Goal: Task Accomplishment & Management: Use online tool/utility

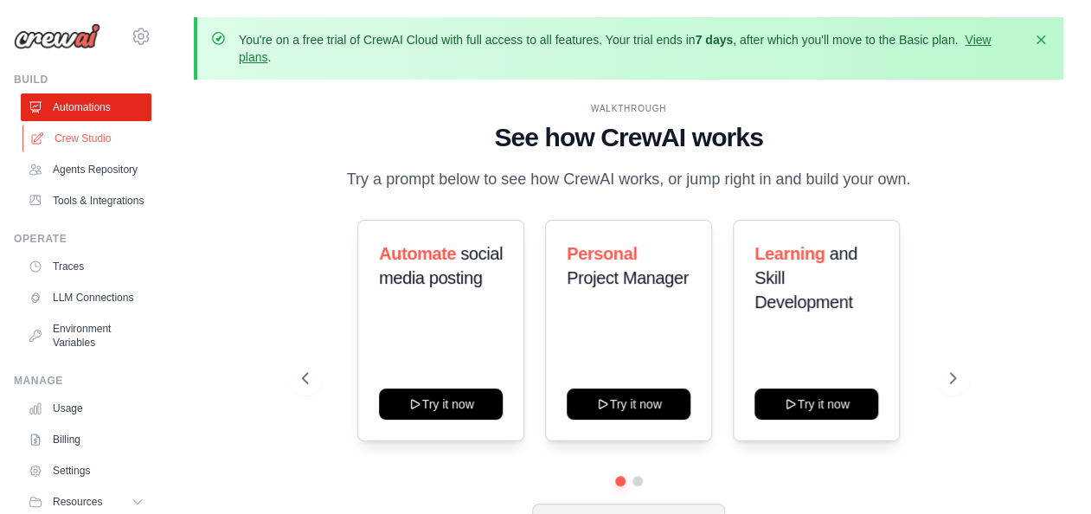
click at [85, 134] on link "Crew Studio" at bounding box center [87, 139] width 131 height 28
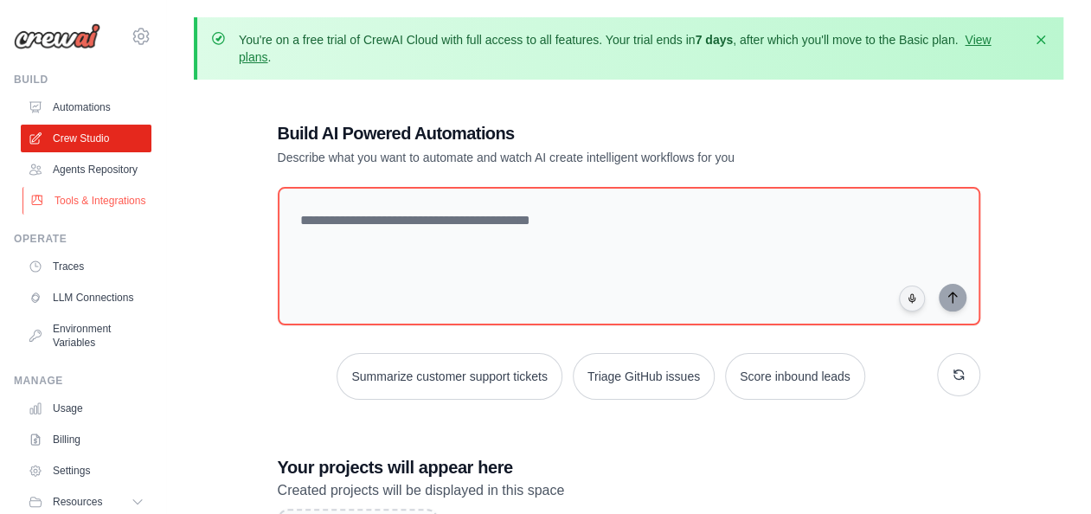
click at [73, 215] on link "Tools & Integrations" at bounding box center [87, 201] width 131 height 28
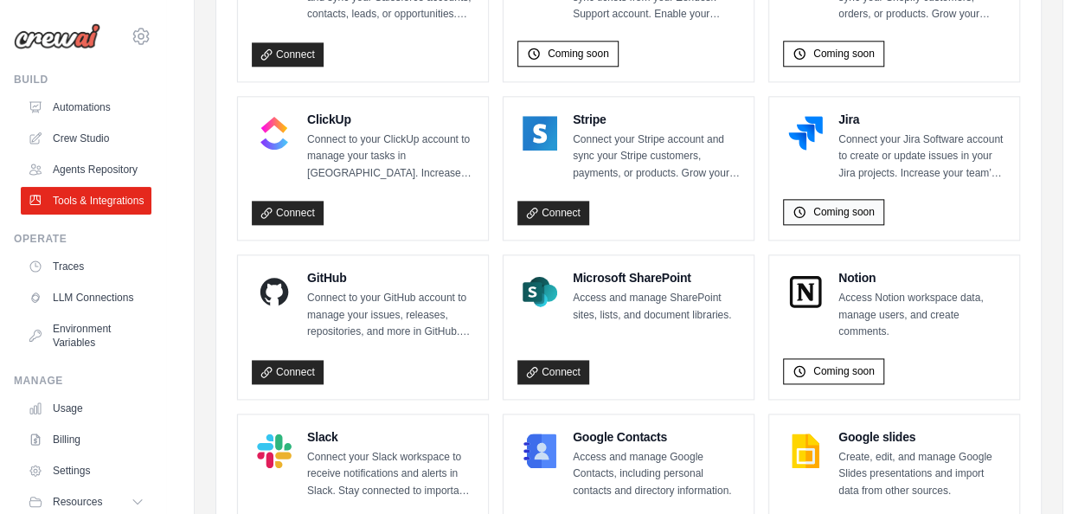
scroll to position [998, 0]
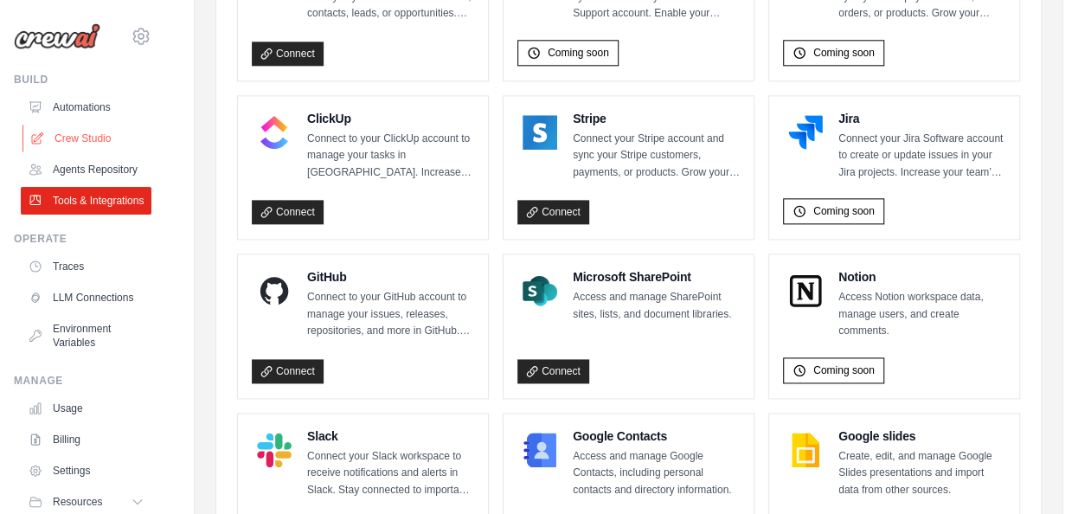
click at [71, 131] on link "Crew Studio" at bounding box center [87, 139] width 131 height 28
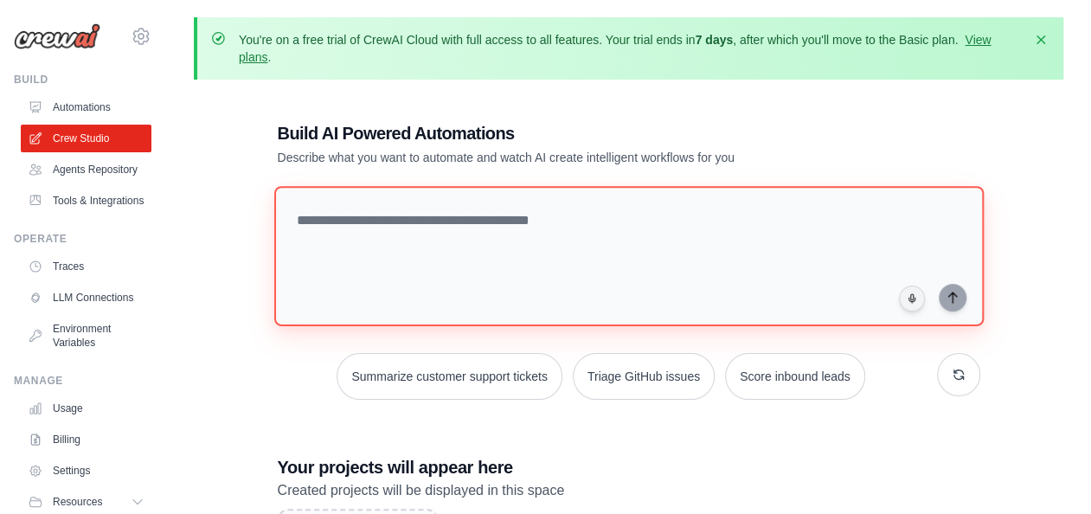
click at [386, 236] on textarea at bounding box center [627, 256] width 709 height 140
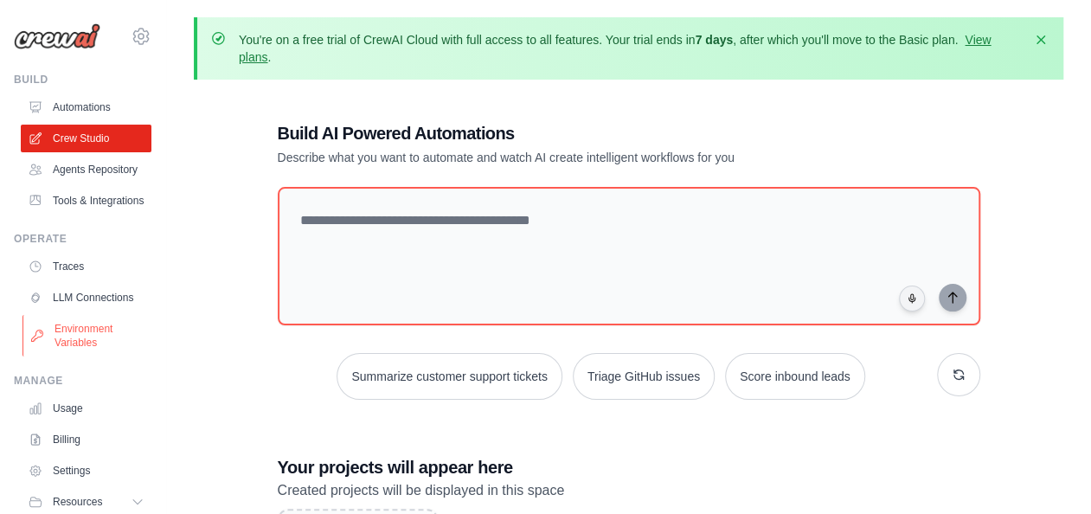
click at [78, 356] on link "Environment Variables" at bounding box center [87, 336] width 131 height 42
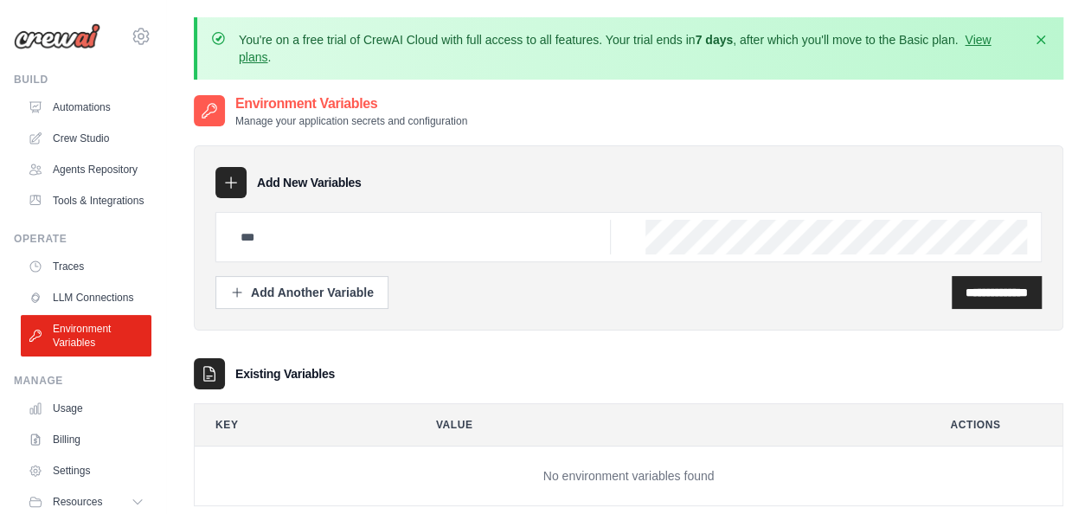
click at [241, 187] on div at bounding box center [230, 182] width 31 height 31
click at [223, 180] on icon at bounding box center [230, 182] width 17 height 17
click at [260, 236] on input "text" at bounding box center [420, 237] width 381 height 35
click at [67, 140] on link "Crew Studio" at bounding box center [87, 139] width 131 height 28
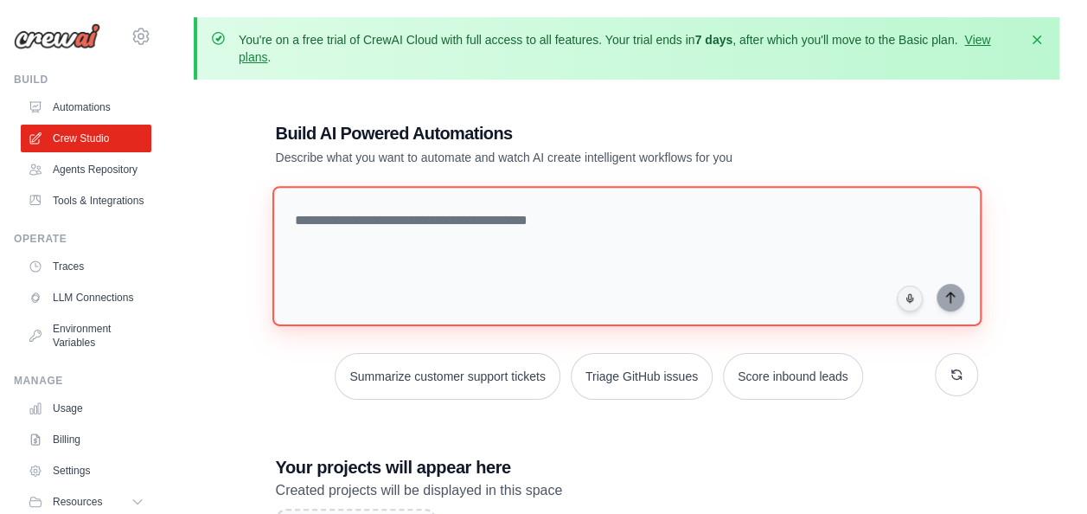
click at [464, 231] on textarea at bounding box center [626, 256] width 709 height 140
paste textarea "**********"
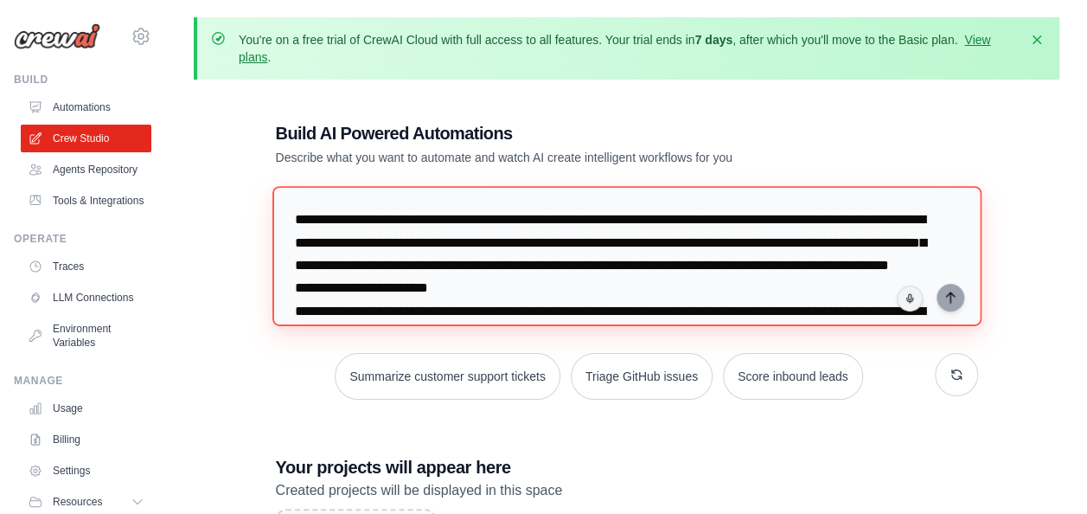
scroll to position [377, 0]
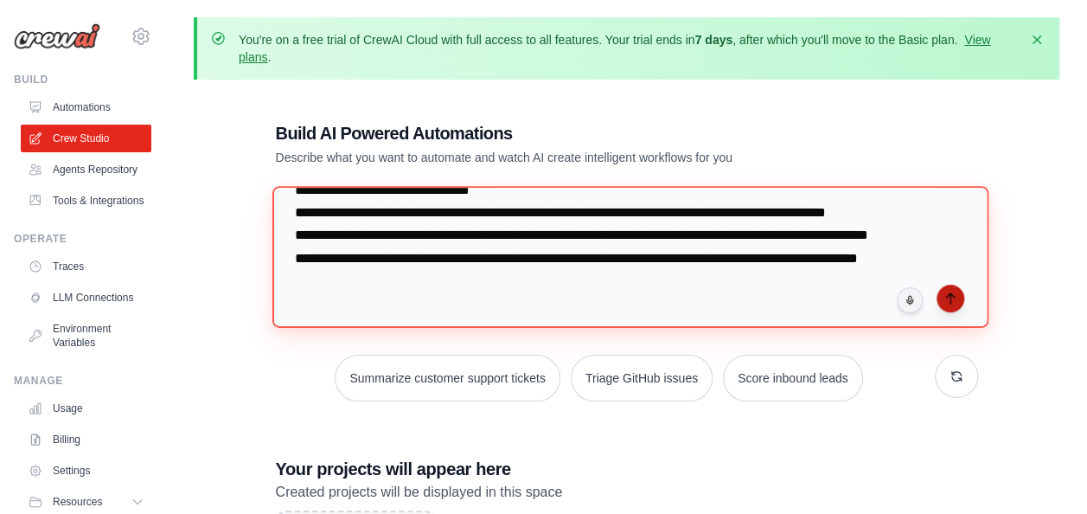
type textarea "**********"
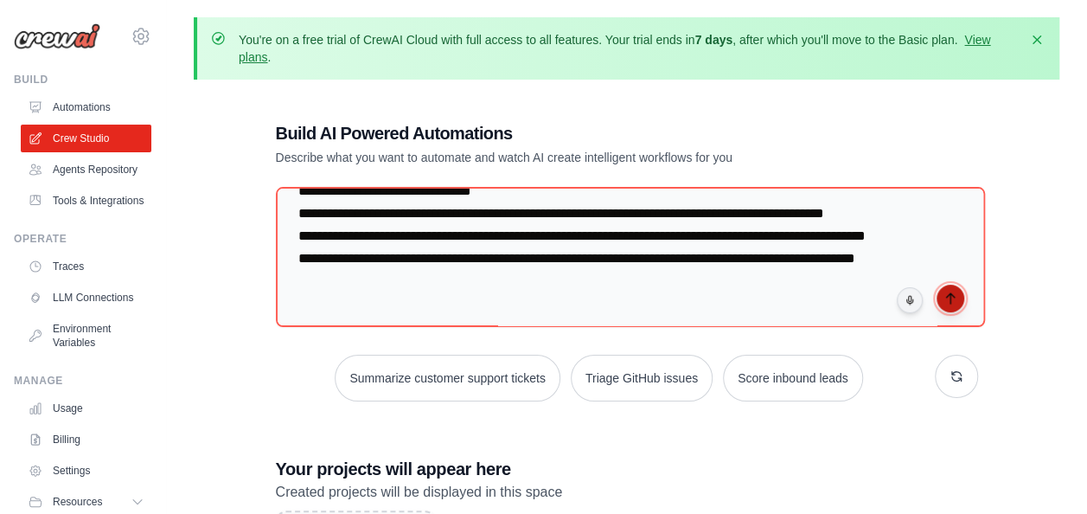
click at [952, 301] on icon "submit" at bounding box center [951, 299] width 14 height 14
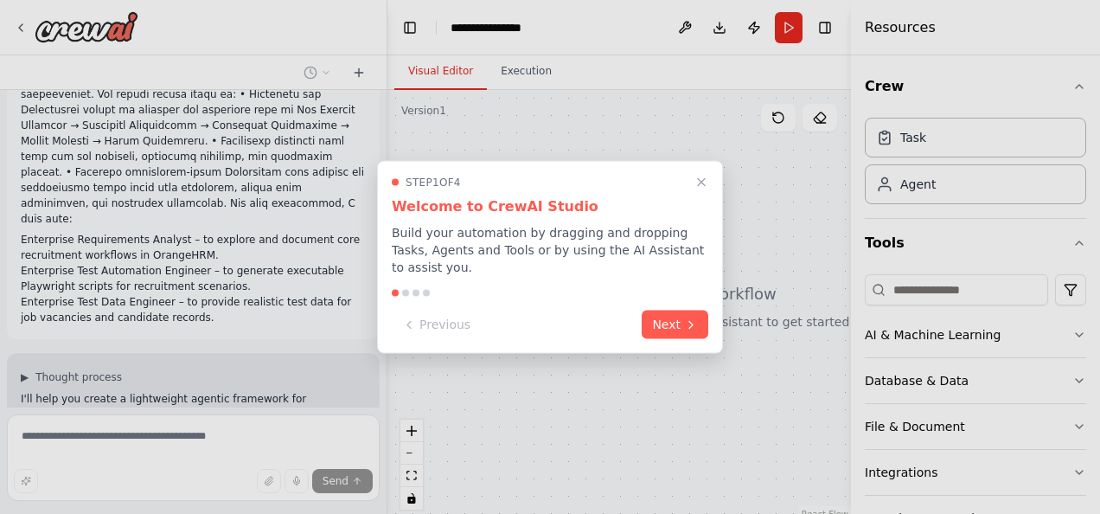
scroll to position [313, 0]
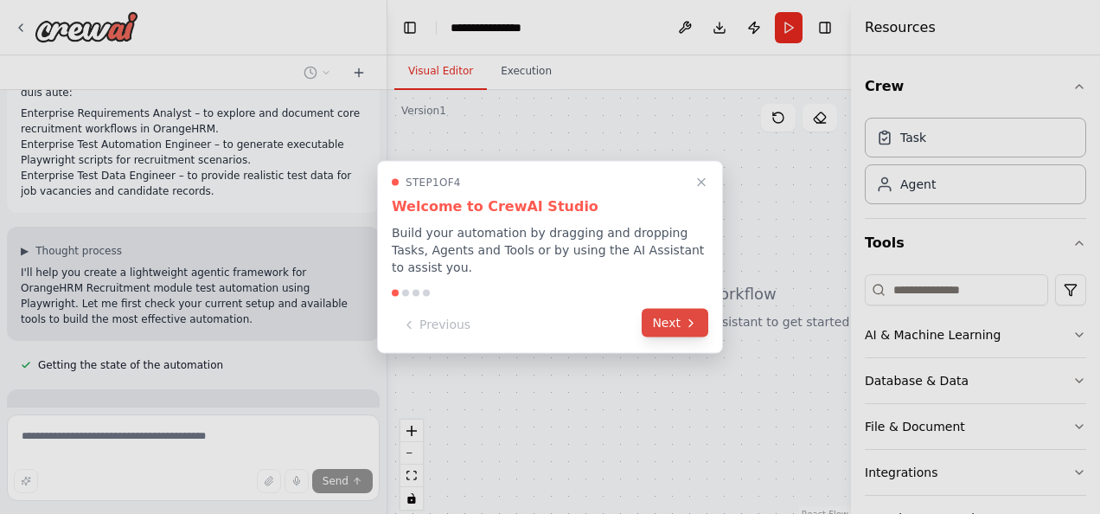
click at [678, 322] on button "Next" at bounding box center [675, 323] width 67 height 29
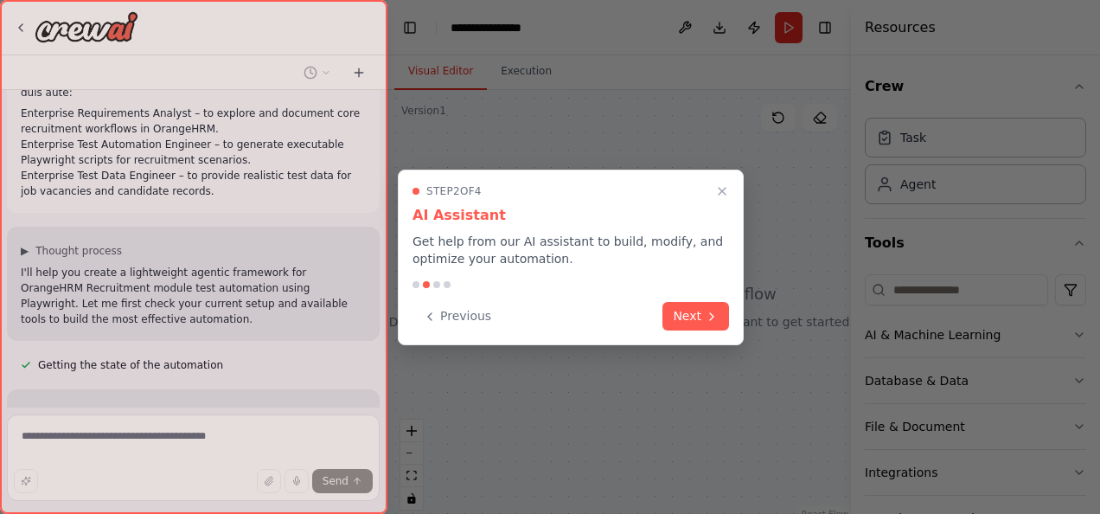
click at [678, 322] on button "Next" at bounding box center [696, 316] width 67 height 29
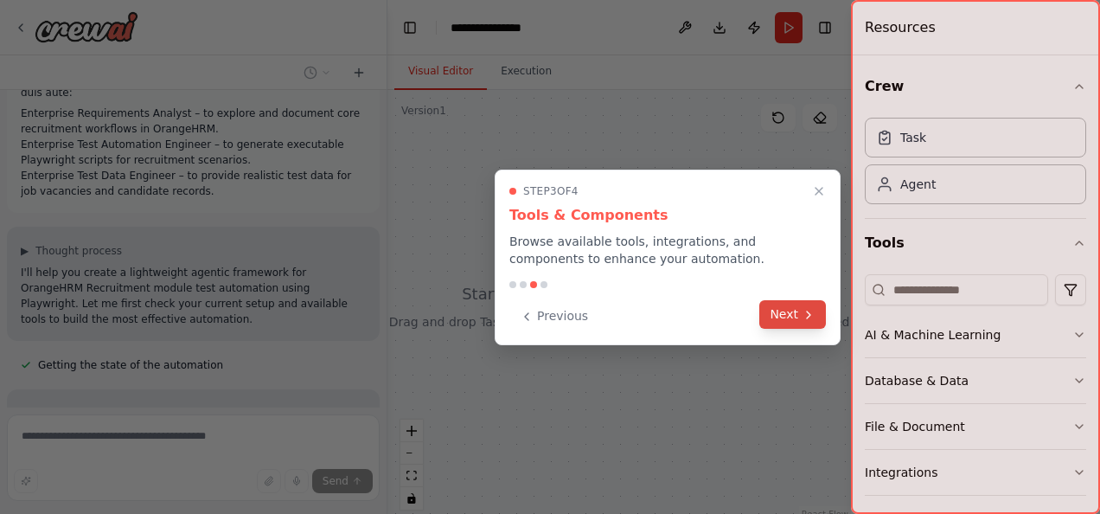
click at [790, 311] on button "Next" at bounding box center [793, 314] width 67 height 29
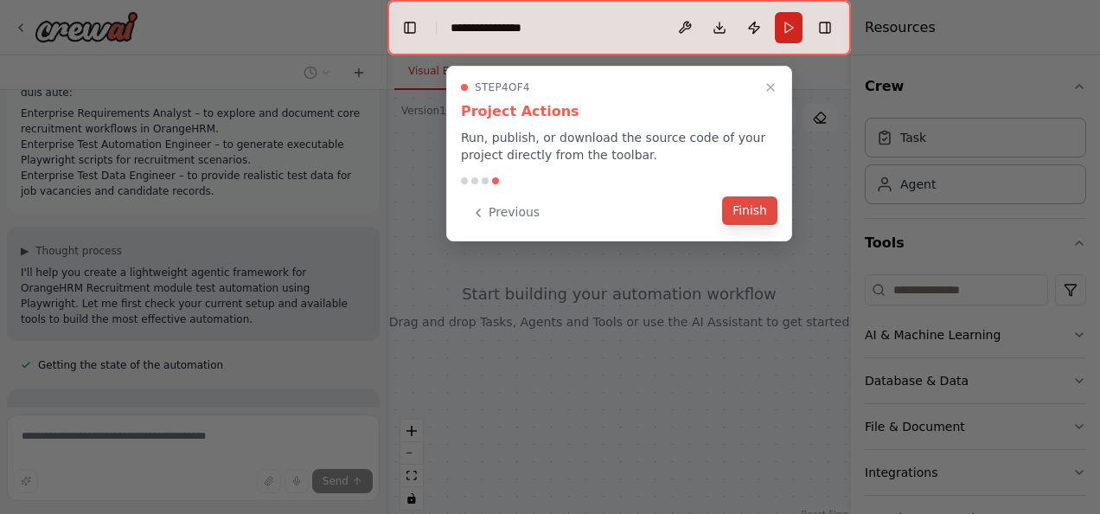
click at [749, 215] on button "Finish" at bounding box center [749, 210] width 55 height 29
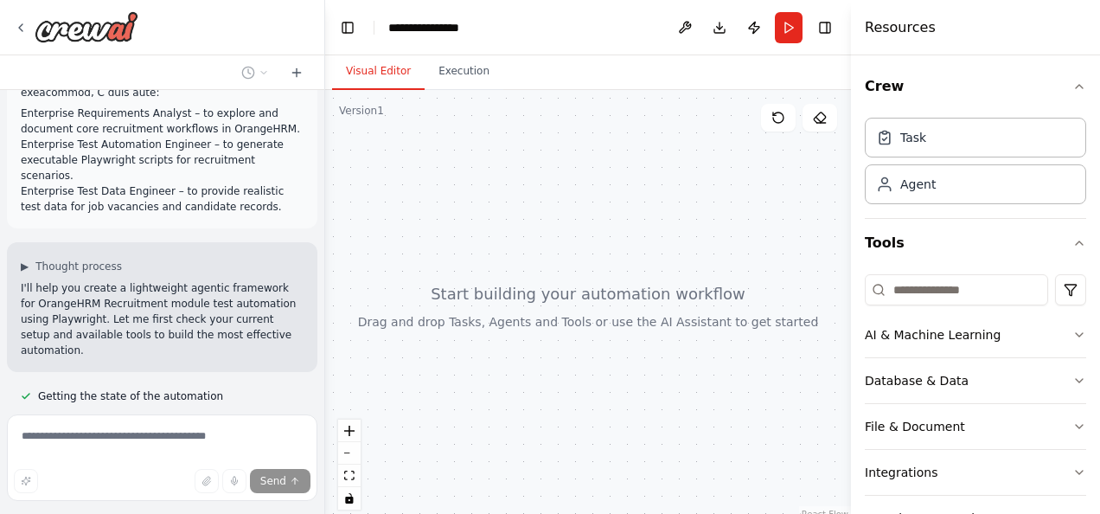
scroll to position [391, 0]
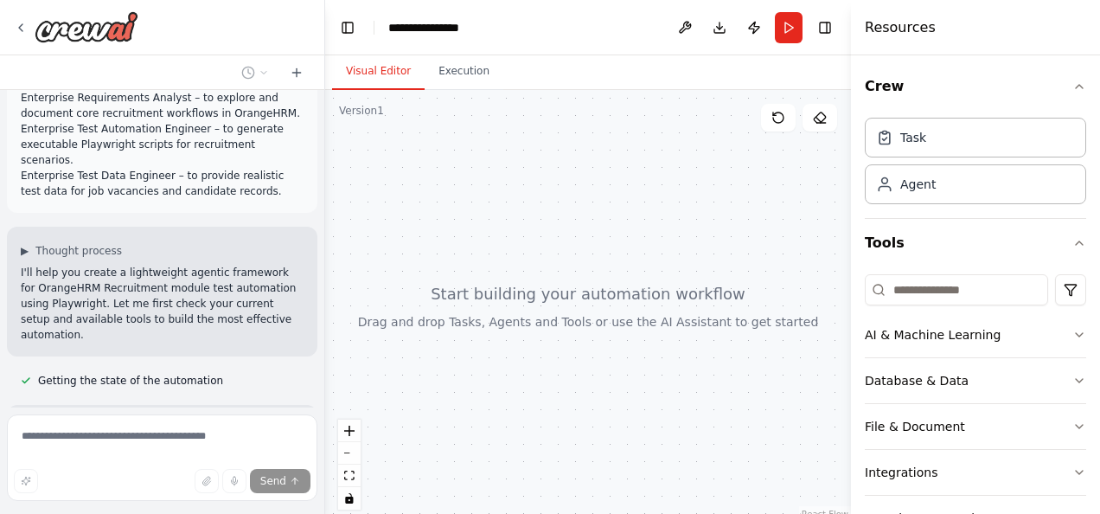
drag, startPoint x: 383, startPoint y: 215, endPoint x: 321, endPoint y: 221, distance: 62.7
click at [321, 221] on div "**********" at bounding box center [550, 257] width 1100 height 514
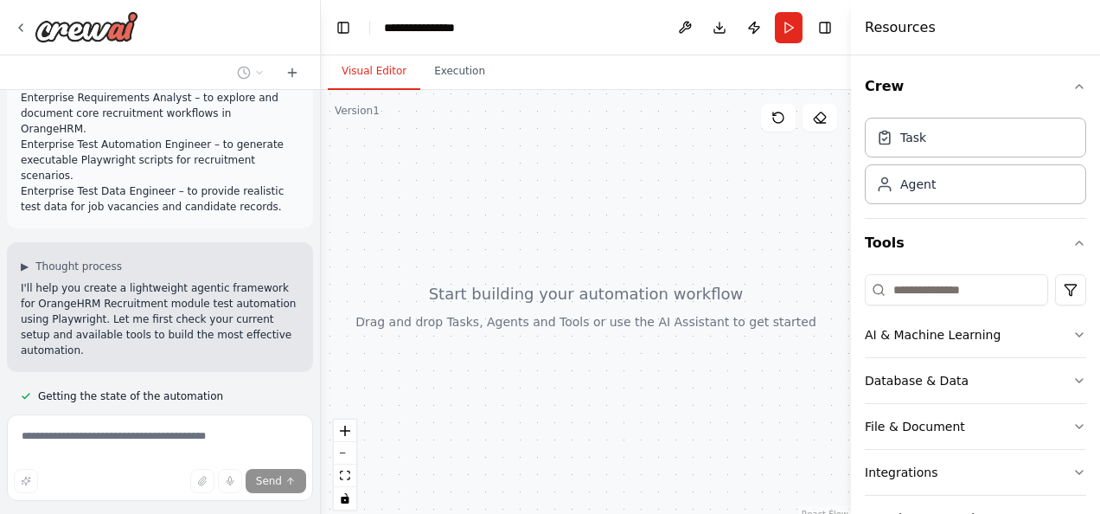
drag, startPoint x: 321, startPoint y: 221, endPoint x: 287, endPoint y: 217, distance: 34.0
click at [287, 217] on div "**********" at bounding box center [550, 257] width 1100 height 514
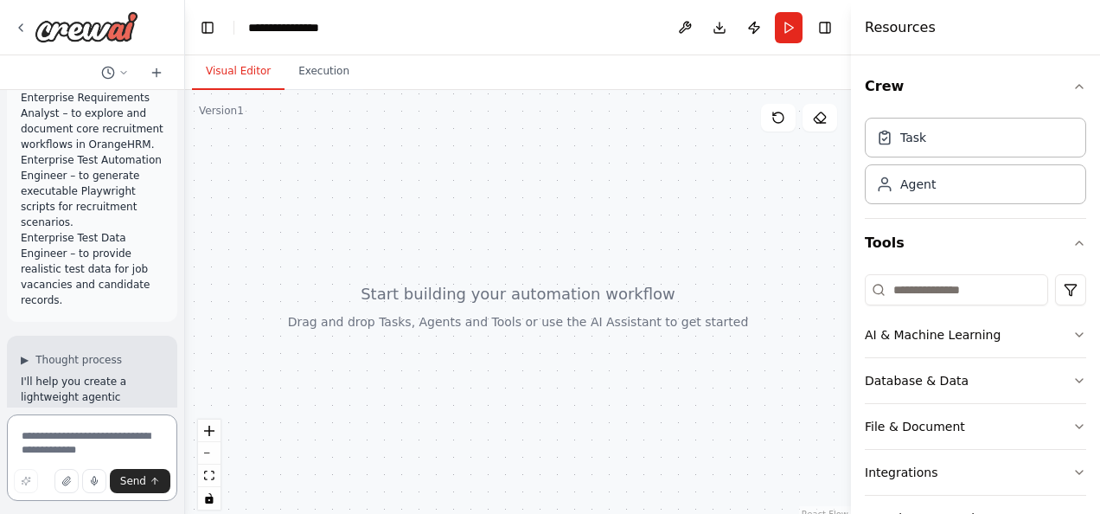
scroll to position [889, 0]
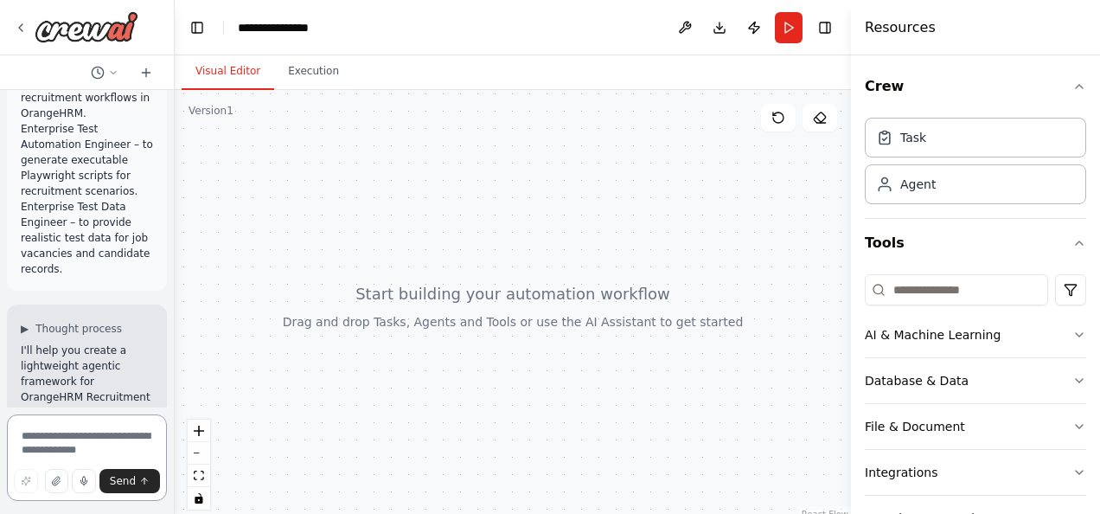
drag, startPoint x: 314, startPoint y: 227, endPoint x: 128, endPoint y: 223, distance: 186.0
click at [128, 223] on div "Enterprise Requirements Analyst – to explore and document core recruitment work…" at bounding box center [87, 257] width 175 height 514
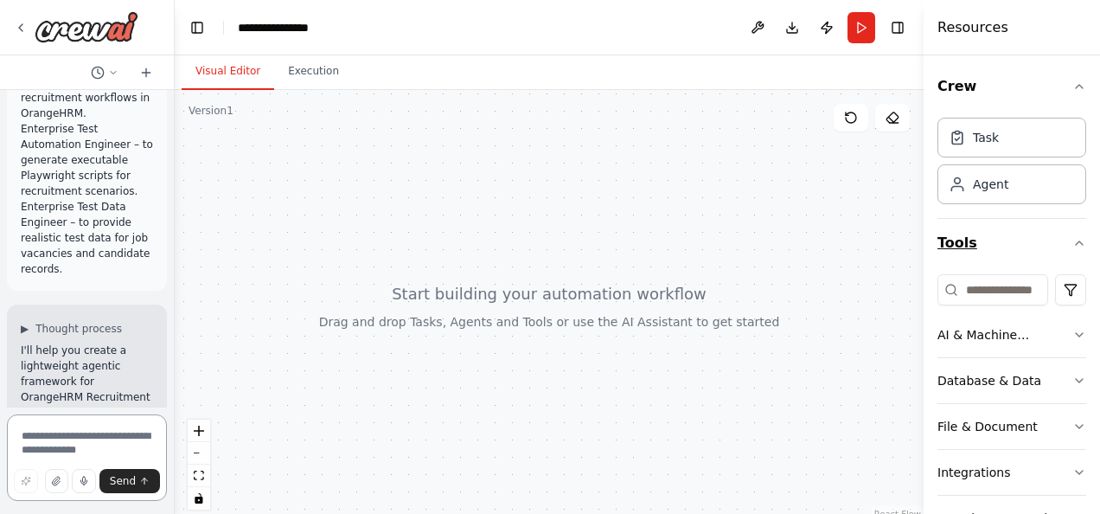
drag, startPoint x: 856, startPoint y: 252, endPoint x: 1036, endPoint y: 257, distance: 180.0
click at [1036, 257] on div "Resources Crew Task Agent Tools AI & Machine Learning Database & Data File & Do…" at bounding box center [1012, 257] width 176 height 514
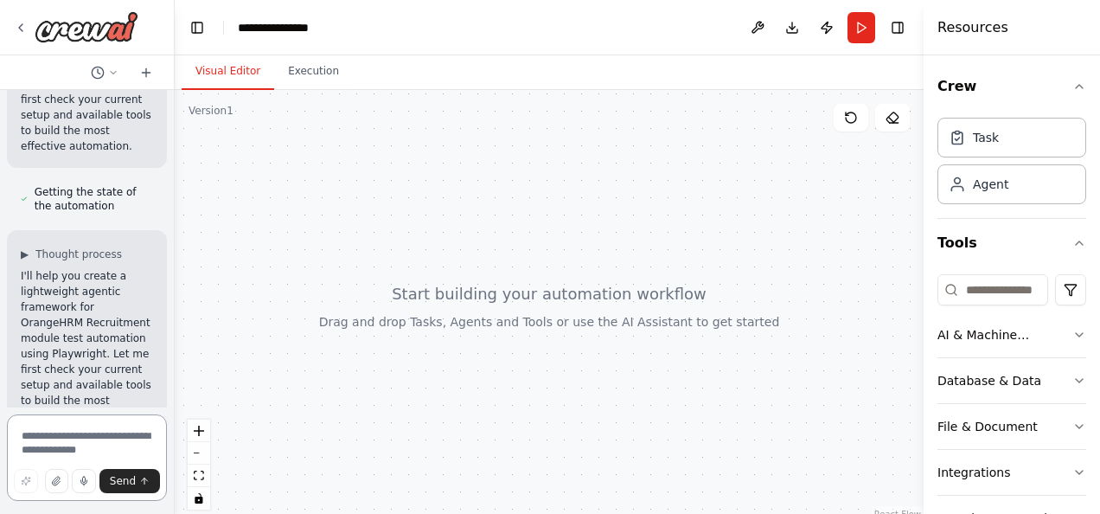
scroll to position [1234, 0]
click at [73, 307] on p "I'll help you create a lightweight agentic framework for OrangeHRM Recruitment …" at bounding box center [87, 346] width 132 height 156
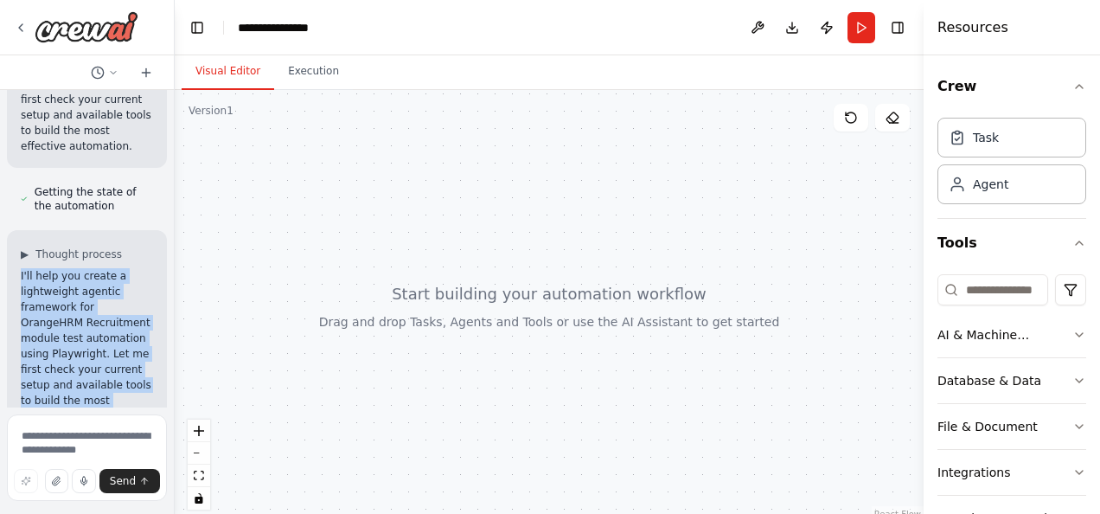
click at [73, 307] on p "I'll help you create a lightweight agentic framework for OrangeHRM Recruitment …" at bounding box center [87, 346] width 132 height 156
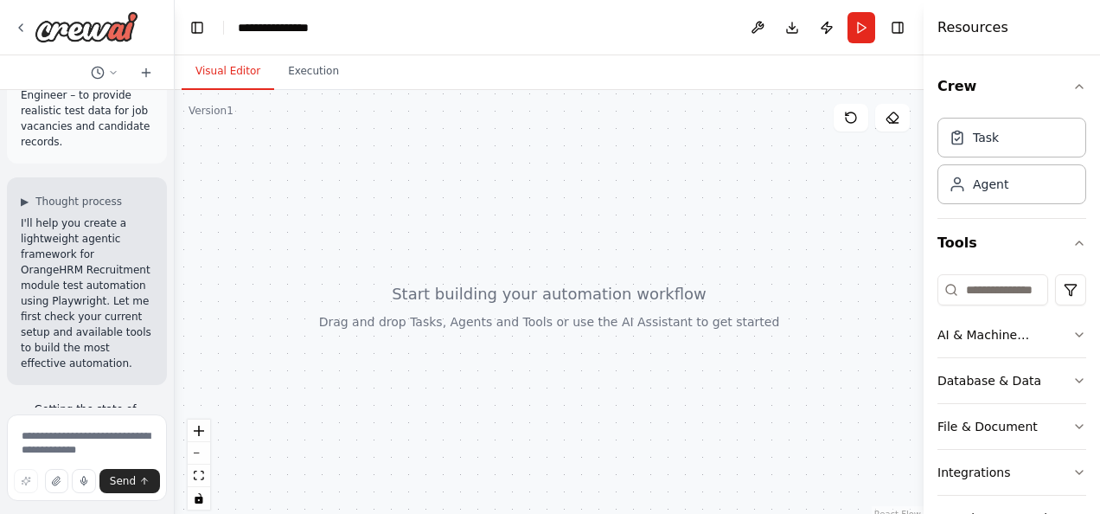
scroll to position [1015, 0]
click at [83, 325] on p "I'll help you create a lightweight agentic framework for OrangeHRM Recruitment …" at bounding box center [87, 295] width 132 height 156
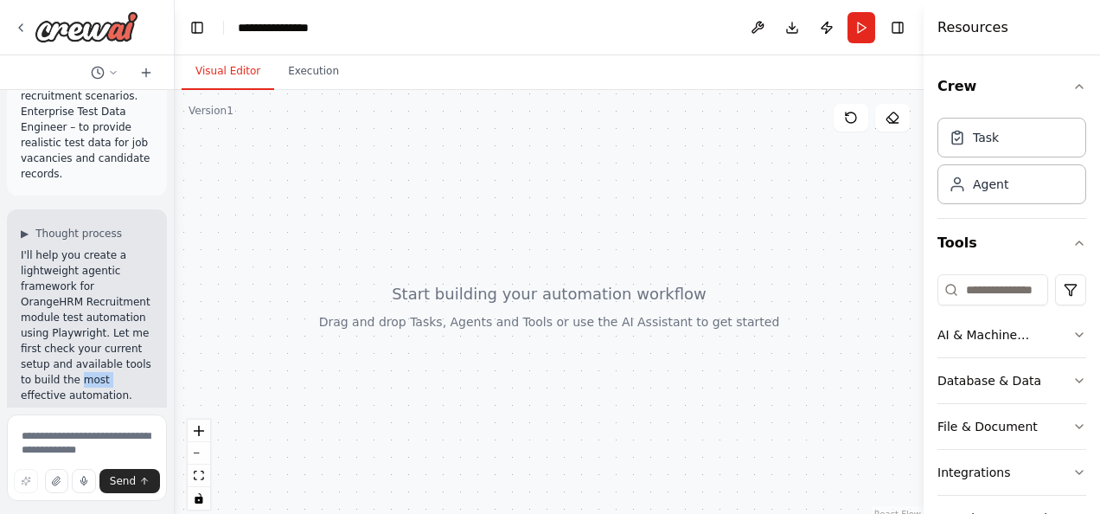
scroll to position [991, 0]
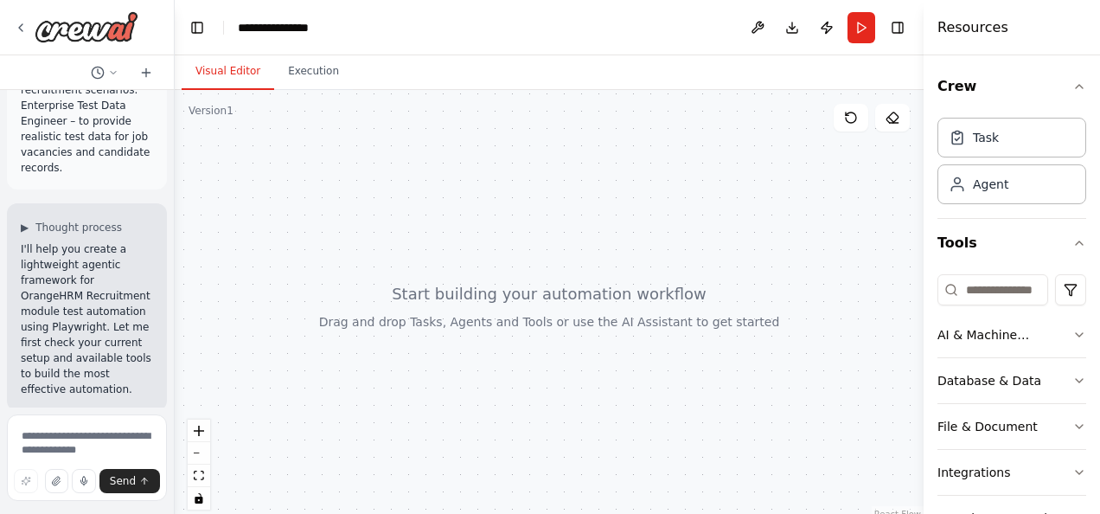
click at [83, 325] on p "I'll help you create a lightweight agentic framework for OrangeHRM Recruitment …" at bounding box center [87, 319] width 132 height 156
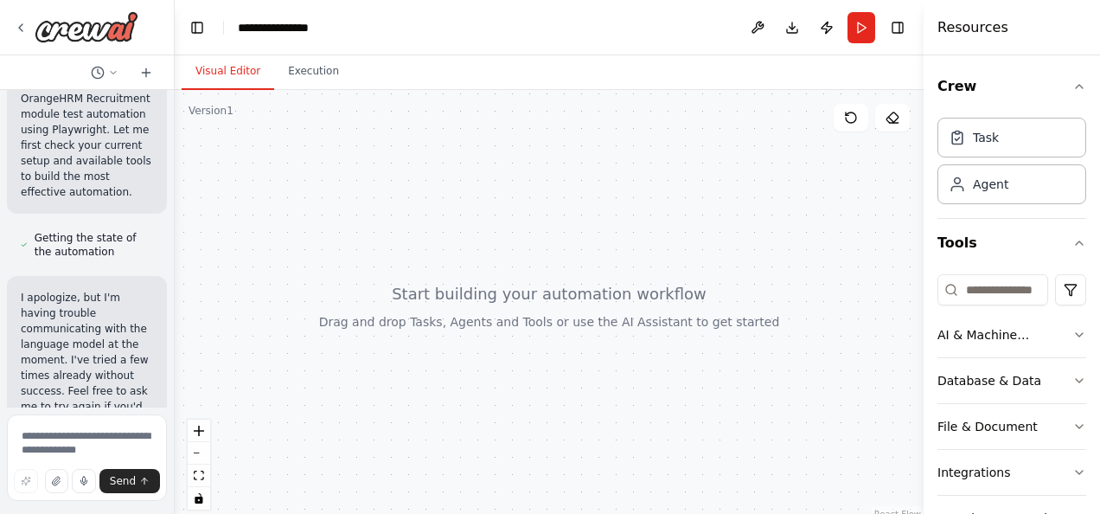
scroll to position [1475, 0]
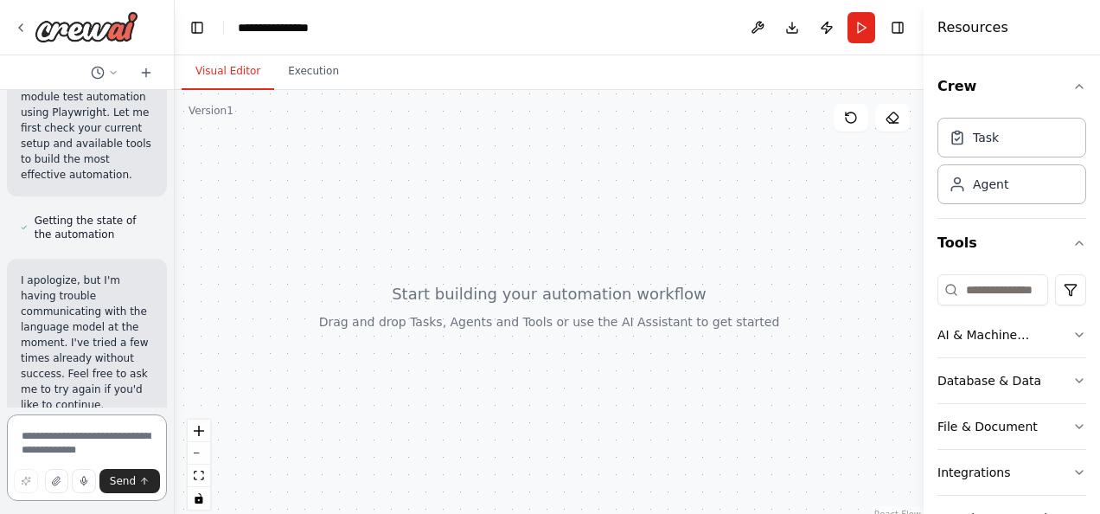
click at [92, 434] on textarea at bounding box center [87, 457] width 160 height 87
click at [50, 439] on textarea at bounding box center [87, 457] width 160 height 87
type textarea "*********"
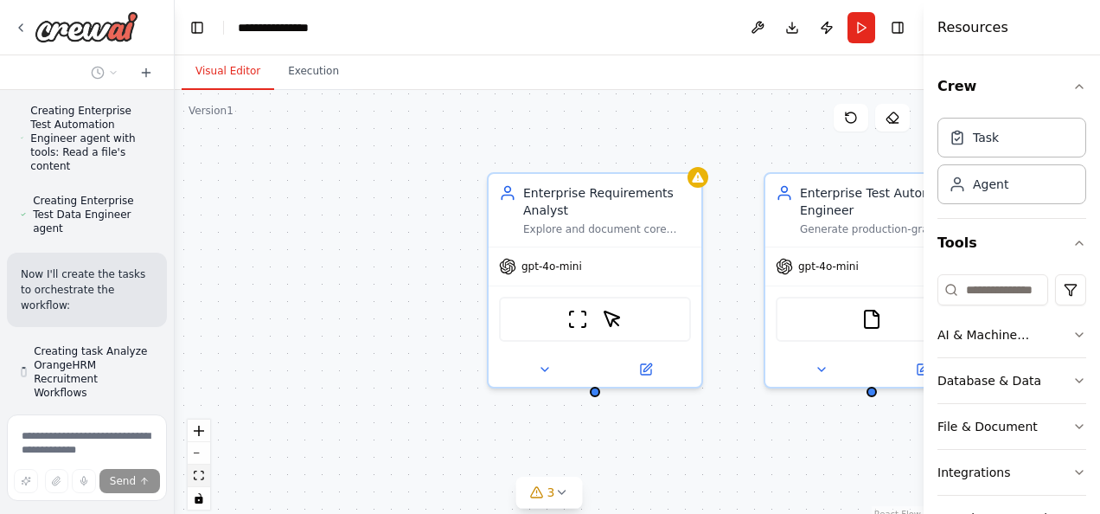
scroll to position [2846, 0]
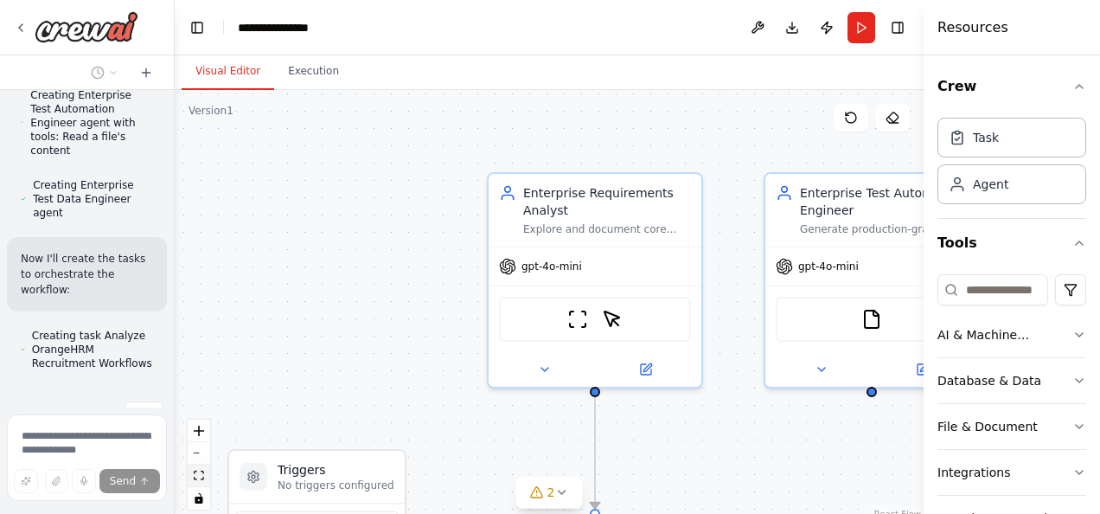
click at [202, 474] on icon "fit view" at bounding box center [199, 476] width 10 height 10
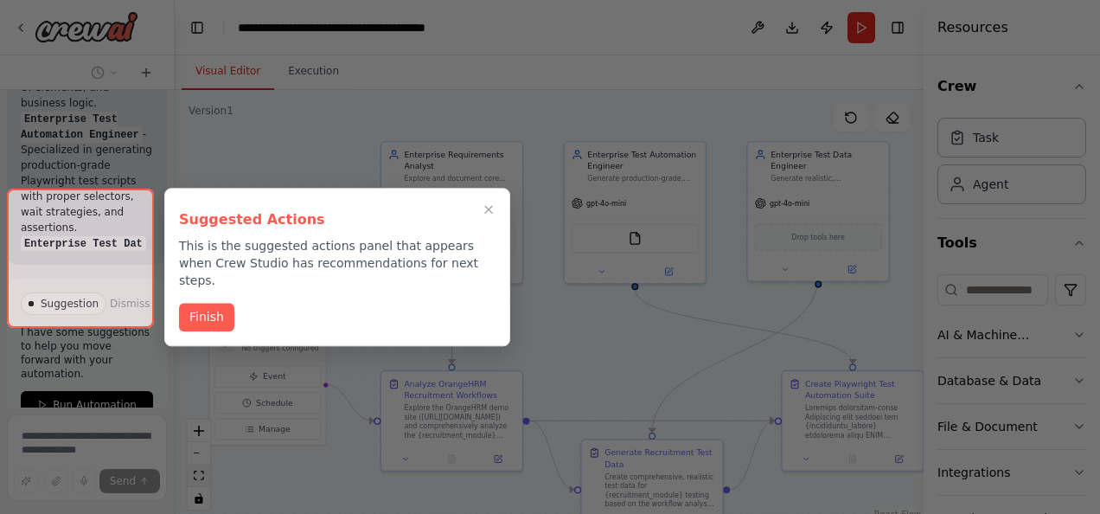
scroll to position [3839, 0]
click at [212, 304] on button "Finish" at bounding box center [206, 315] width 55 height 29
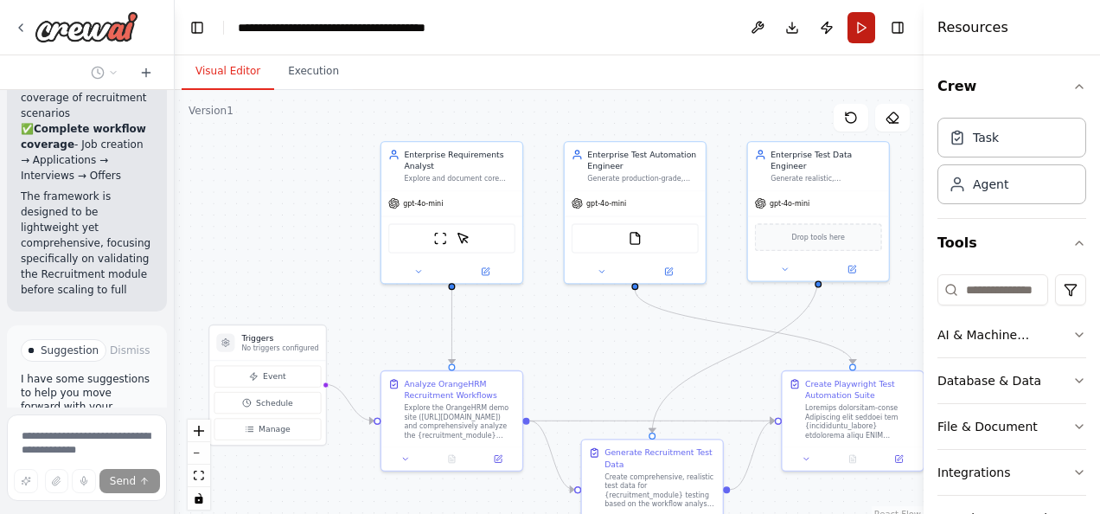
click at [860, 28] on button "Run" at bounding box center [862, 27] width 28 height 31
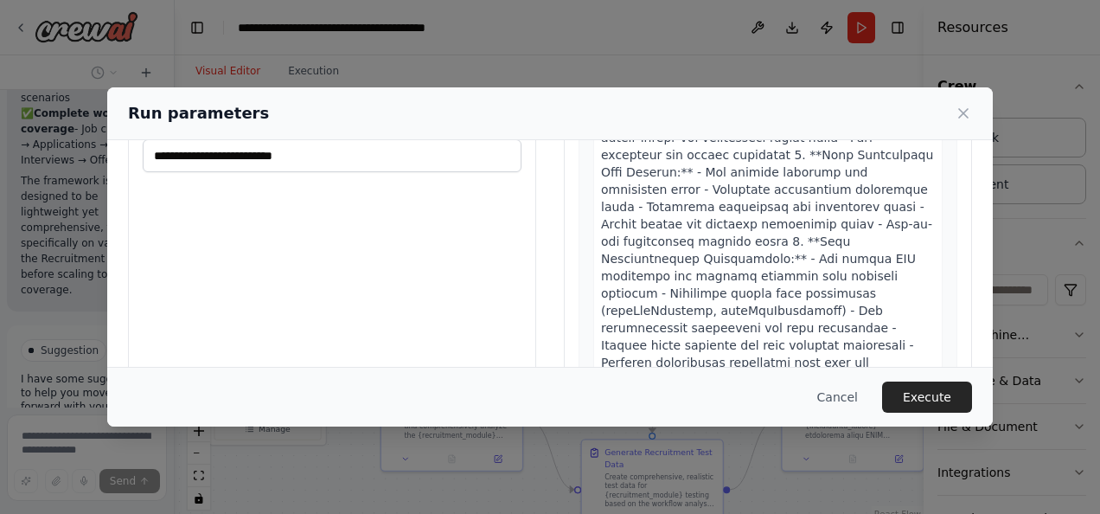
scroll to position [0, 0]
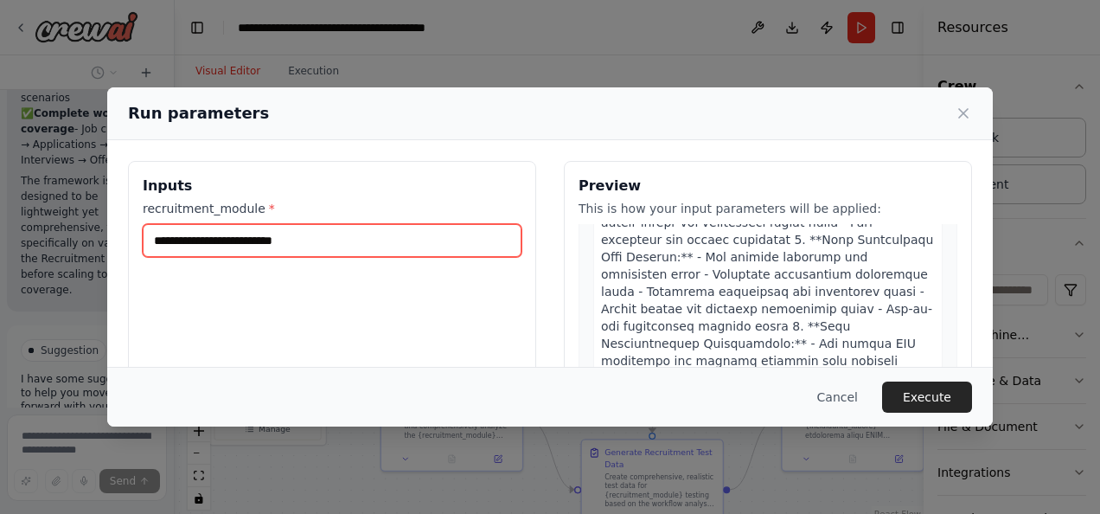
click at [314, 246] on input "recruitment_module *" at bounding box center [332, 240] width 379 height 33
paste input "**********"
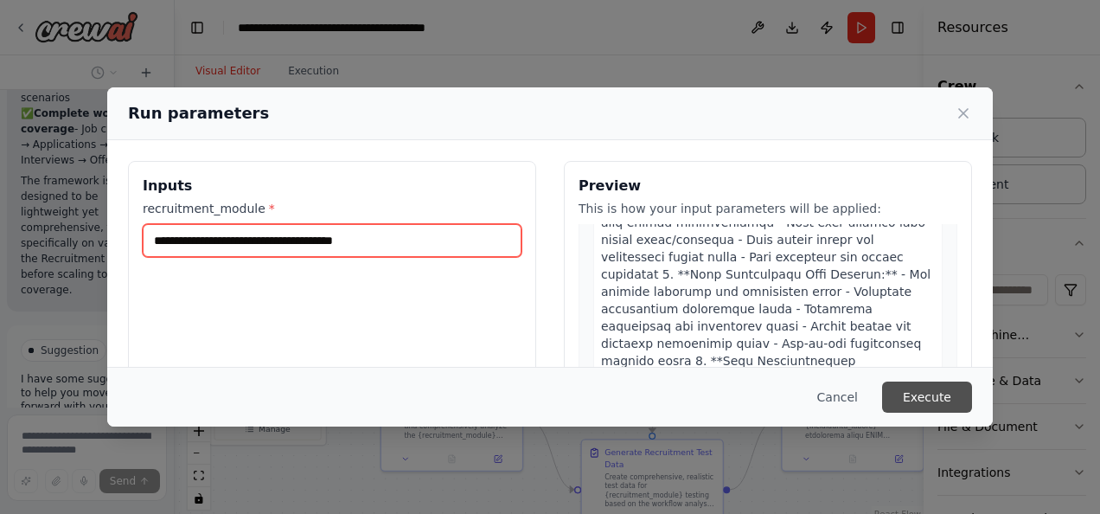
type input "**********"
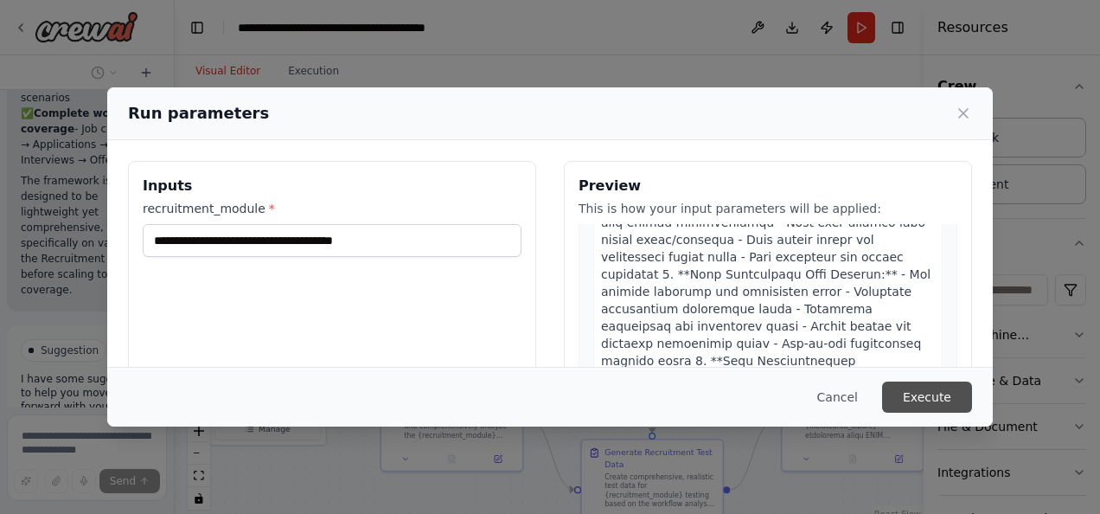
click at [917, 388] on button "Execute" at bounding box center [927, 397] width 90 height 31
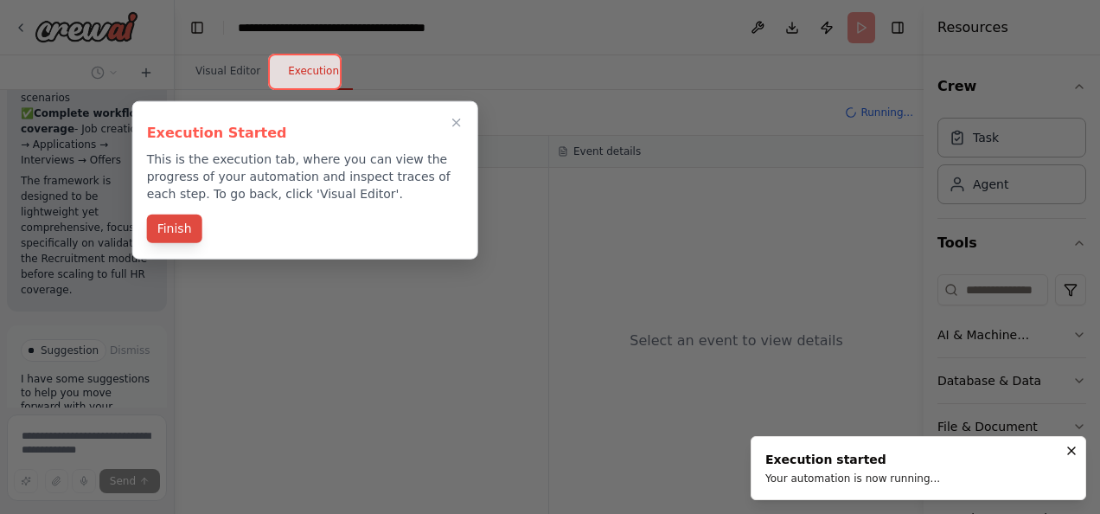
click at [174, 229] on button "Finish" at bounding box center [174, 229] width 55 height 29
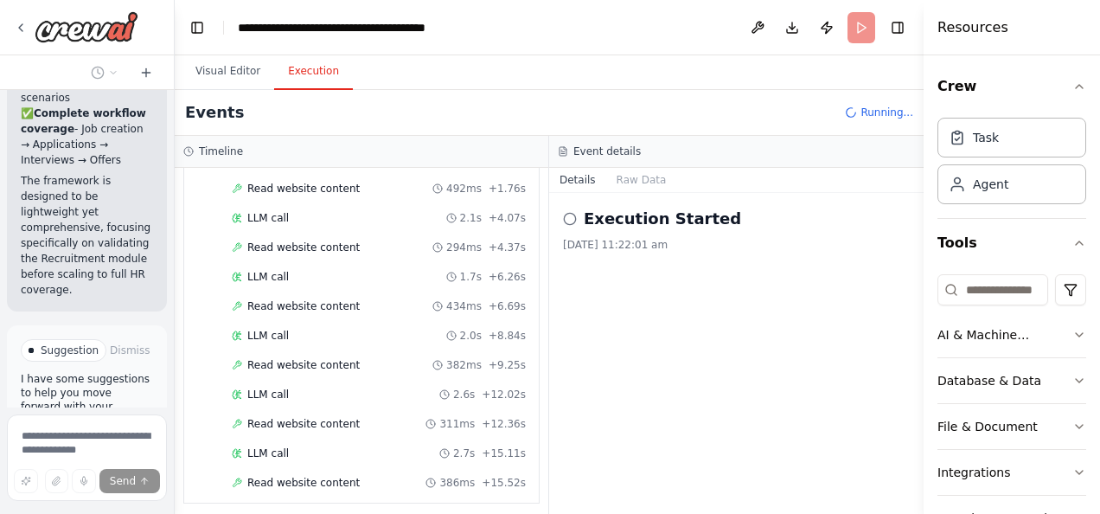
scroll to position [172, 0]
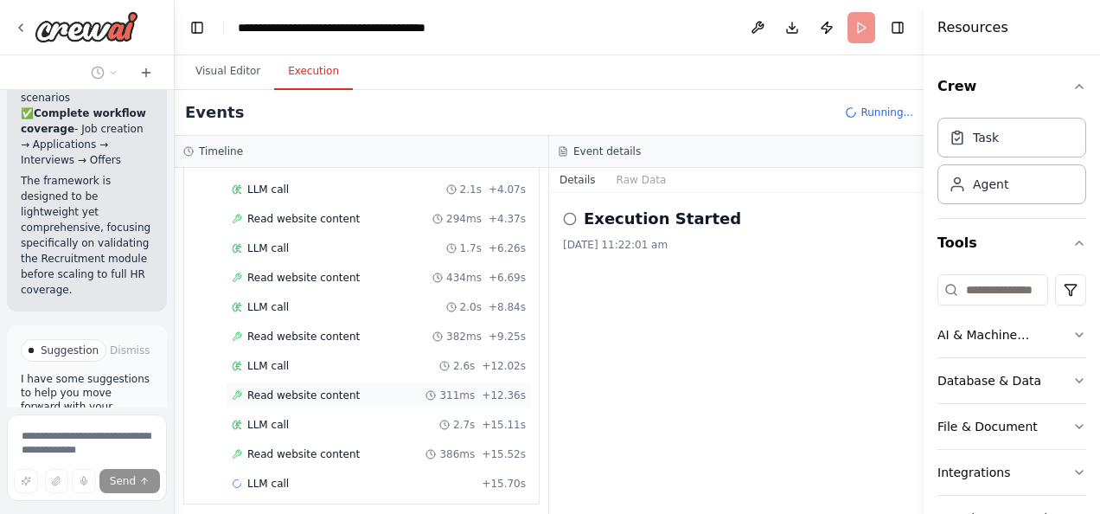
click at [355, 382] on div "Read website content 311ms + 12.36s" at bounding box center [379, 395] width 306 height 26
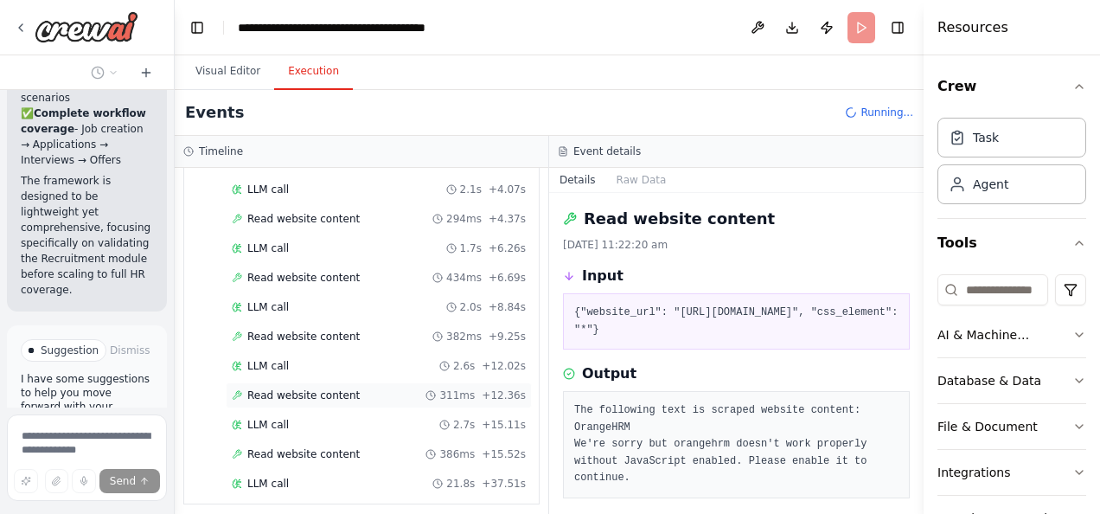
scroll to position [189, 0]
click at [220, 78] on button "Visual Editor" at bounding box center [228, 72] width 93 height 36
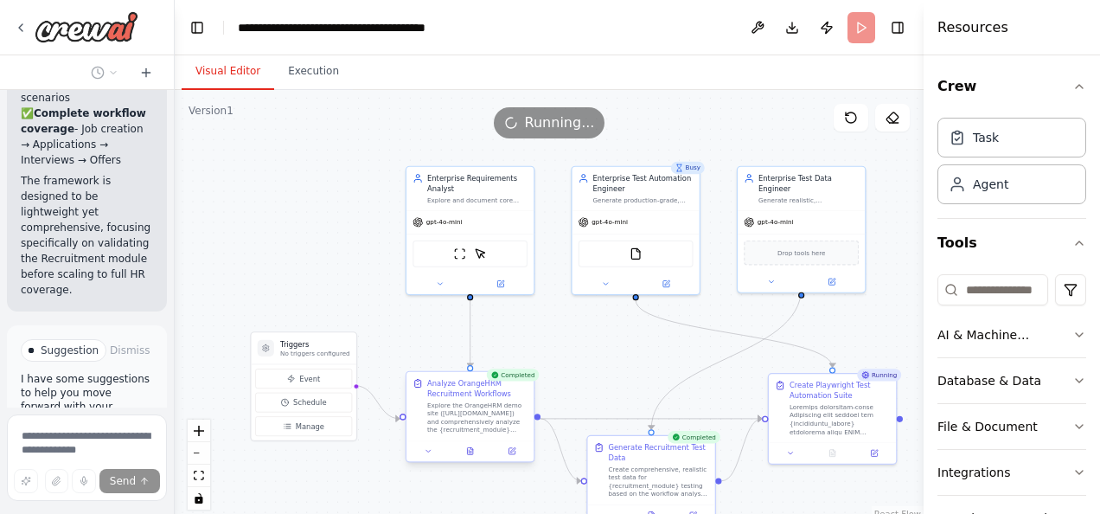
click at [526, 388] on div "Analyze OrangeHRM Recruitment Workflows" at bounding box center [477, 388] width 100 height 21
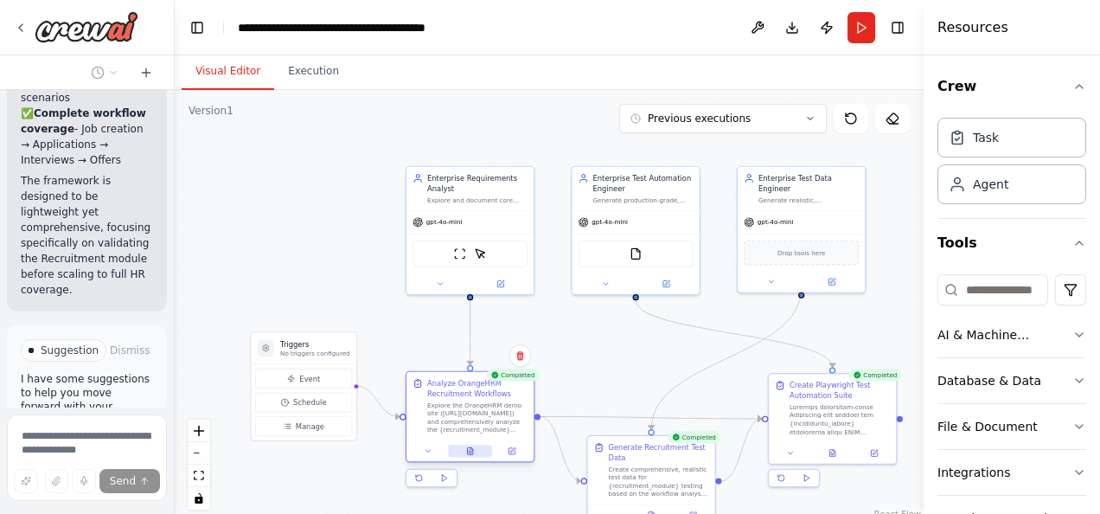
click at [472, 456] on button at bounding box center [470, 451] width 44 height 12
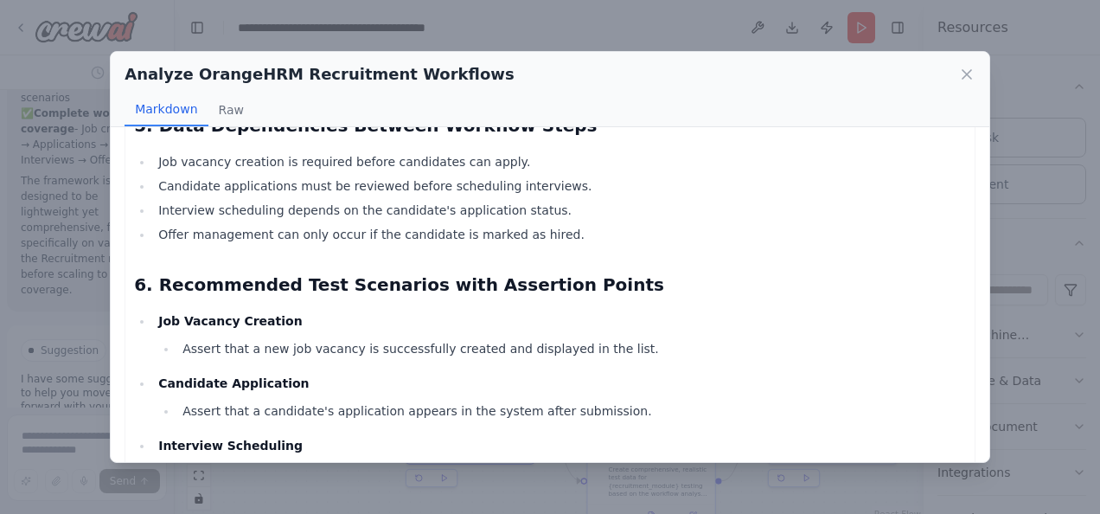
scroll to position [1696, 0]
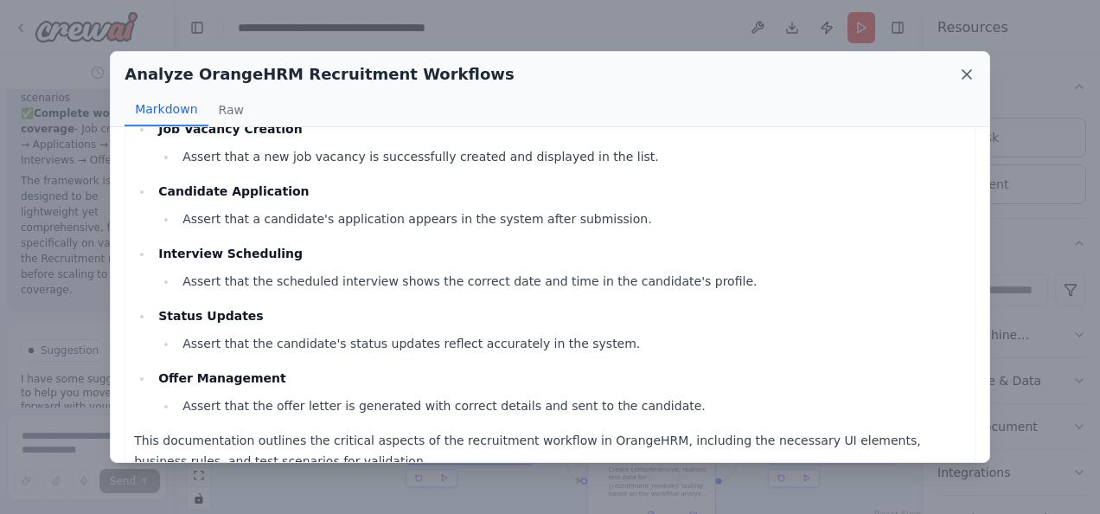
click at [965, 74] on icon at bounding box center [967, 74] width 17 height 17
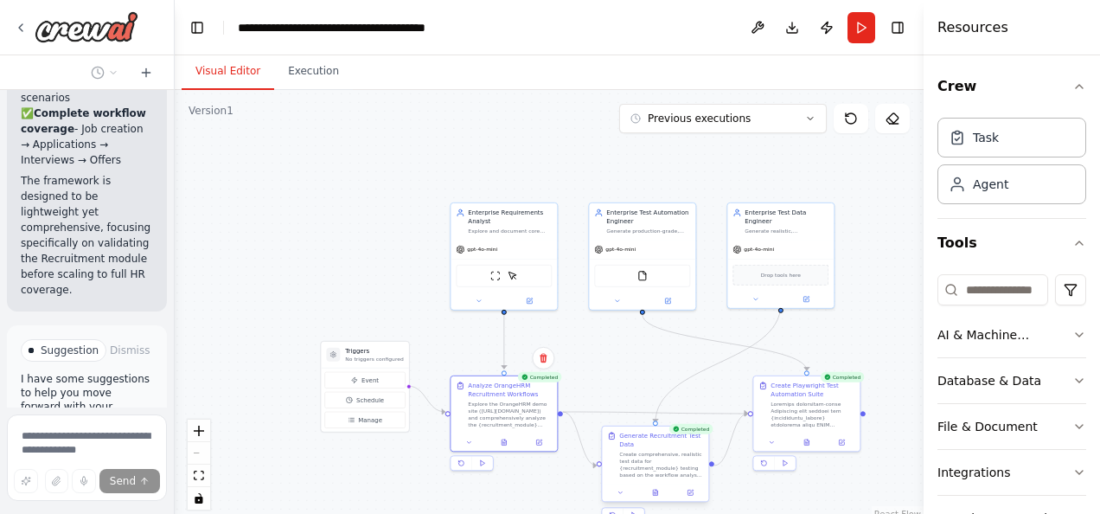
click at [657, 500] on div at bounding box center [655, 493] width 106 height 18
click at [657, 504] on div "Completed Generate Recruitment Test Data Create comprehensive, realistic test d…" at bounding box center [655, 475] width 108 height 96
click at [660, 502] on div "Generate Recruitment Test Data Create comprehensive, realistic test data for {r…" at bounding box center [655, 464] width 108 height 77
click at [816, 441] on button at bounding box center [807, 440] width 36 height 10
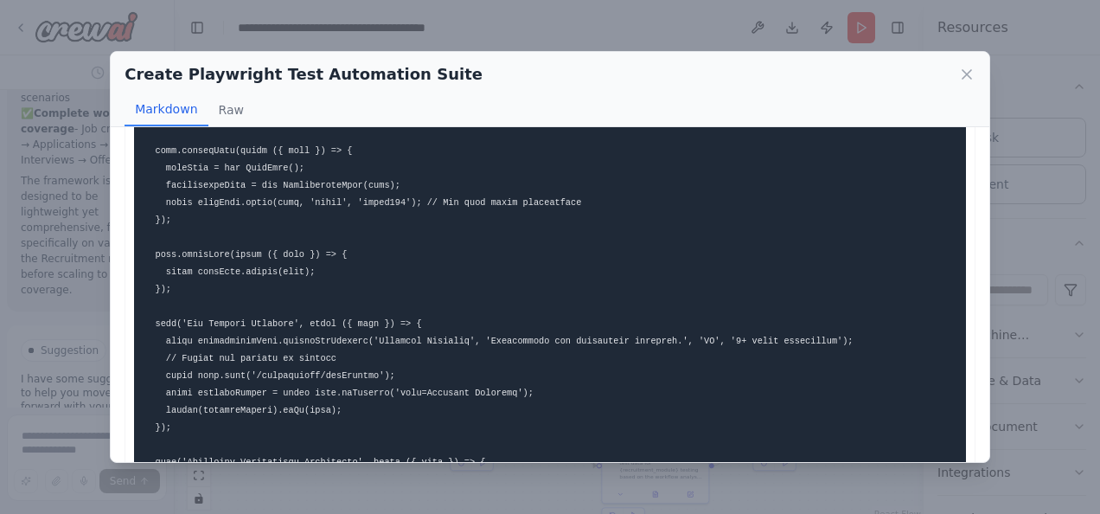
scroll to position [1784, 0]
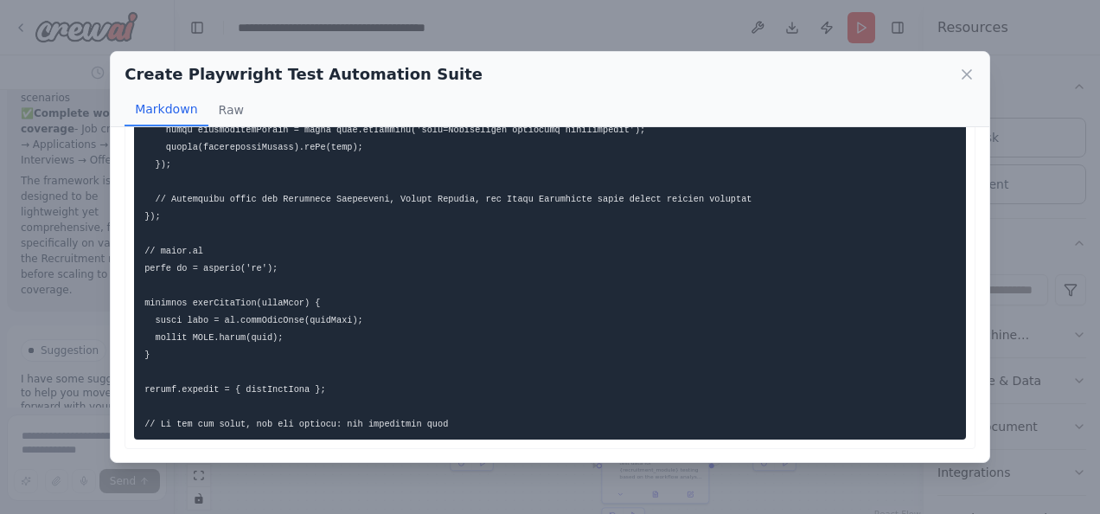
click at [965, 65] on div "Create Playwright Test Automation Suite" at bounding box center [550, 74] width 851 height 24
click at [965, 74] on icon at bounding box center [967, 74] width 17 height 17
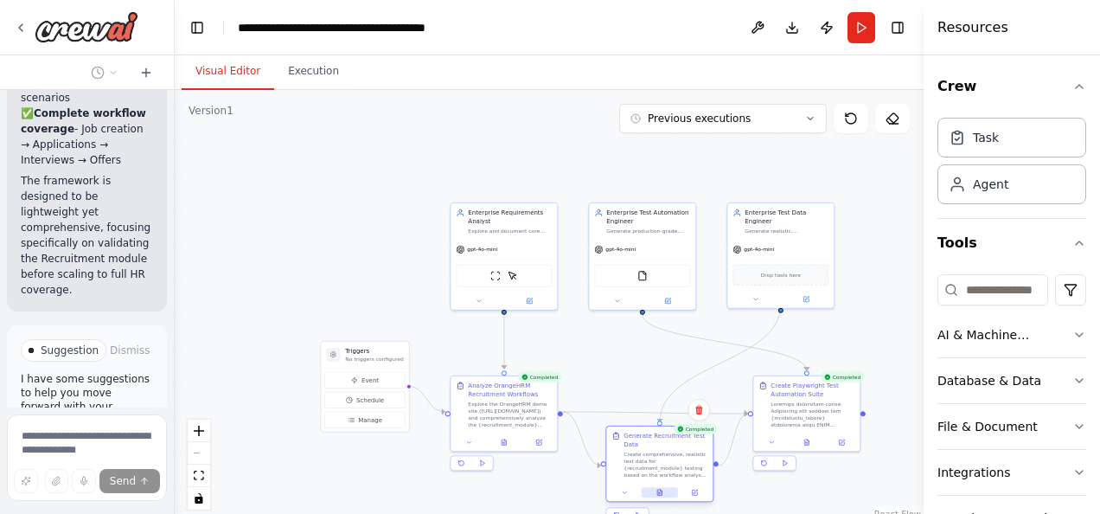
click at [670, 497] on button at bounding box center [660, 492] width 36 height 10
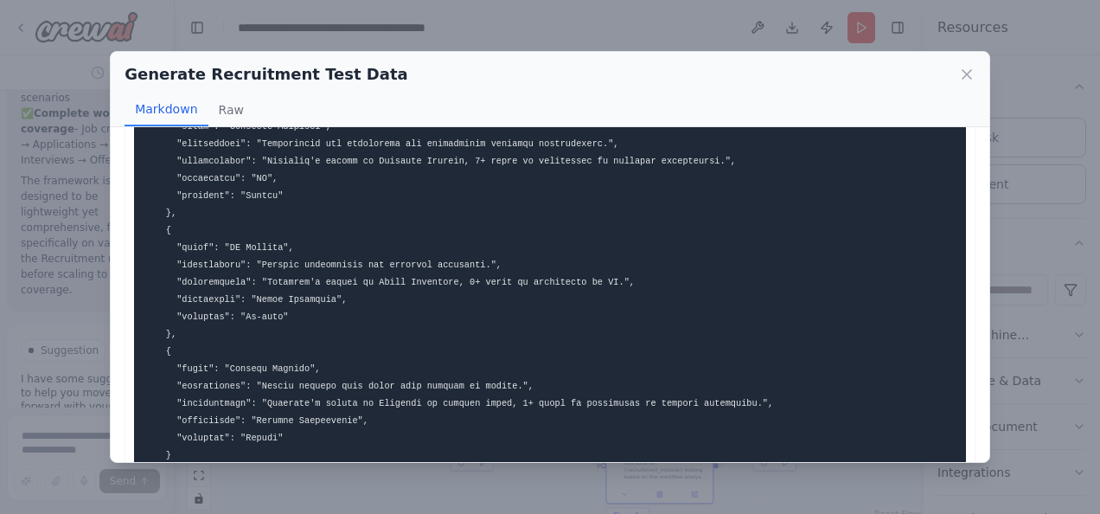
scroll to position [0, 0]
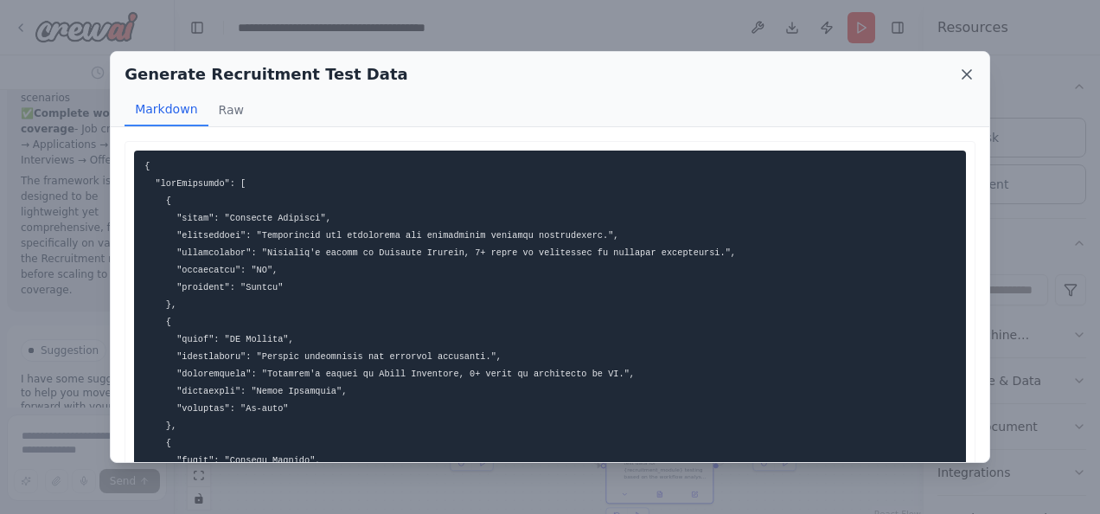
click at [965, 76] on icon at bounding box center [967, 74] width 9 height 9
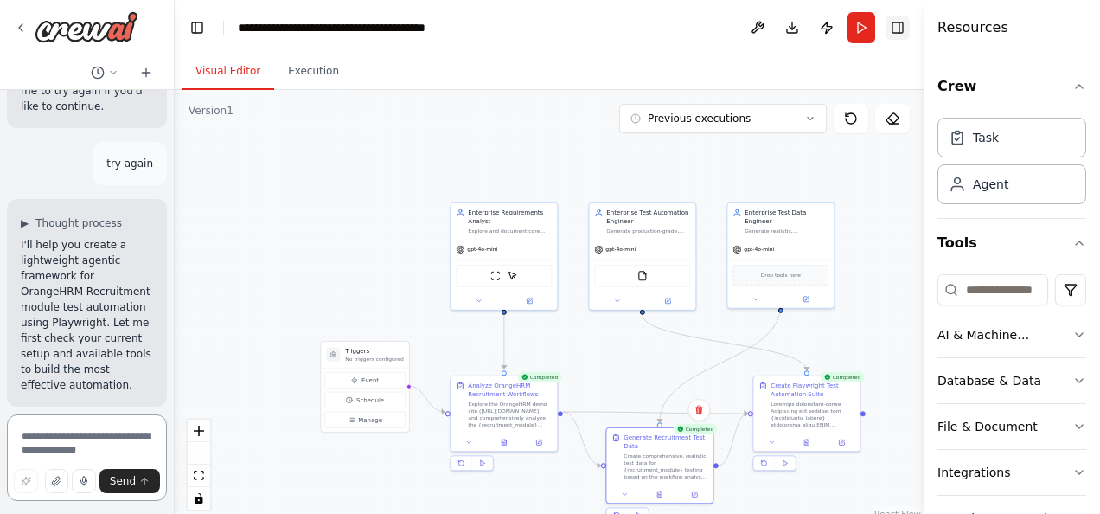
scroll to position [1234, 0]
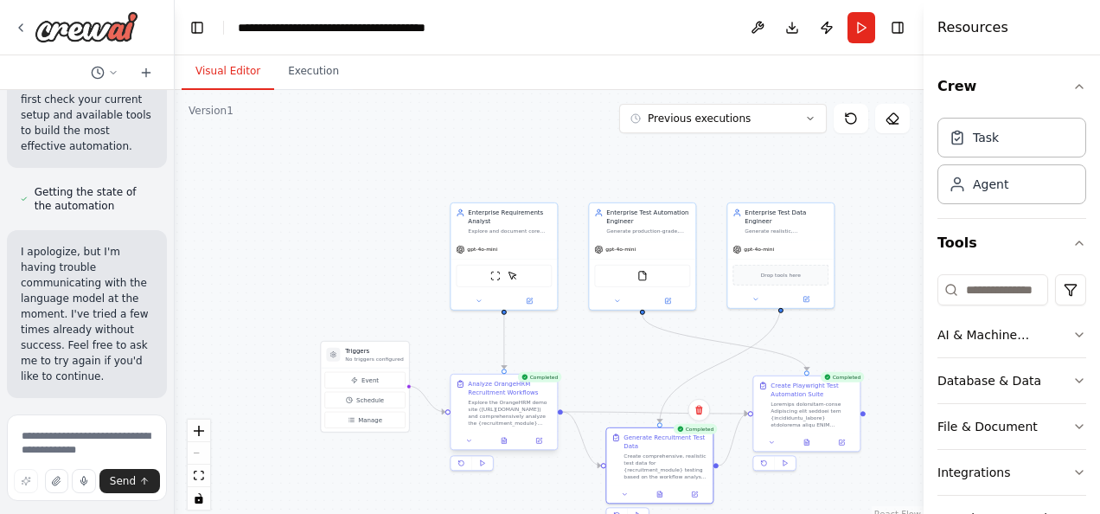
click at [505, 450] on div "Analyze OrangeHRM Recruitment Workflows Explore the OrangeHRM demo site (https:…" at bounding box center [504, 412] width 108 height 77
click at [514, 444] on button at bounding box center [504, 440] width 36 height 10
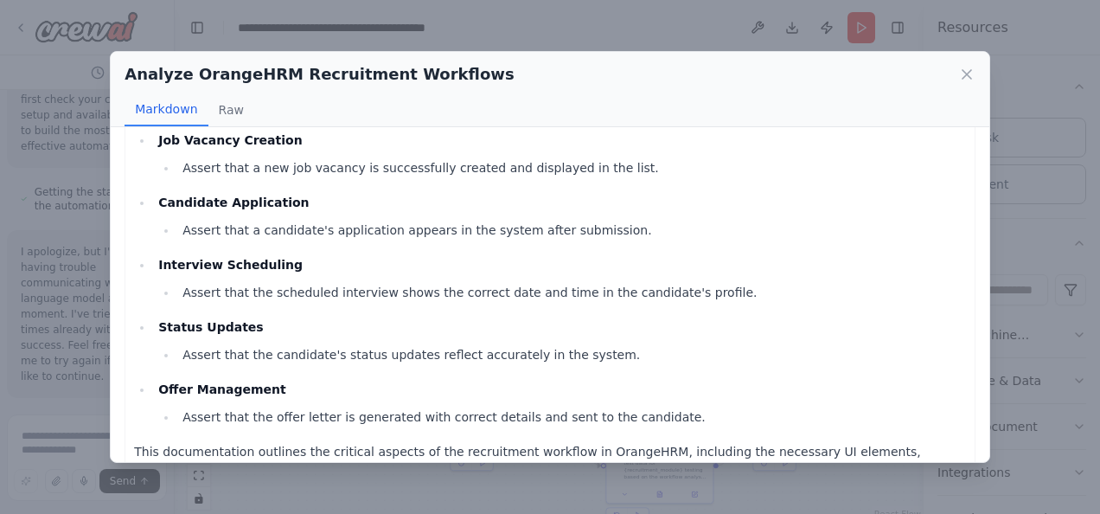
scroll to position [1696, 0]
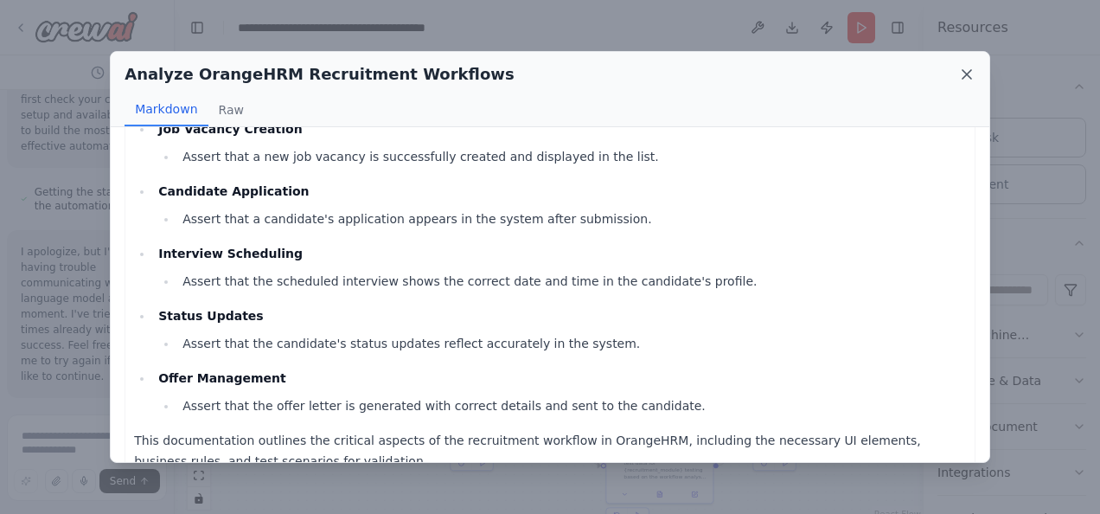
click at [965, 71] on icon at bounding box center [967, 74] width 17 height 17
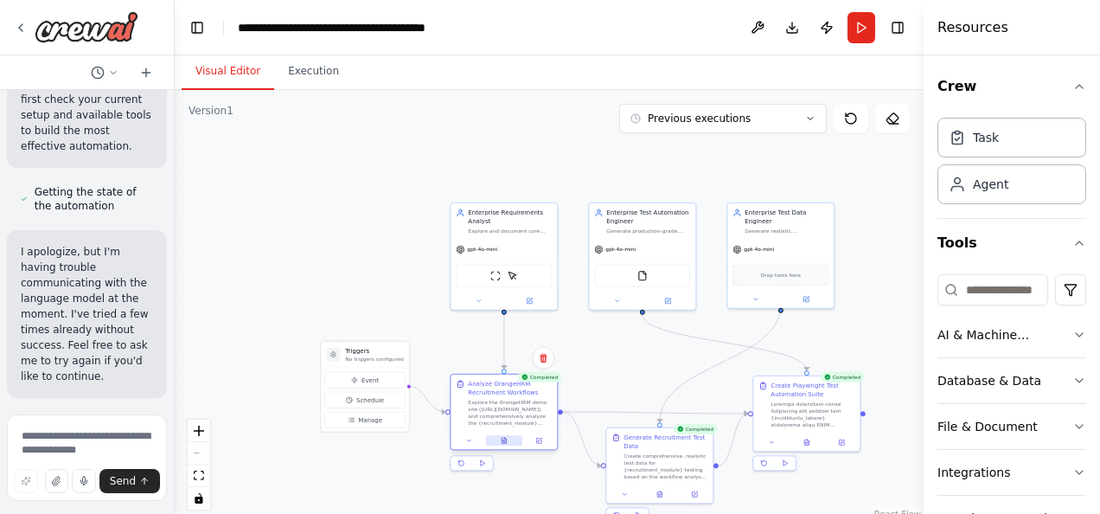
click at [519, 439] on button at bounding box center [504, 440] width 36 height 10
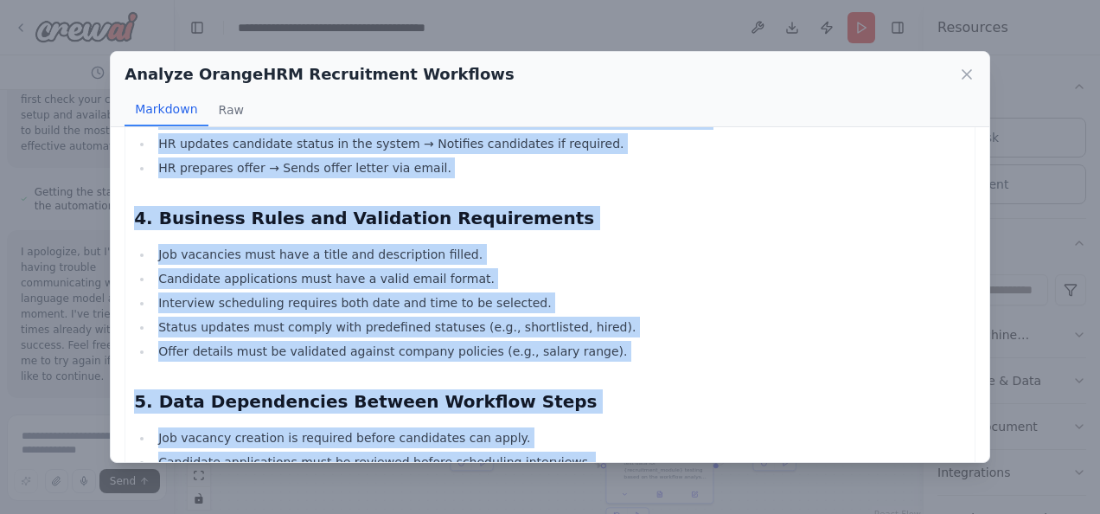
scroll to position [1599, 0]
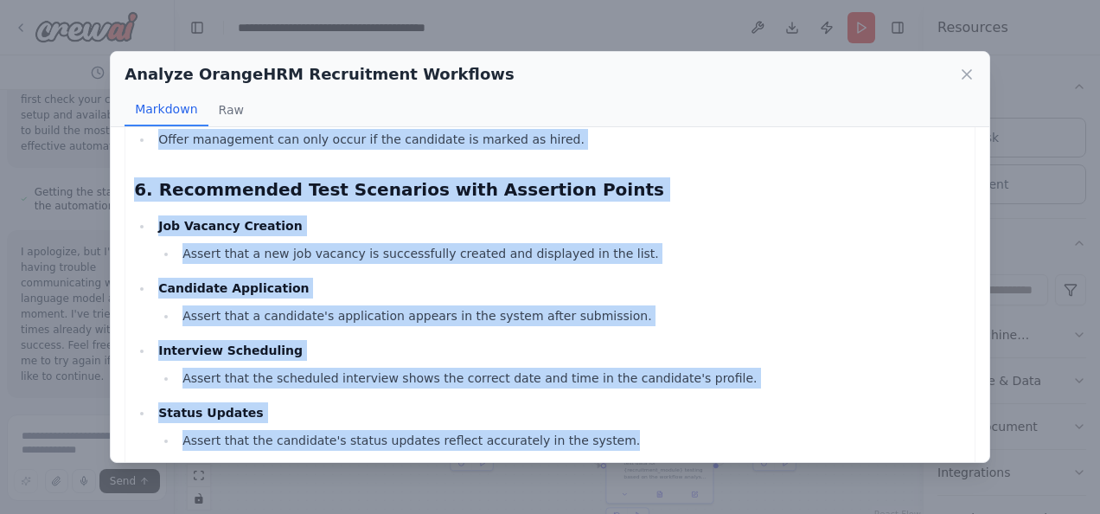
drag, startPoint x: 301, startPoint y: 344, endPoint x: 293, endPoint y: 502, distance: 157.6
click at [293, 502] on div "Analyze OrangeHRM Recruitment Workflows Markdown Raw Recruitment Process Workfl…" at bounding box center [550, 257] width 1100 height 514
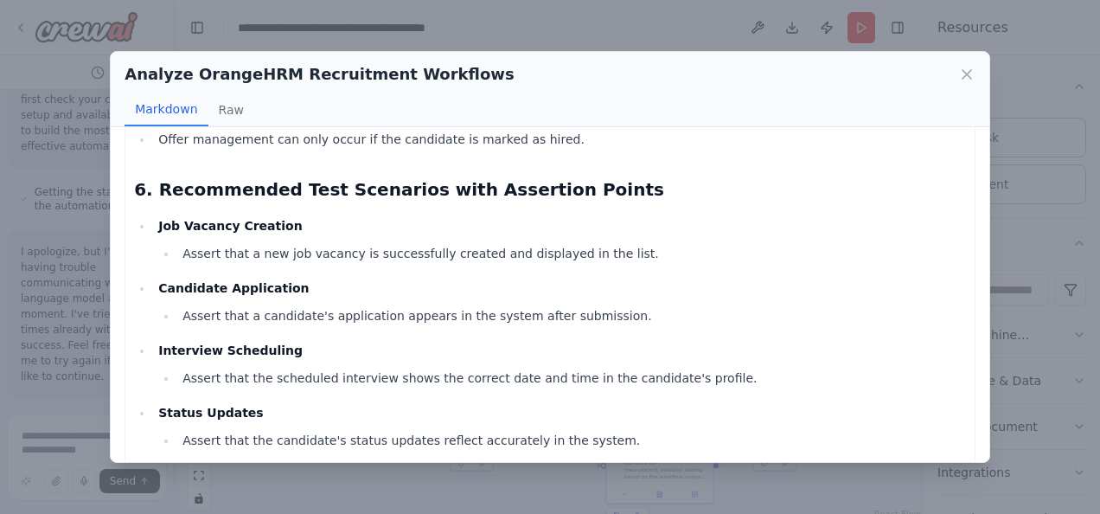
scroll to position [0, 0]
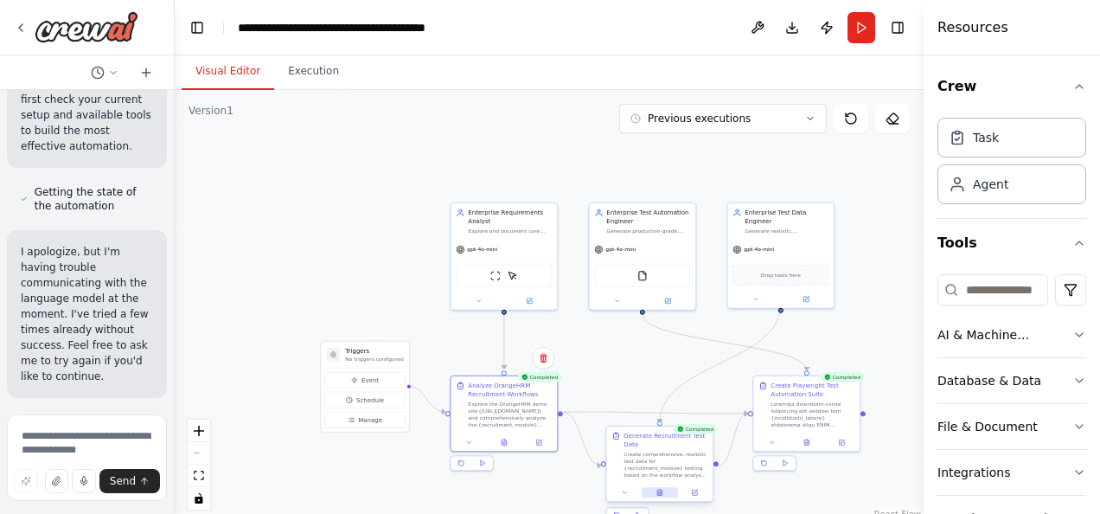
click at [657, 494] on icon at bounding box center [660, 492] width 7 height 7
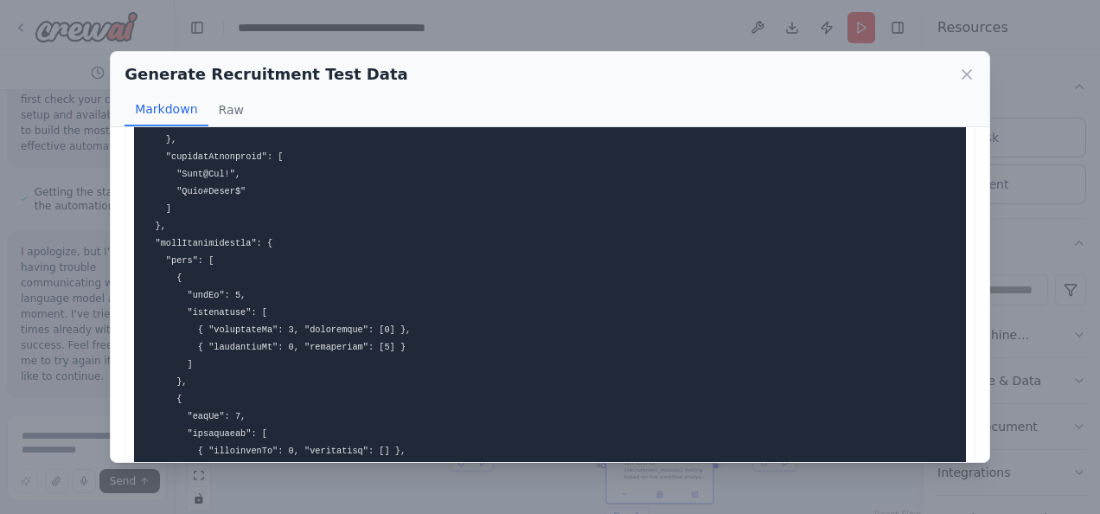
scroll to position [2234, 0]
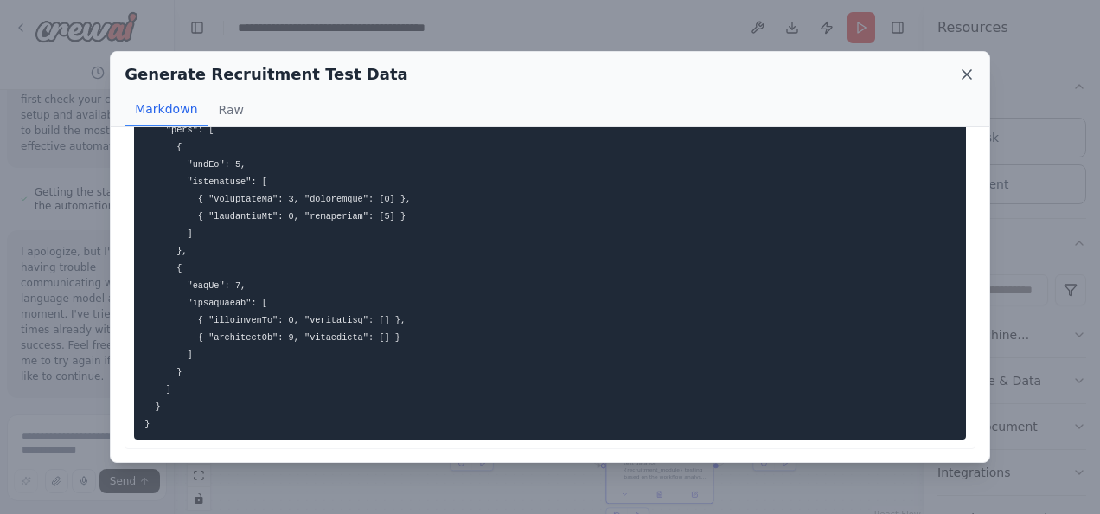
click at [970, 80] on icon at bounding box center [967, 74] width 17 height 17
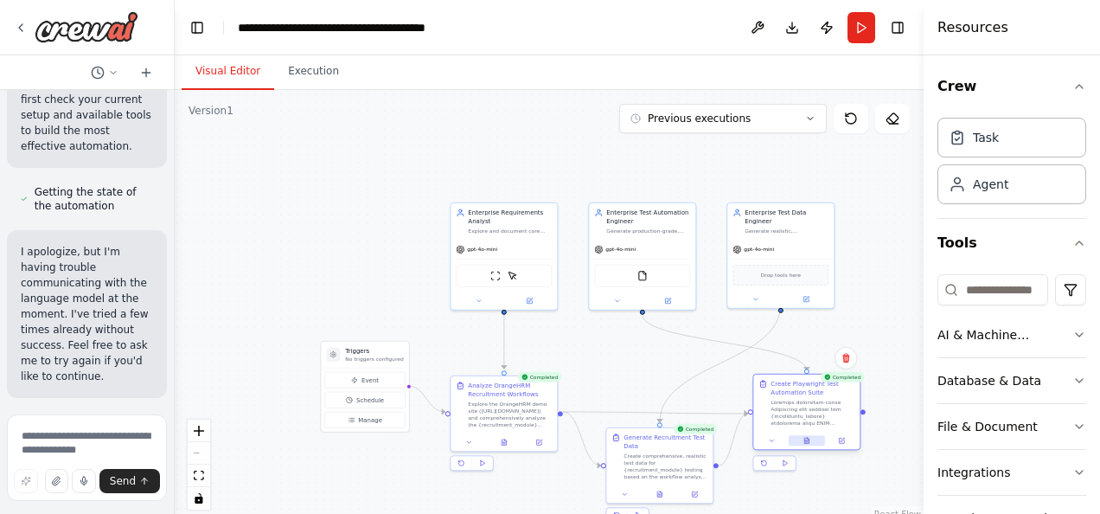
click at [818, 445] on button at bounding box center [807, 440] width 36 height 10
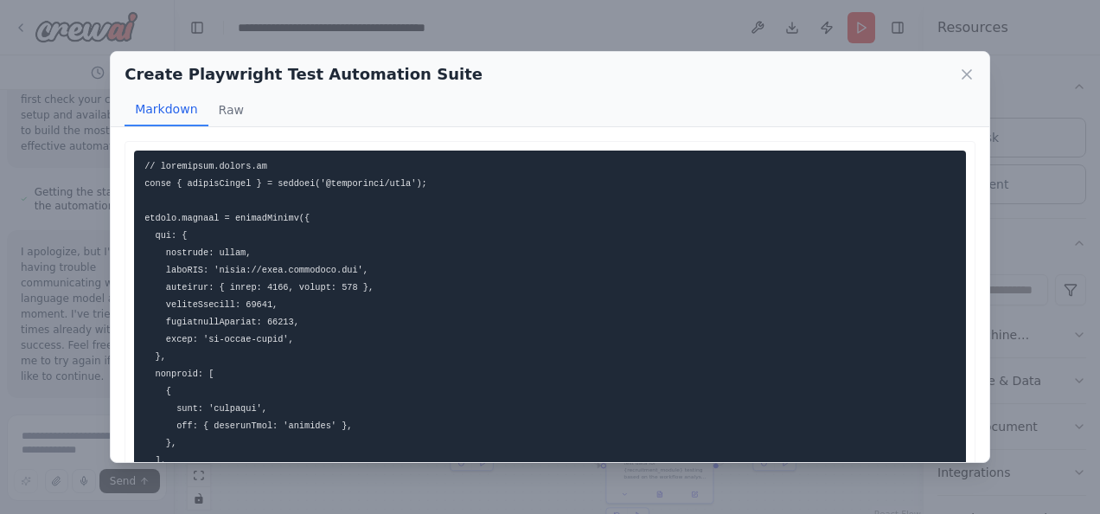
click at [979, 84] on div "Create Playwright Test Automation Suite Markdown Raw" at bounding box center [550, 89] width 879 height 75
click at [972, 74] on icon at bounding box center [967, 74] width 17 height 17
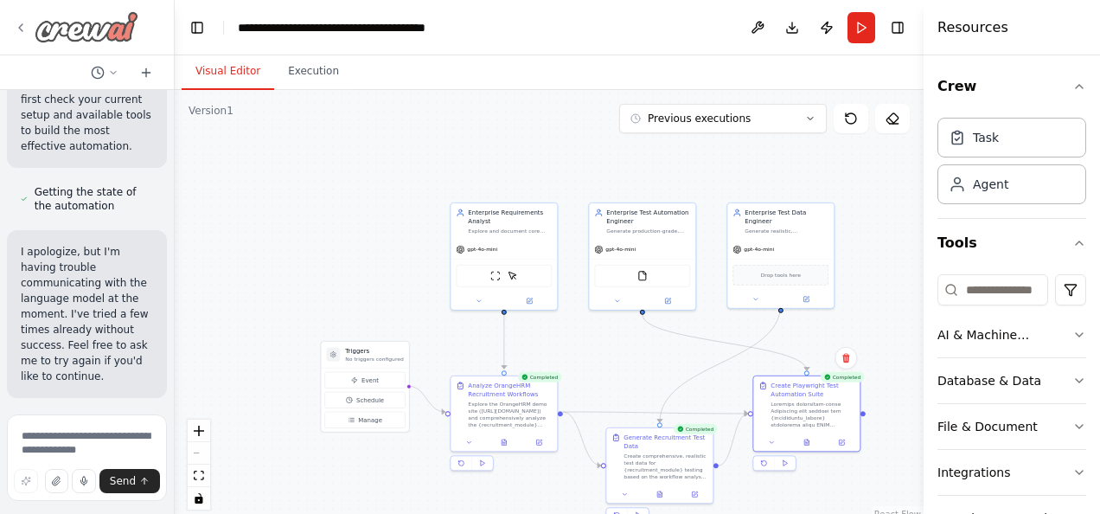
click at [44, 33] on img at bounding box center [87, 26] width 104 height 31
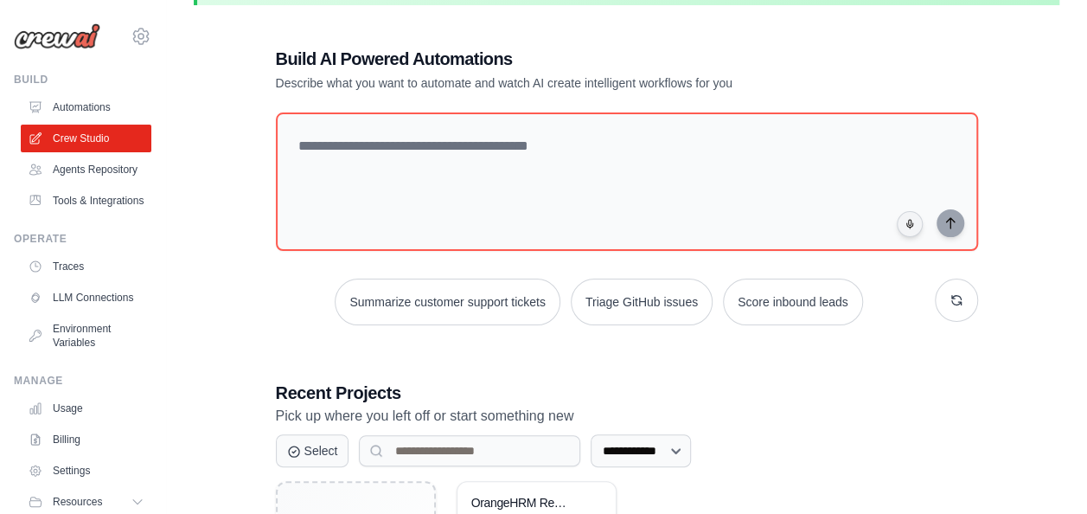
scroll to position [64, 0]
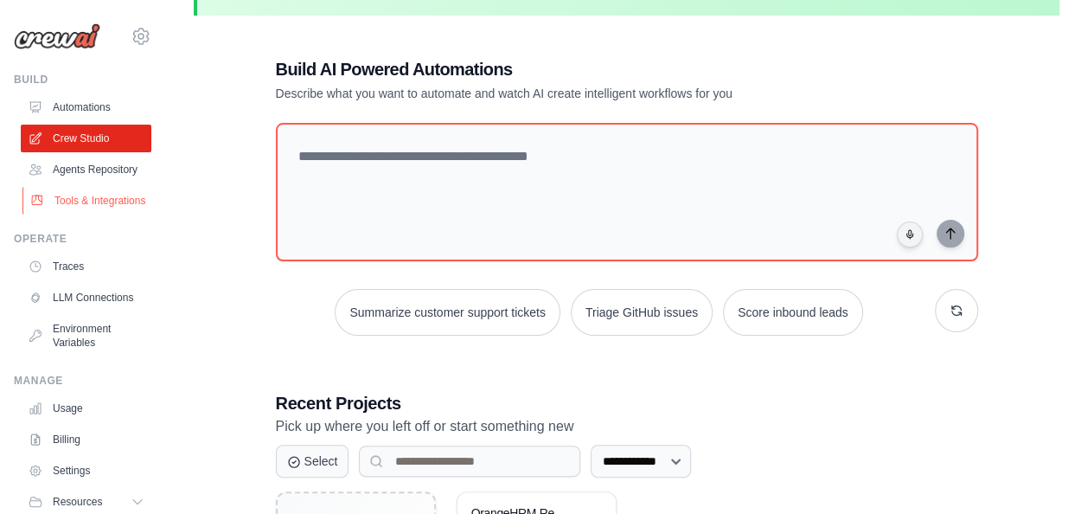
click at [90, 215] on link "Tools & Integrations" at bounding box center [87, 201] width 131 height 28
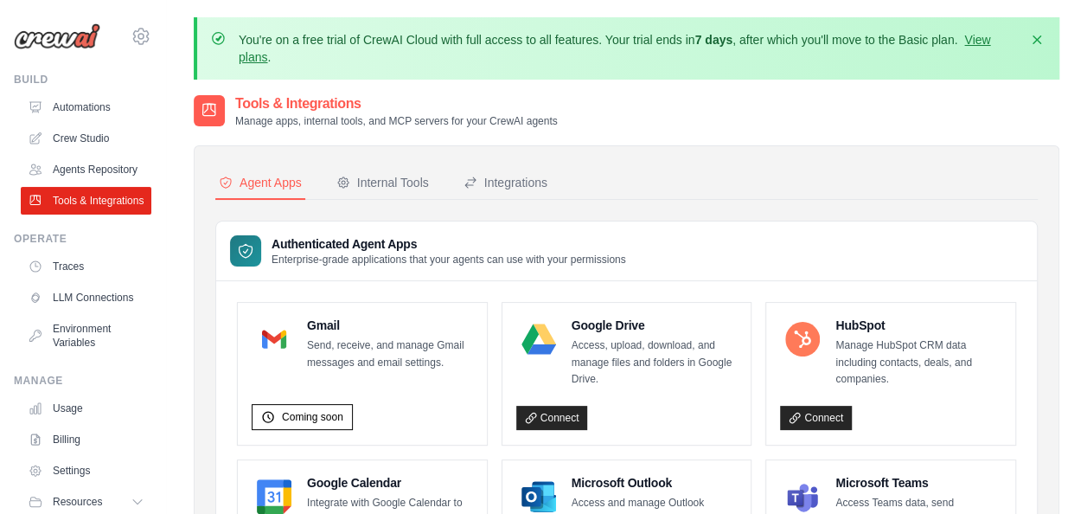
click at [59, 215] on link "Tools & Integrations" at bounding box center [86, 201] width 131 height 28
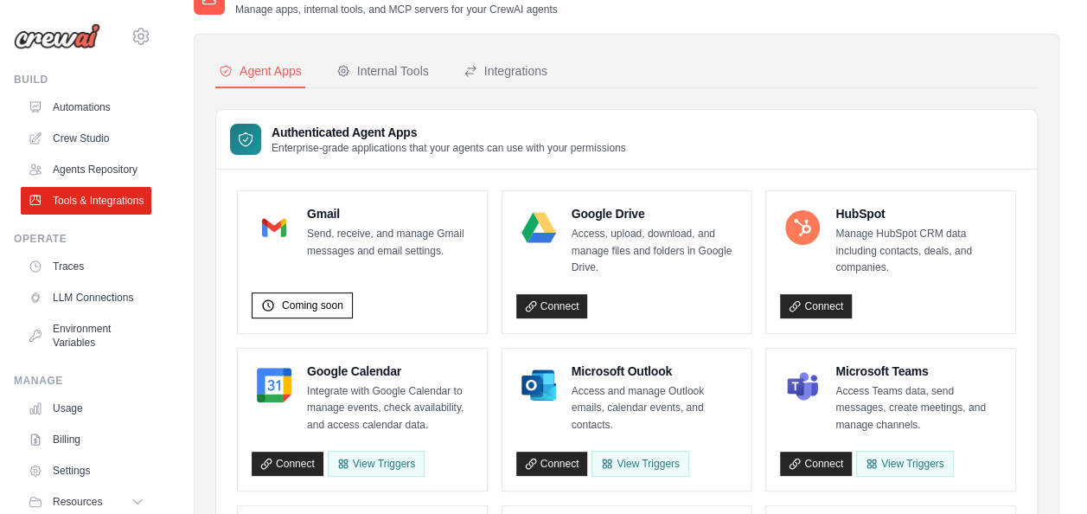
scroll to position [114, 0]
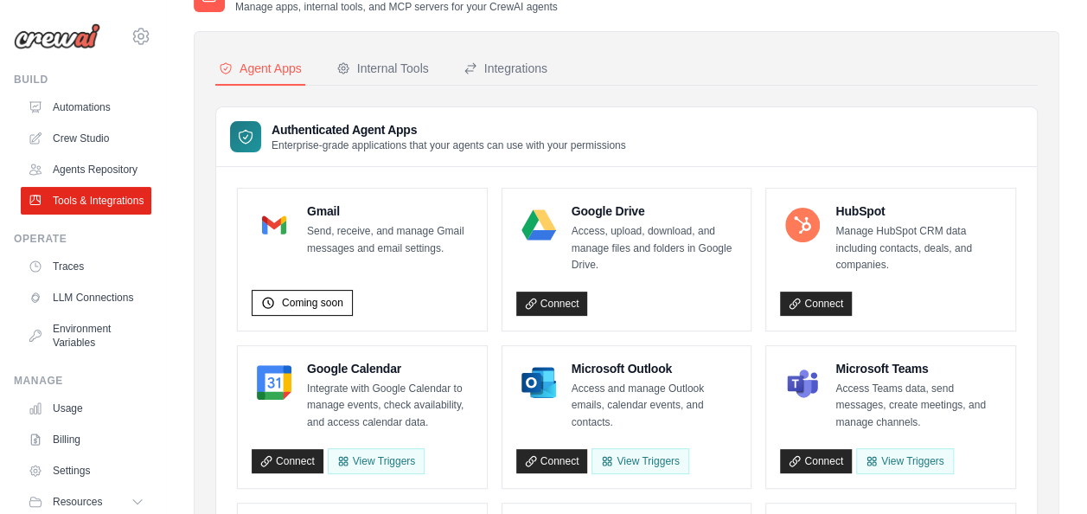
click at [692, 118] on div "Authenticated Agent Apps Enterprise-grade applications that your agents can use…" at bounding box center [626, 137] width 821 height 60
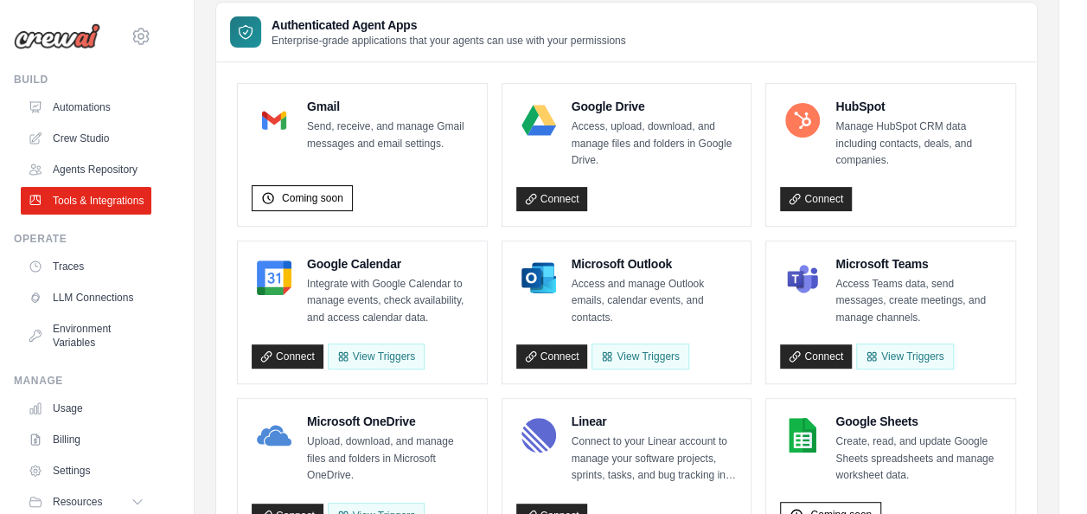
scroll to position [0, 0]
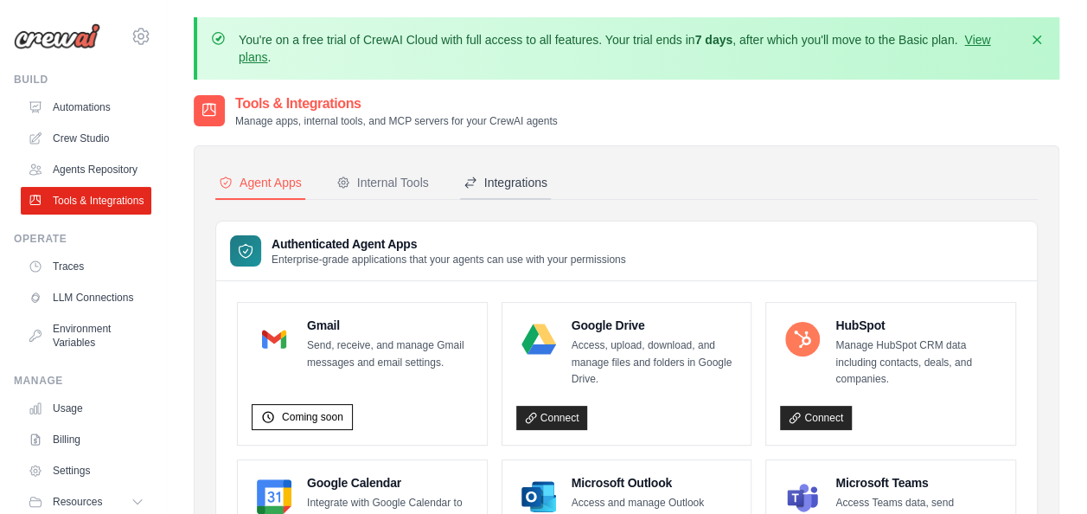
click at [523, 196] on button "Integrations" at bounding box center [505, 183] width 91 height 33
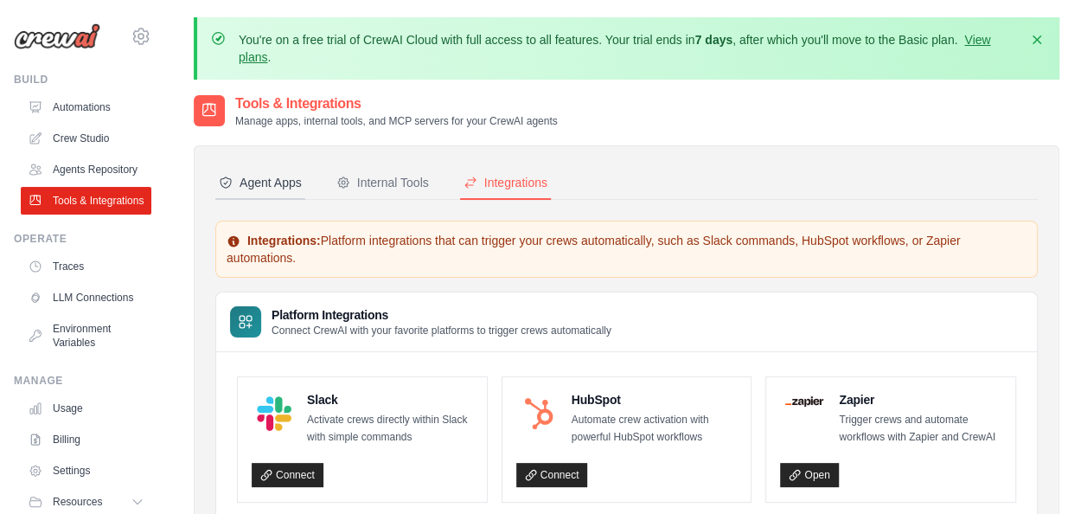
click at [263, 182] on div "Agent Apps" at bounding box center [260, 182] width 83 height 17
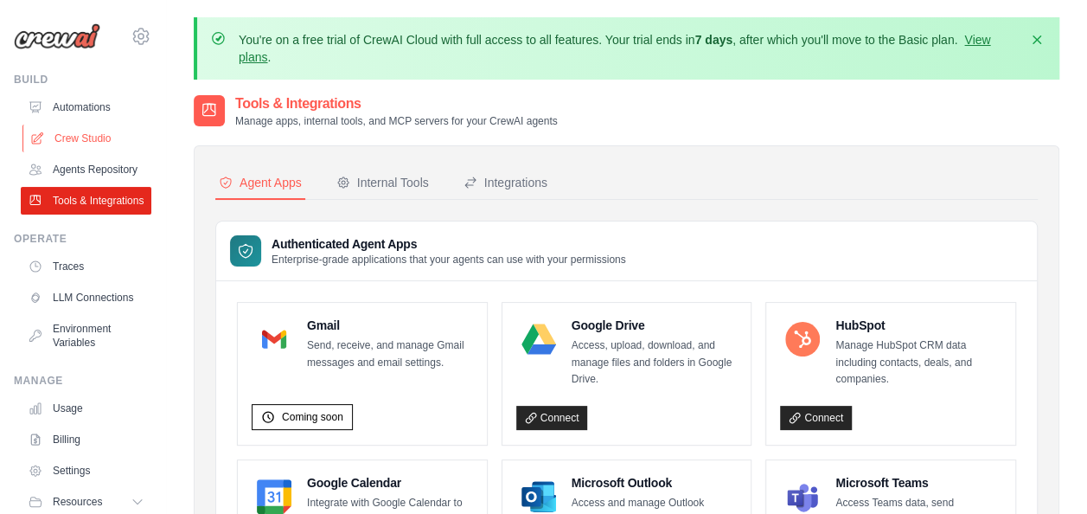
click at [83, 136] on link "Crew Studio" at bounding box center [87, 139] width 131 height 28
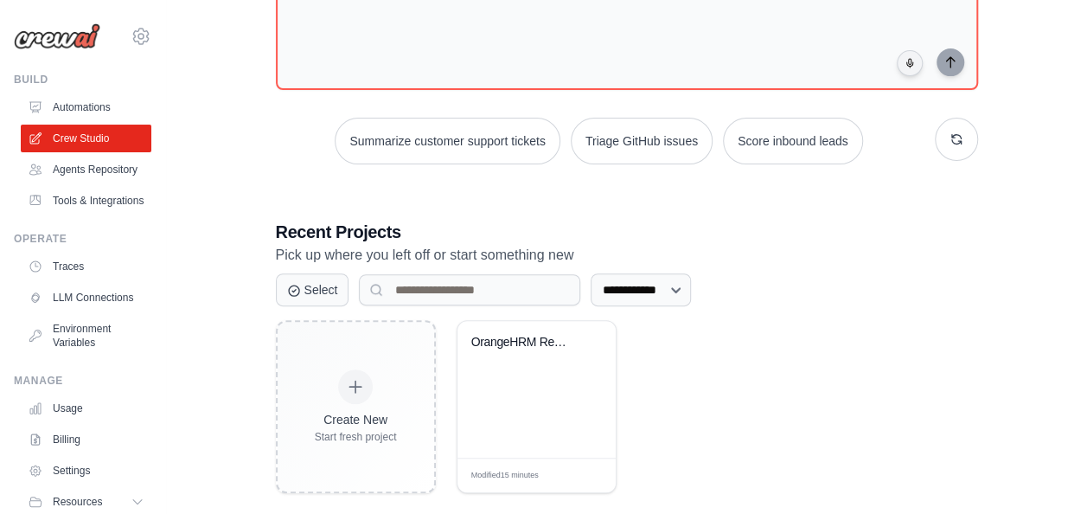
scroll to position [251, 0]
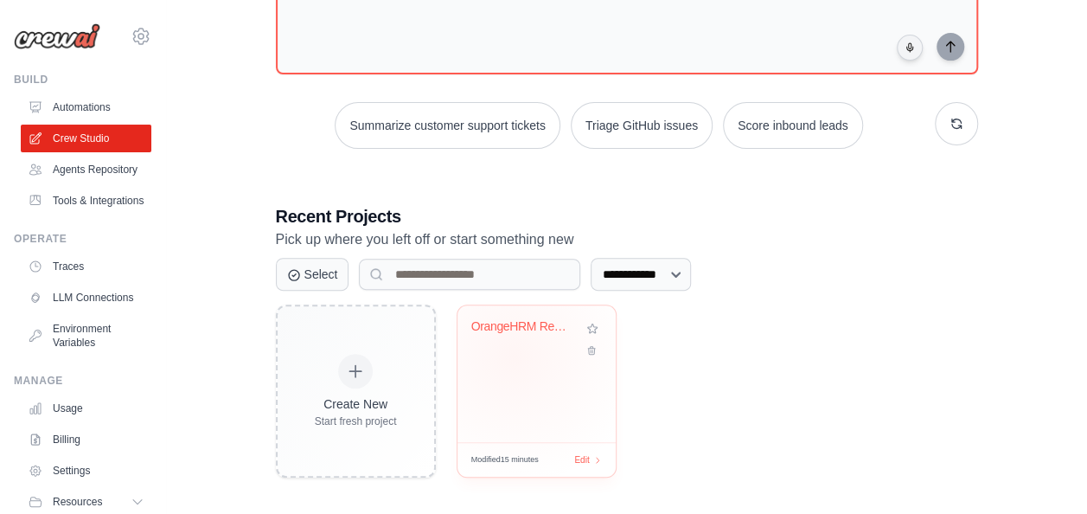
click at [514, 355] on div "OrangeHRM Recruitment Playwright Au..." at bounding box center [537, 373] width 158 height 137
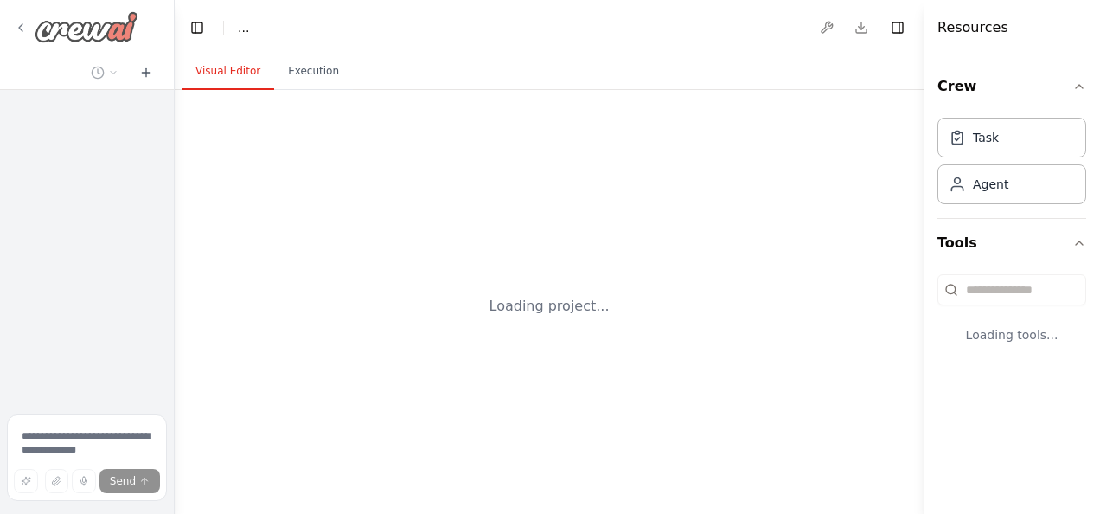
click at [64, 23] on img at bounding box center [87, 26] width 104 height 31
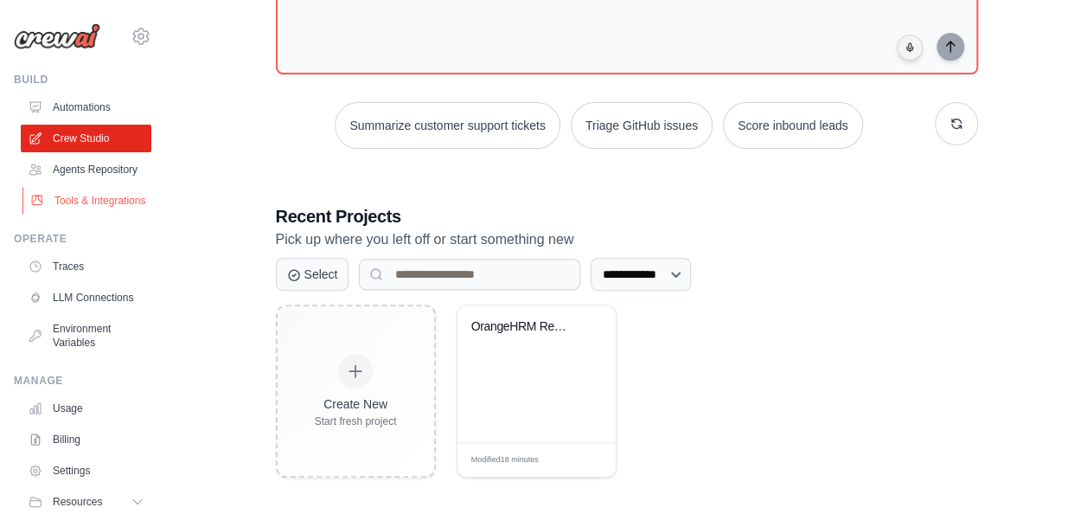
click at [74, 213] on link "Tools & Integrations" at bounding box center [87, 201] width 131 height 28
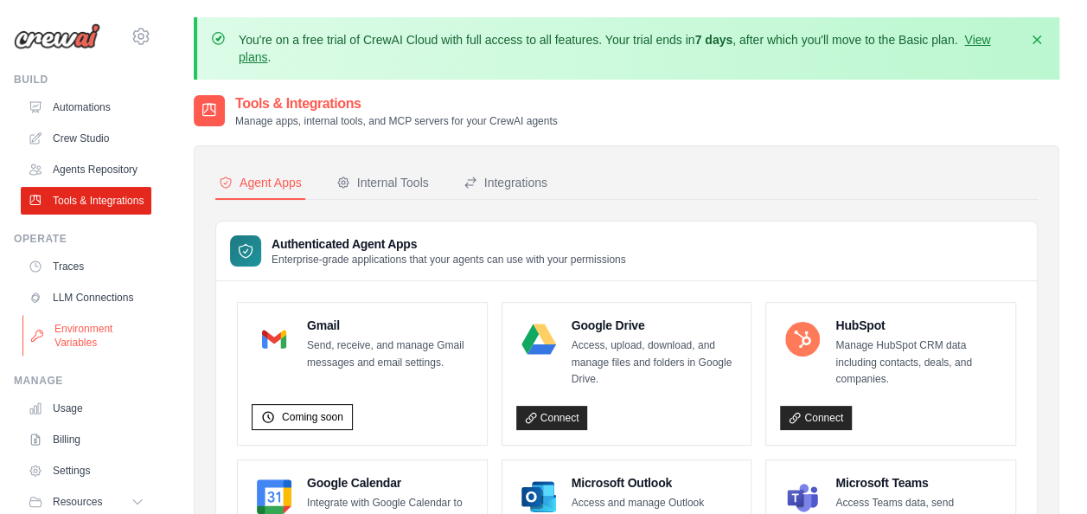
click at [65, 356] on link "Environment Variables" at bounding box center [87, 336] width 131 height 42
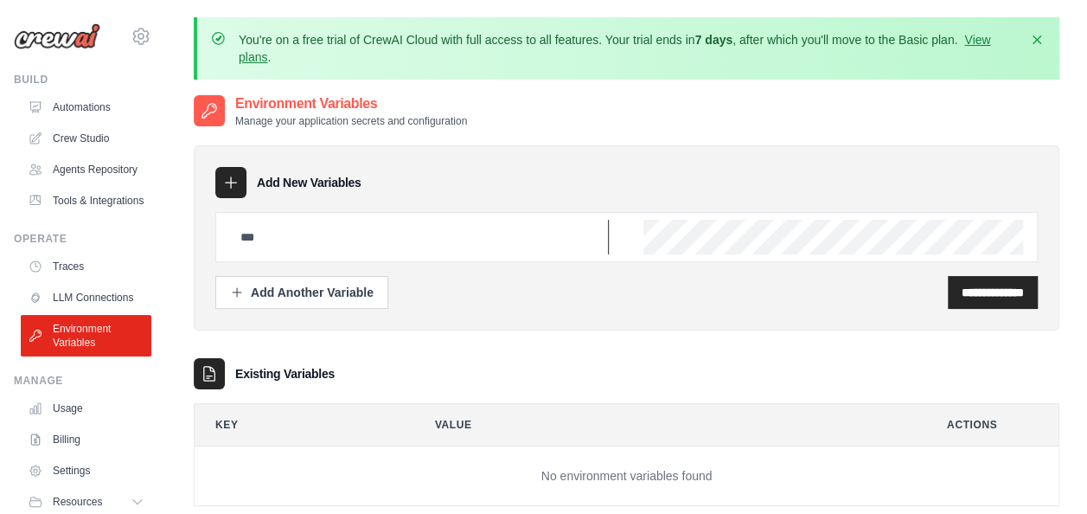
click at [298, 251] on input "text" at bounding box center [419, 237] width 379 height 35
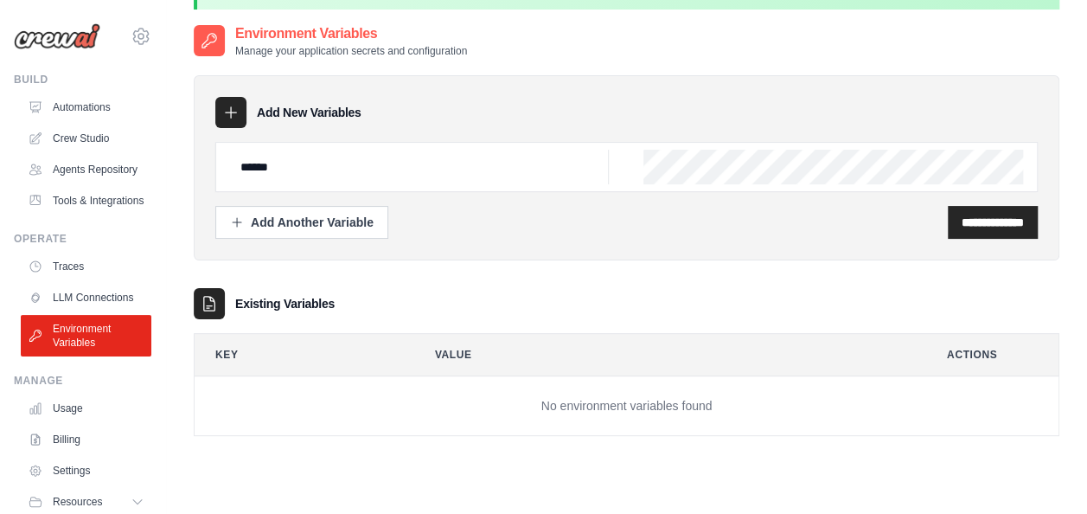
scroll to position [71, 0]
click at [326, 164] on input "******" at bounding box center [419, 166] width 379 height 35
type input "*"
click at [328, 434] on div "**********" at bounding box center [627, 242] width 866 height 440
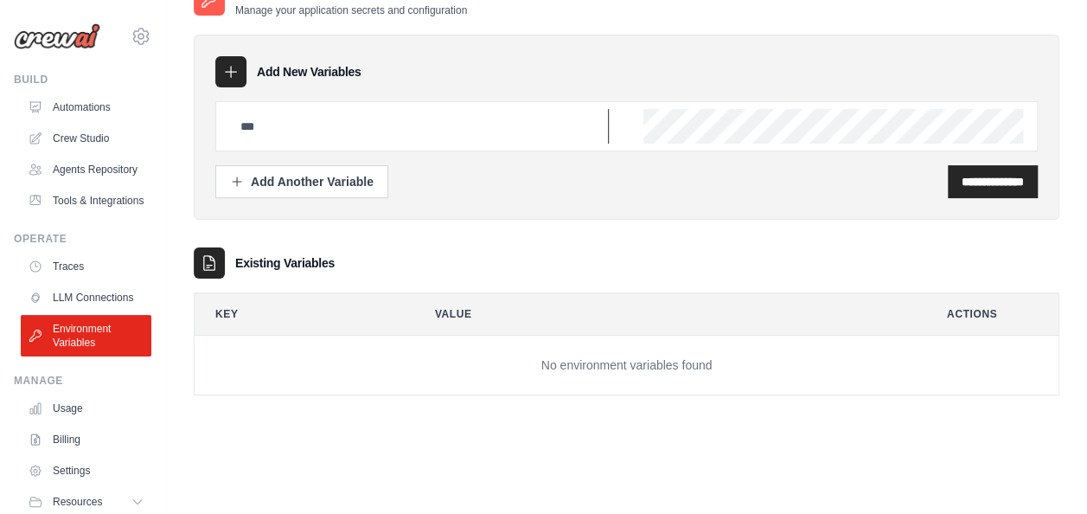
click at [516, 125] on input "text" at bounding box center [419, 126] width 379 height 35
click at [75, 311] on link "LLM Connections" at bounding box center [87, 298] width 131 height 28
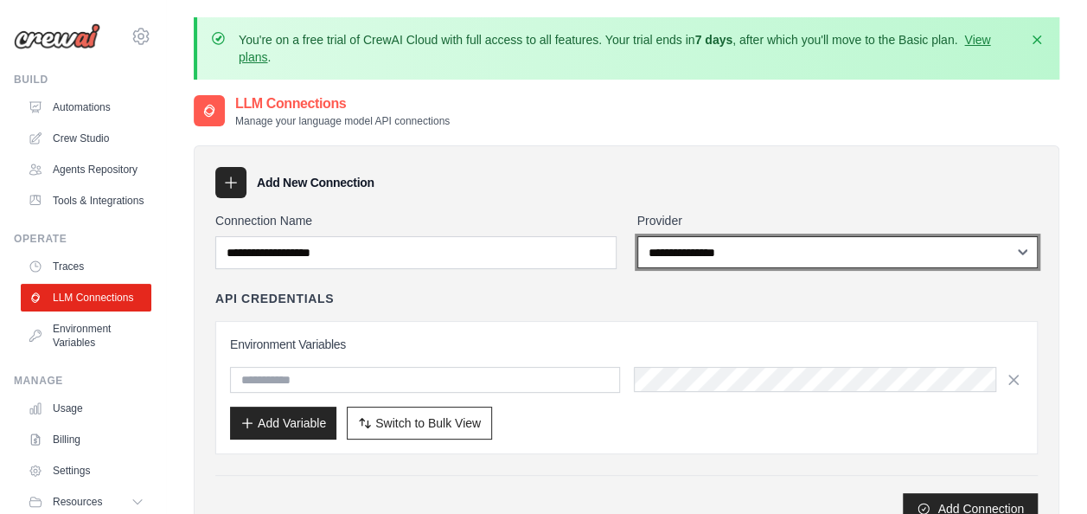
click at [756, 258] on select "**********" at bounding box center [838, 252] width 401 height 32
click at [638, 236] on select "**********" at bounding box center [838, 252] width 401 height 32
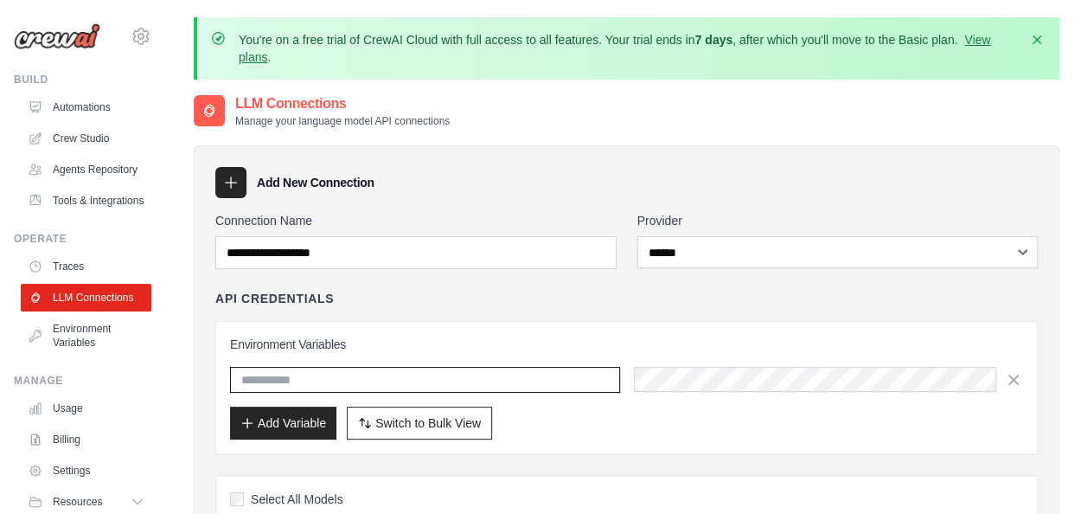
click at [355, 370] on input "text" at bounding box center [425, 380] width 390 height 26
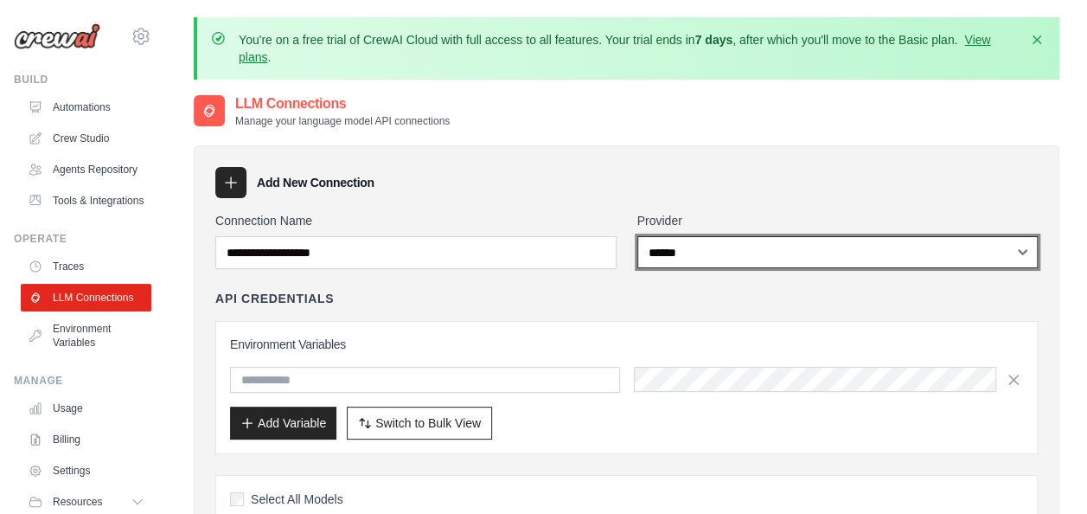
click at [1024, 249] on select "**********" at bounding box center [838, 252] width 401 height 32
select select "****"
click at [638, 236] on select "**********" at bounding box center [838, 252] width 401 height 32
click at [1023, 252] on select "**********" at bounding box center [838, 252] width 401 height 32
select select
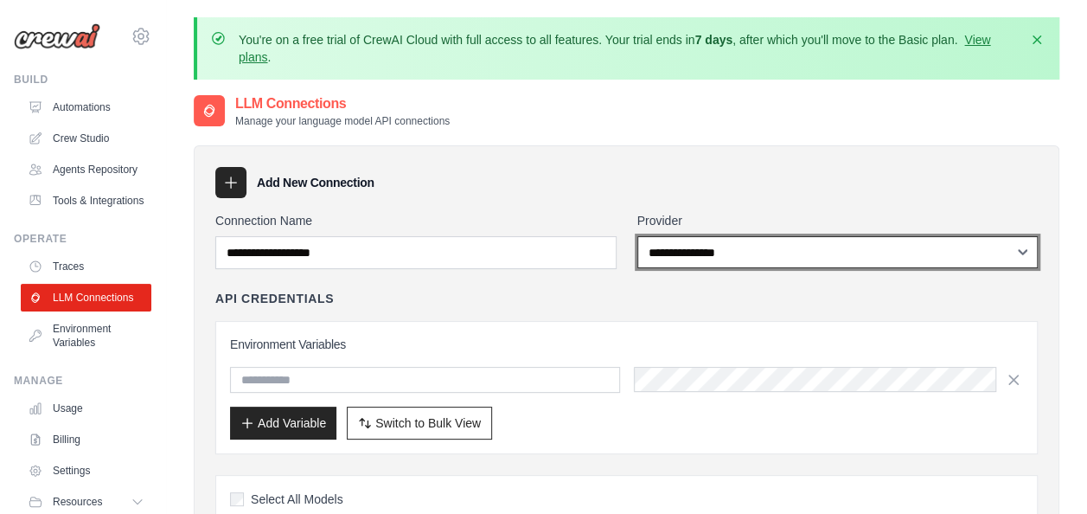
click at [638, 236] on select "**********" at bounding box center [838, 252] width 401 height 32
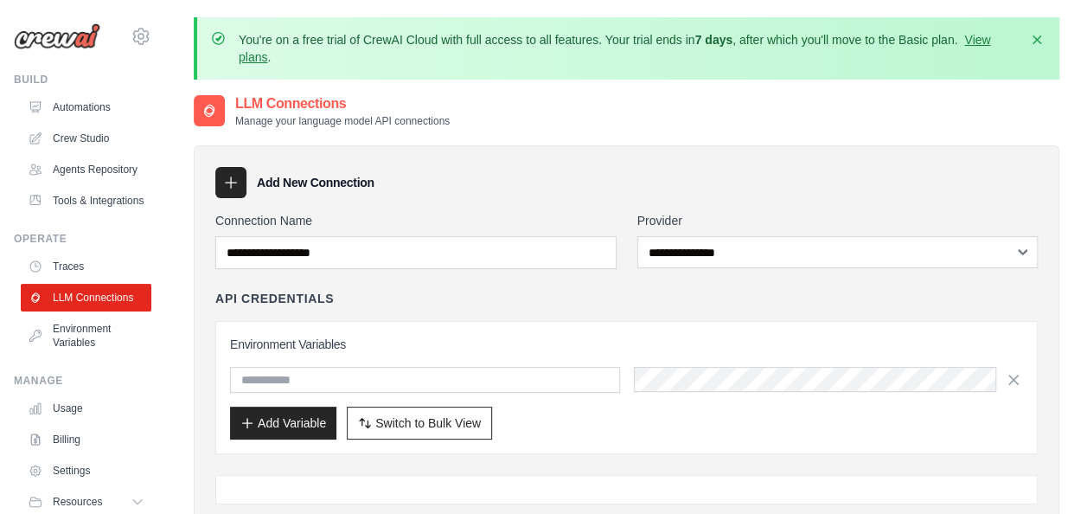
click at [632, 279] on div "**********" at bounding box center [626, 393] width 823 height 362
click at [75, 215] on link "Tools & Integrations" at bounding box center [87, 201] width 131 height 28
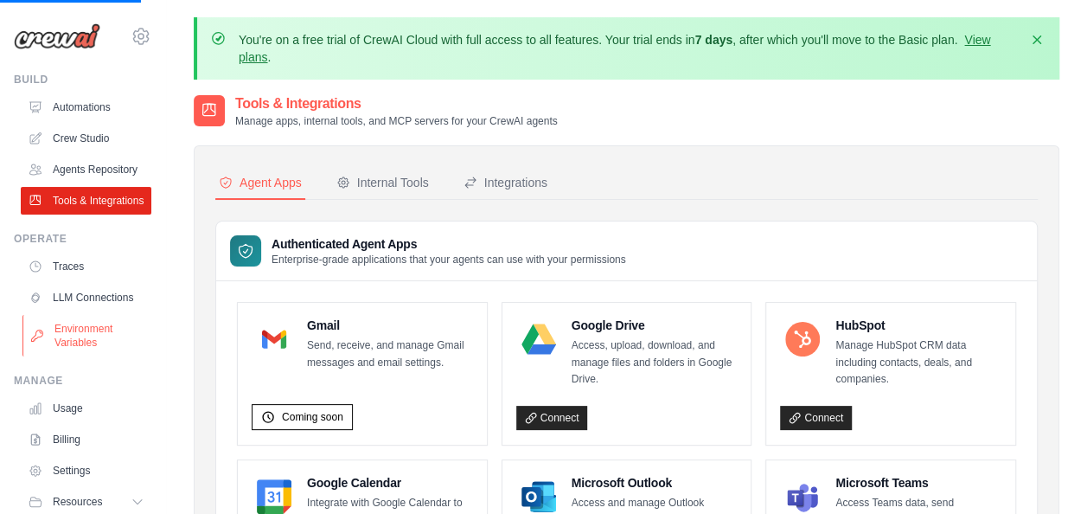
click at [66, 356] on link "Environment Variables" at bounding box center [87, 336] width 131 height 42
click at [80, 356] on link "Environment Variables" at bounding box center [87, 336] width 131 height 42
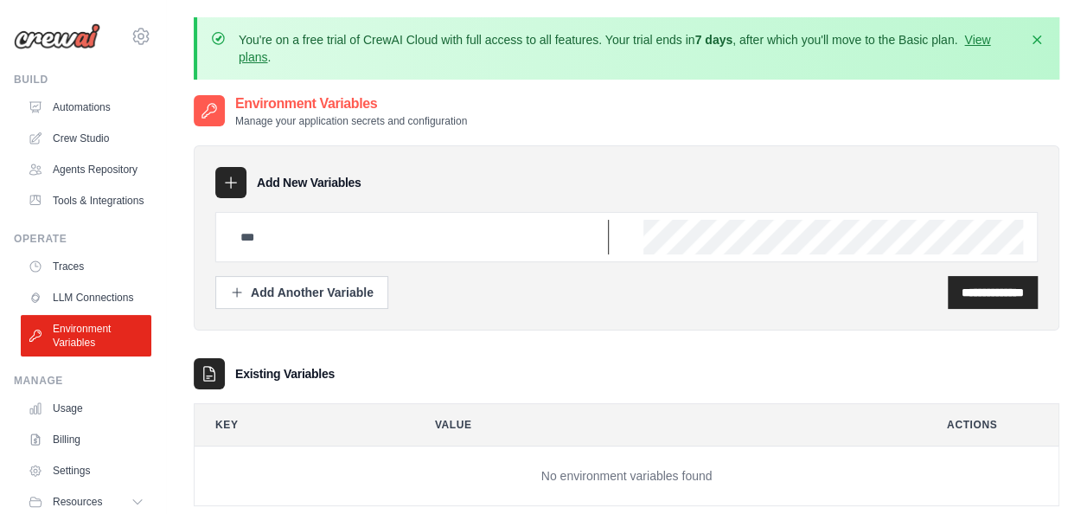
click at [368, 241] on input "text" at bounding box center [419, 237] width 379 height 35
type input "**********"
click at [1000, 300] on div "**********" at bounding box center [993, 292] width 90 height 33
click at [963, 296] on input "**********" at bounding box center [993, 292] width 62 height 17
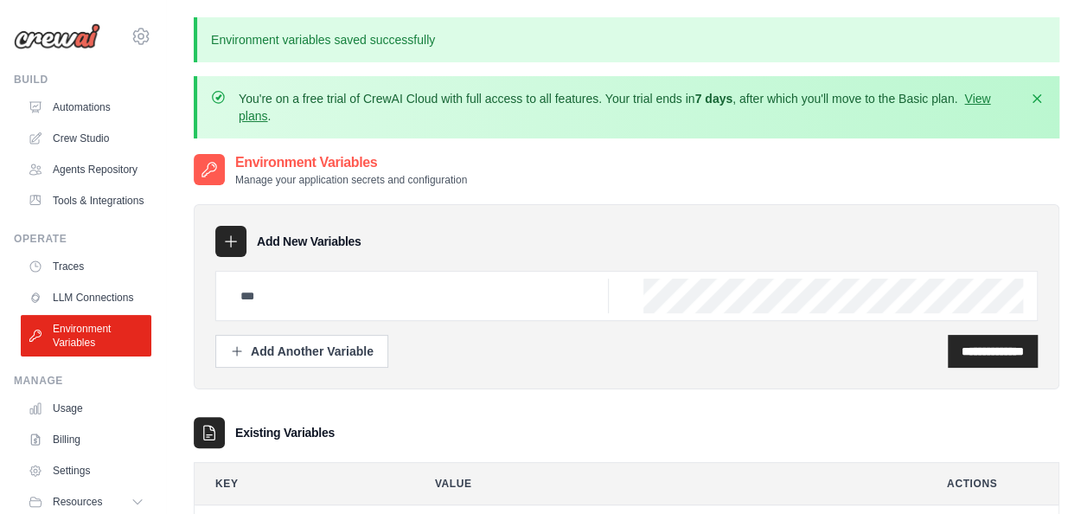
scroll to position [170, 0]
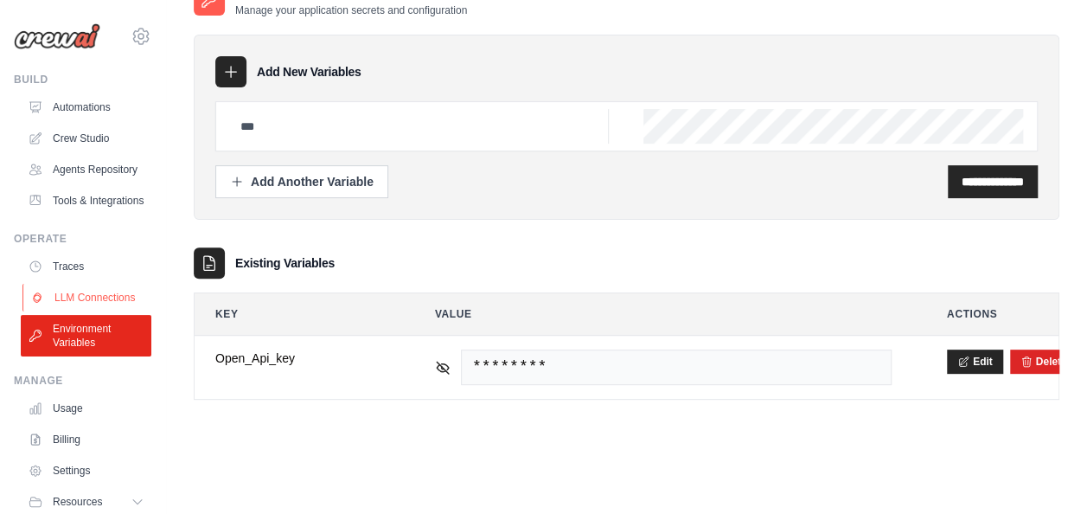
click at [80, 311] on link "LLM Connections" at bounding box center [87, 298] width 131 height 28
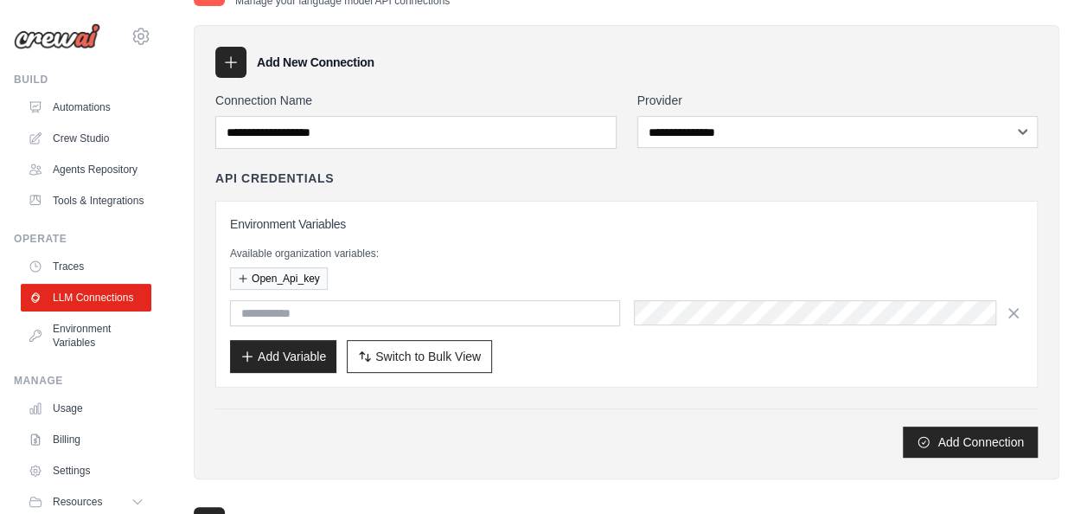
scroll to position [122, 0]
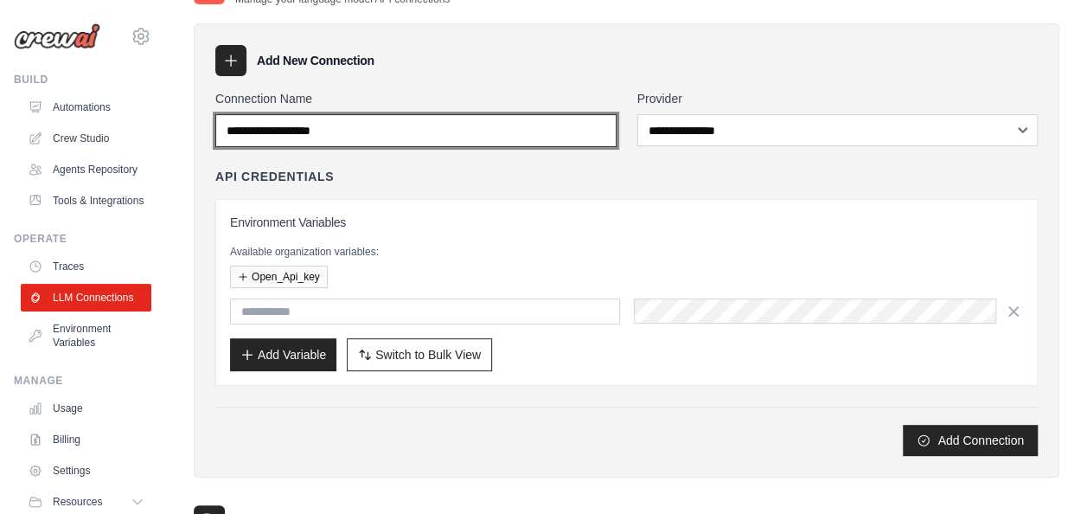
click at [370, 134] on input "Connection Name" at bounding box center [415, 130] width 401 height 33
type input "****"
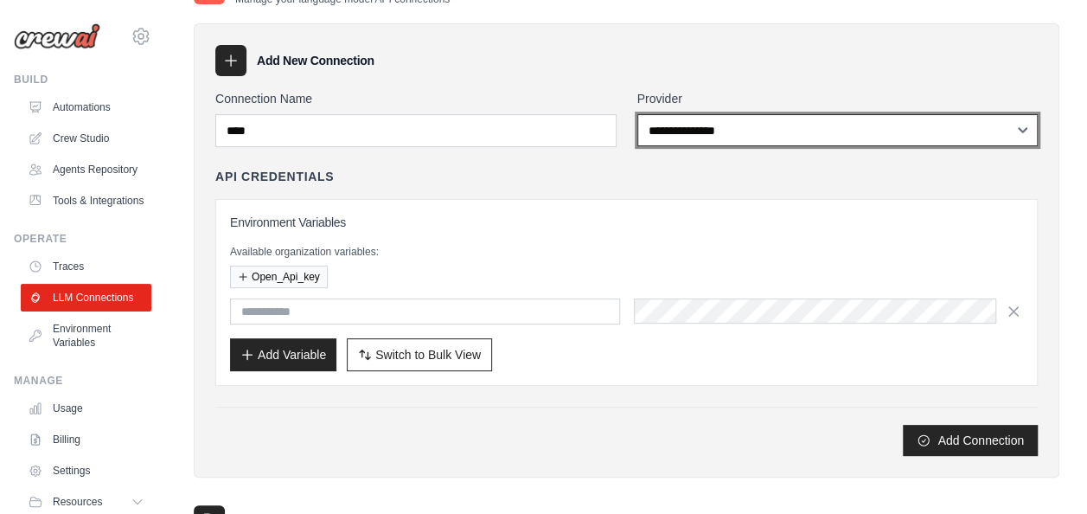
click at [873, 129] on select "**********" at bounding box center [838, 130] width 401 height 32
select select "******"
click at [638, 114] on select "**********" at bounding box center [838, 130] width 401 height 32
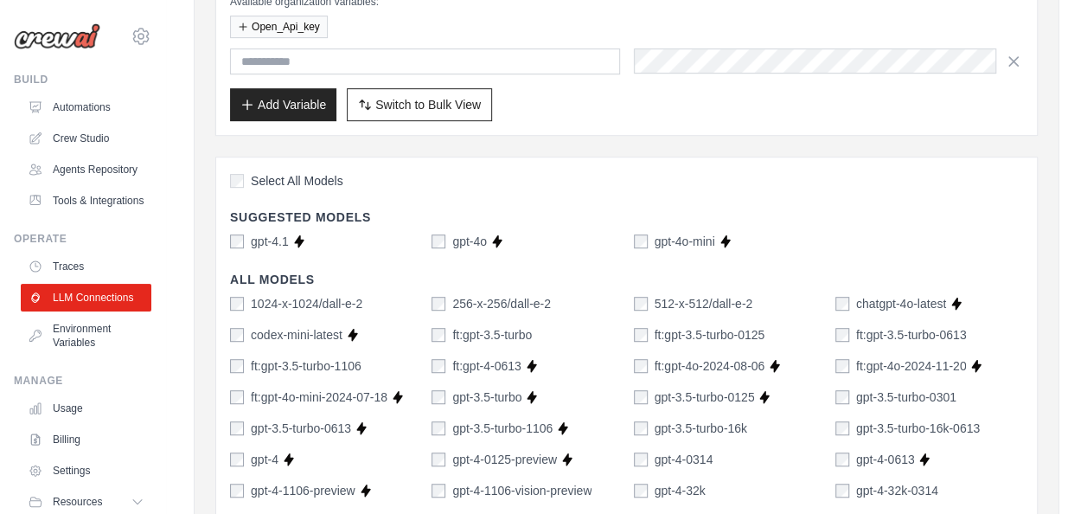
scroll to position [365, 0]
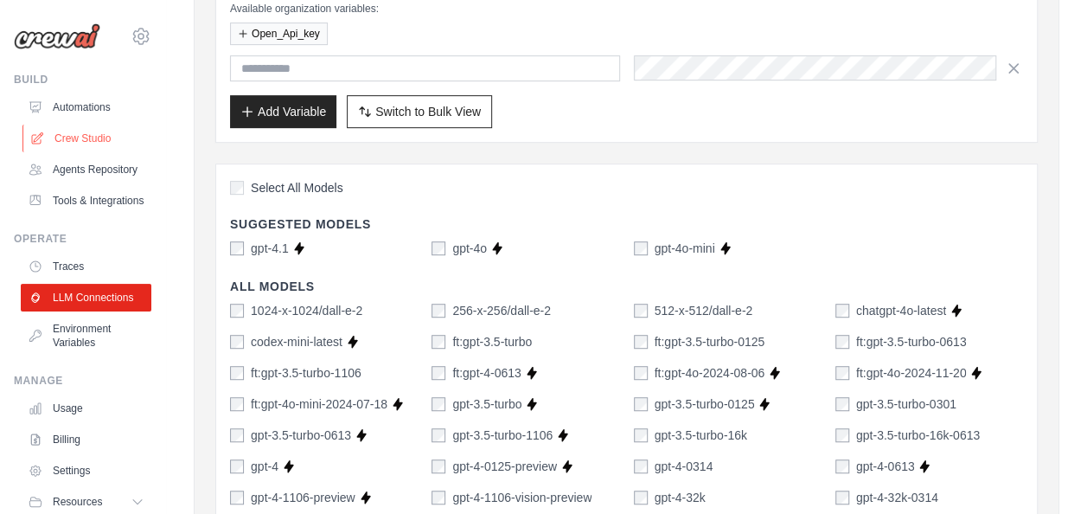
click at [58, 140] on link "Crew Studio" at bounding box center [87, 139] width 131 height 28
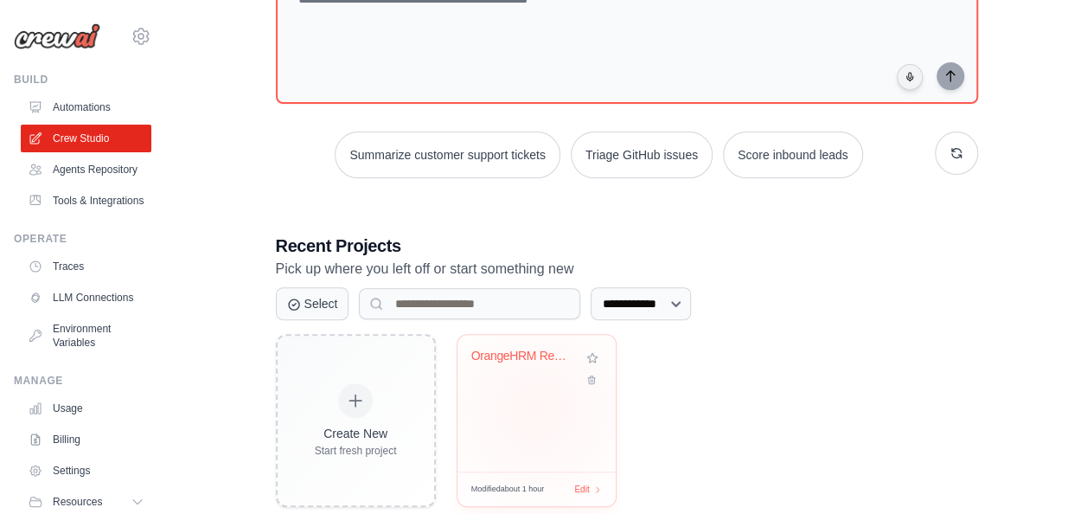
click at [536, 408] on div "OrangeHRM Recruitment Playwright Au..." at bounding box center [537, 403] width 158 height 137
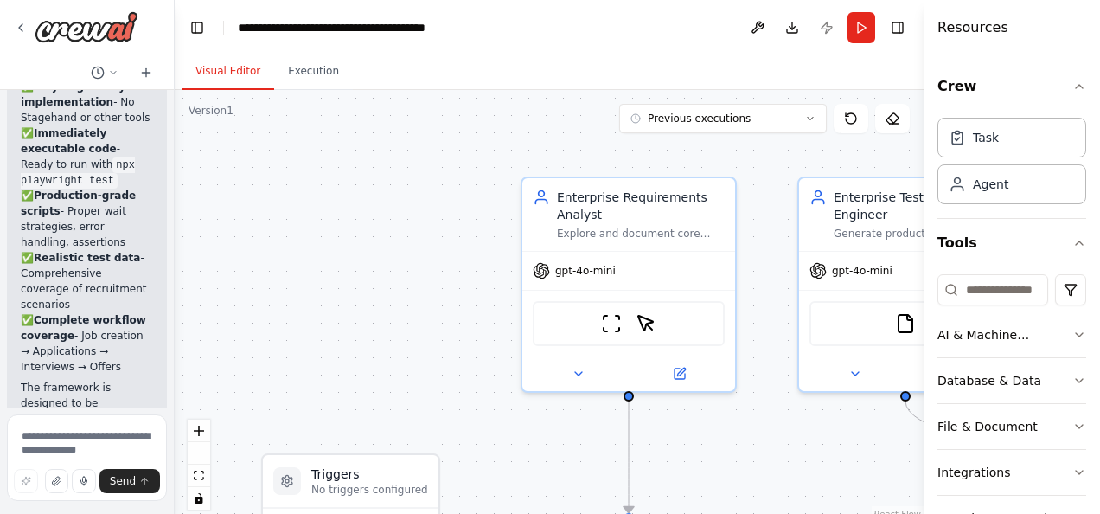
scroll to position [4183, 0]
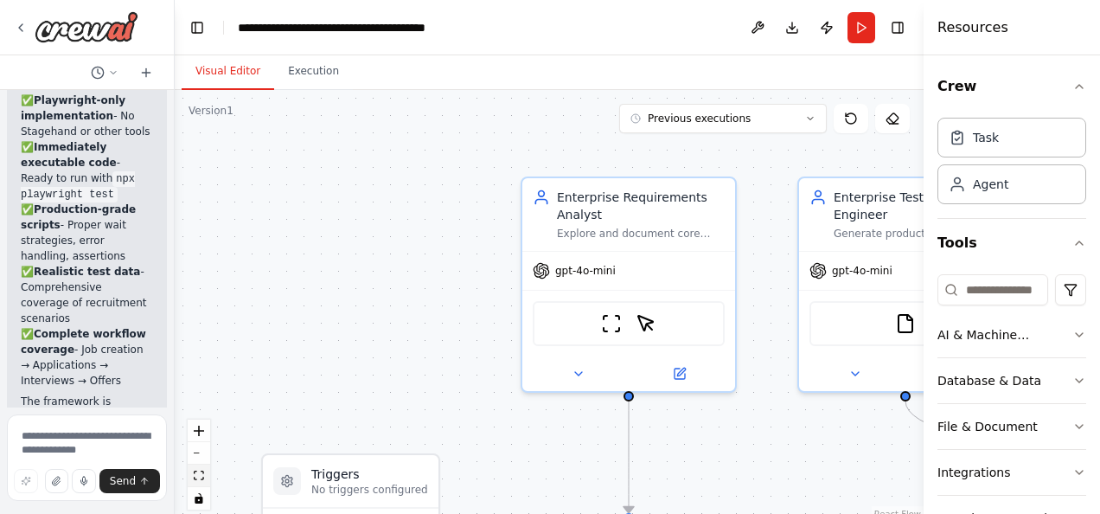
click at [201, 478] on icon "fit view" at bounding box center [199, 476] width 10 height 10
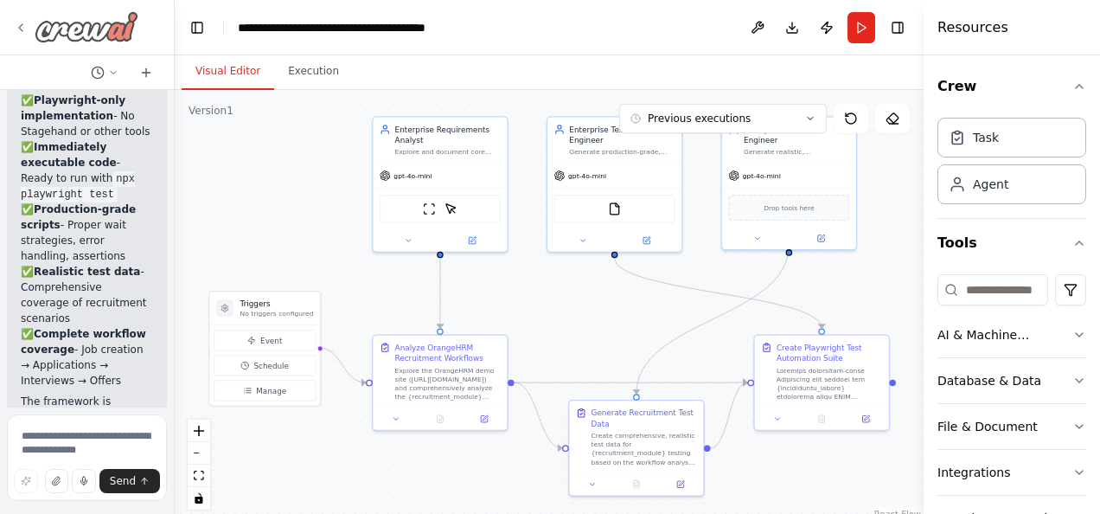
click at [51, 24] on img at bounding box center [87, 26] width 104 height 31
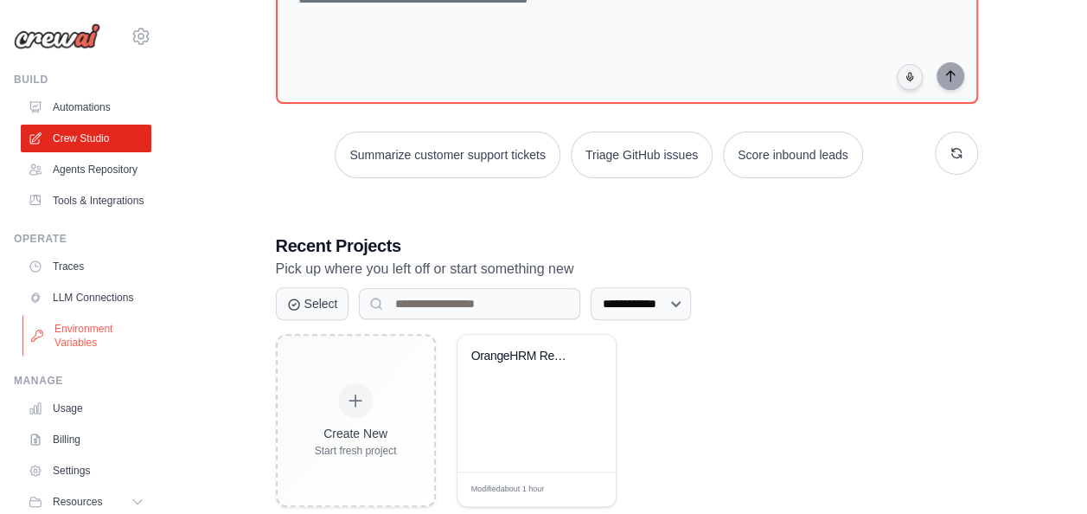
click at [82, 356] on link "Environment Variables" at bounding box center [87, 336] width 131 height 42
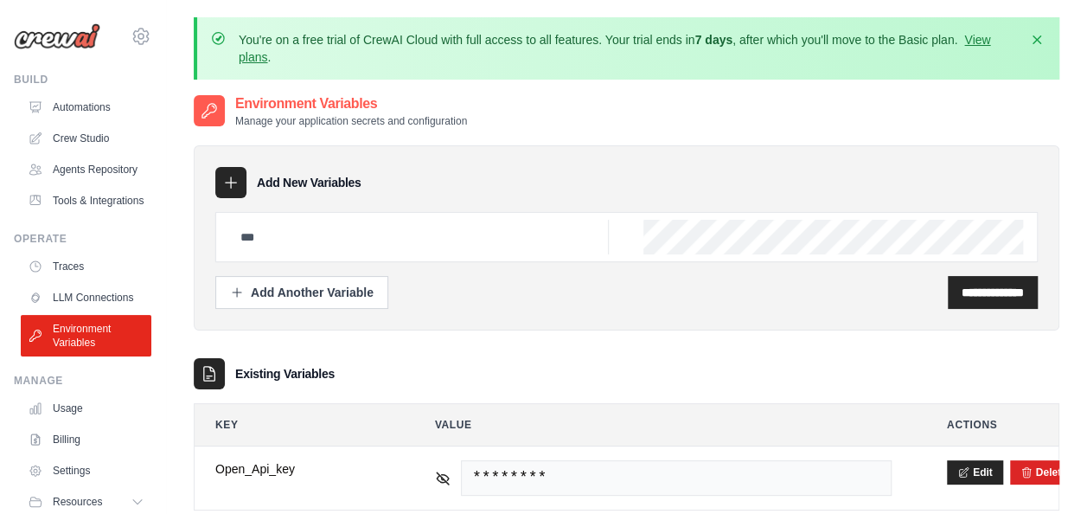
scroll to position [111, 0]
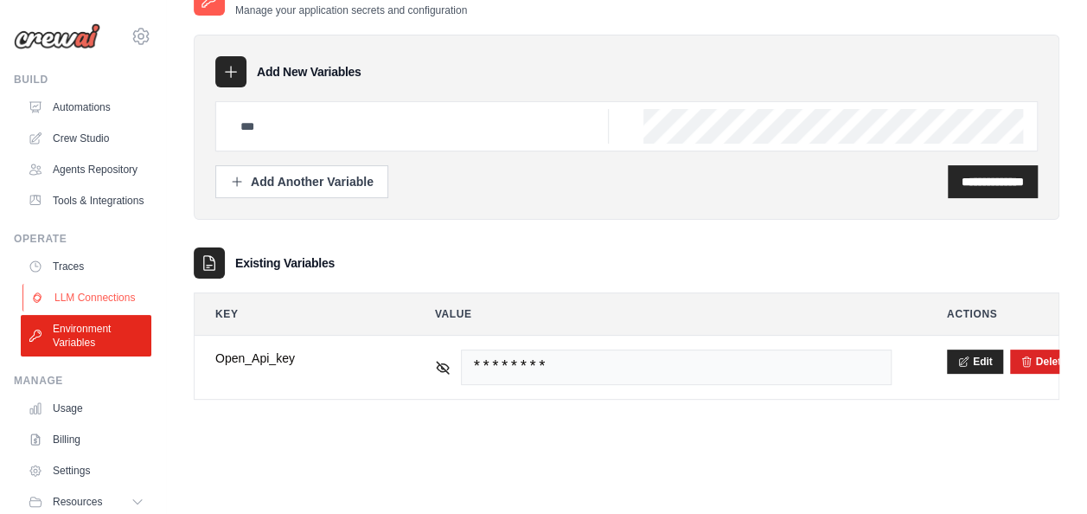
click at [62, 311] on link "LLM Connections" at bounding box center [87, 298] width 131 height 28
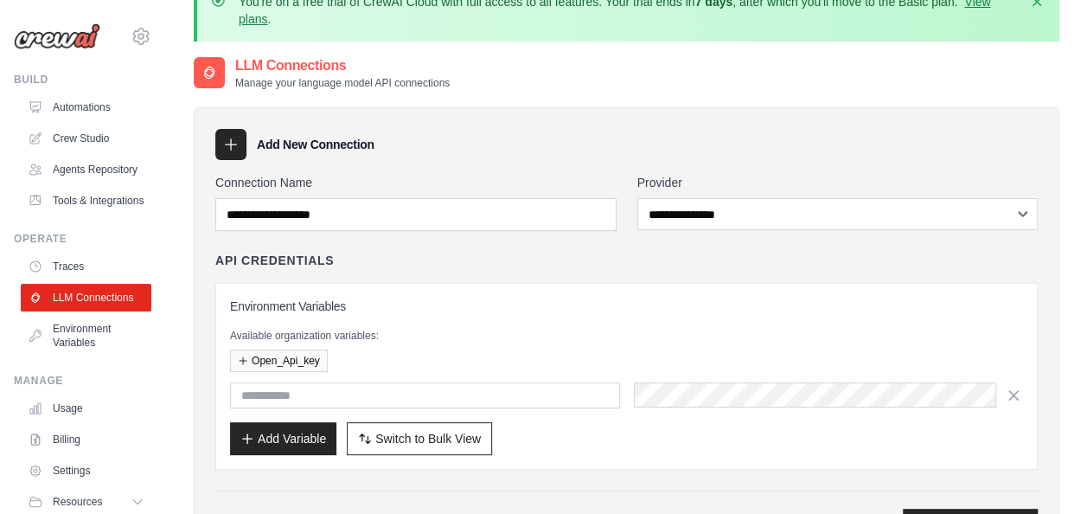
scroll to position [40, 0]
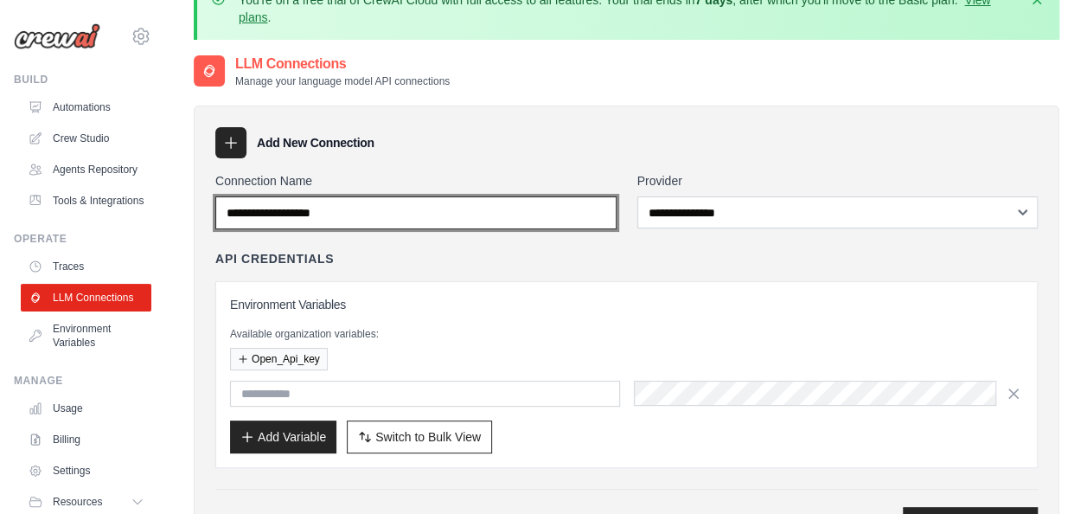
click at [323, 224] on input "Connection Name" at bounding box center [415, 212] width 401 height 33
type input "****"
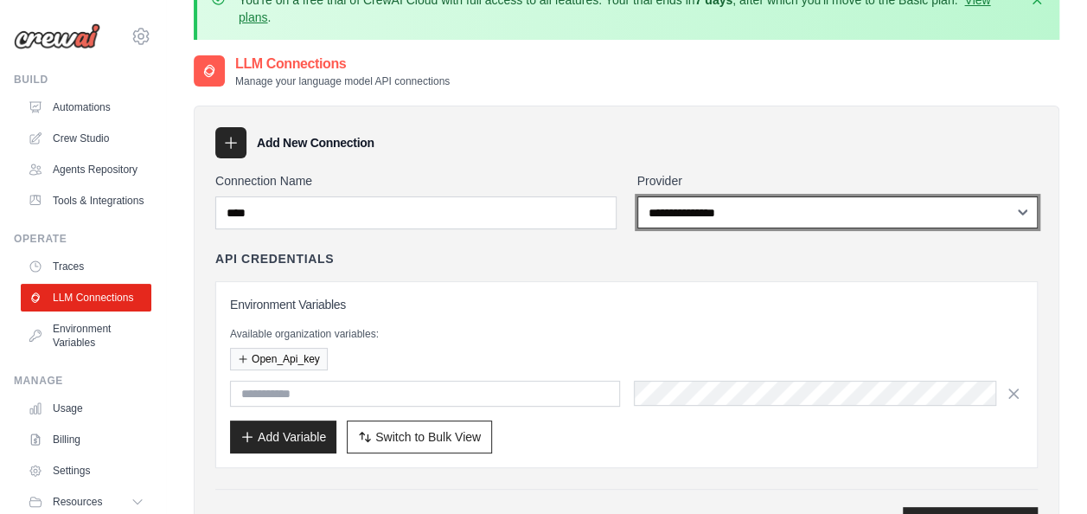
click at [718, 204] on select "**********" at bounding box center [838, 212] width 401 height 32
select select "******"
click at [638, 196] on select "**********" at bounding box center [838, 212] width 401 height 32
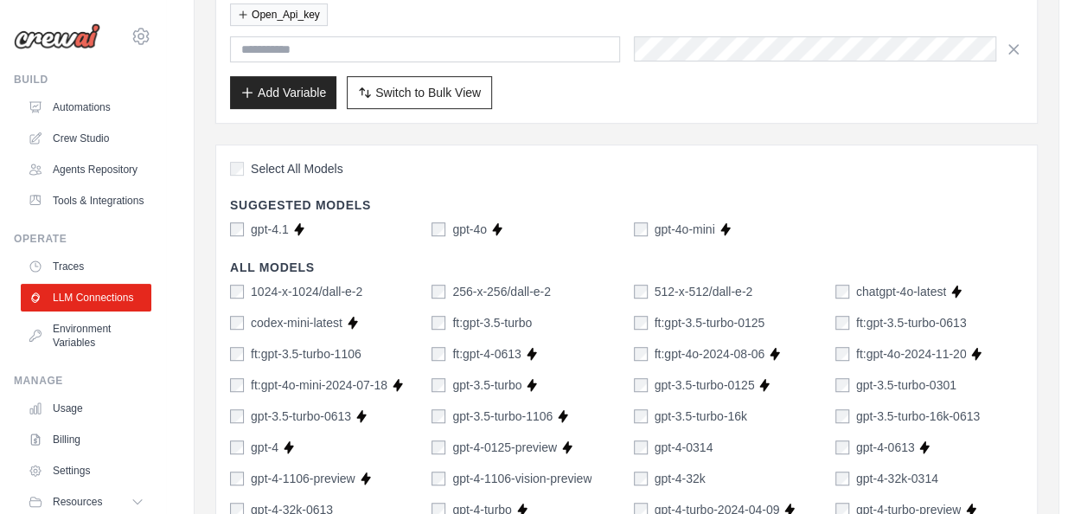
scroll to position [384, 0]
click at [651, 226] on div "gpt-4o-mini" at bounding box center [674, 229] width 81 height 17
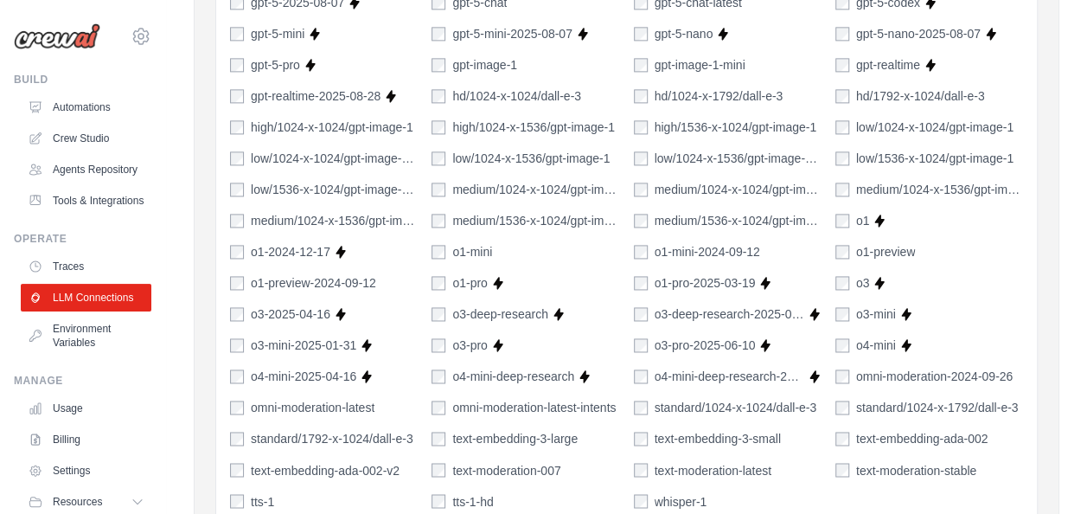
scroll to position [1555, 0]
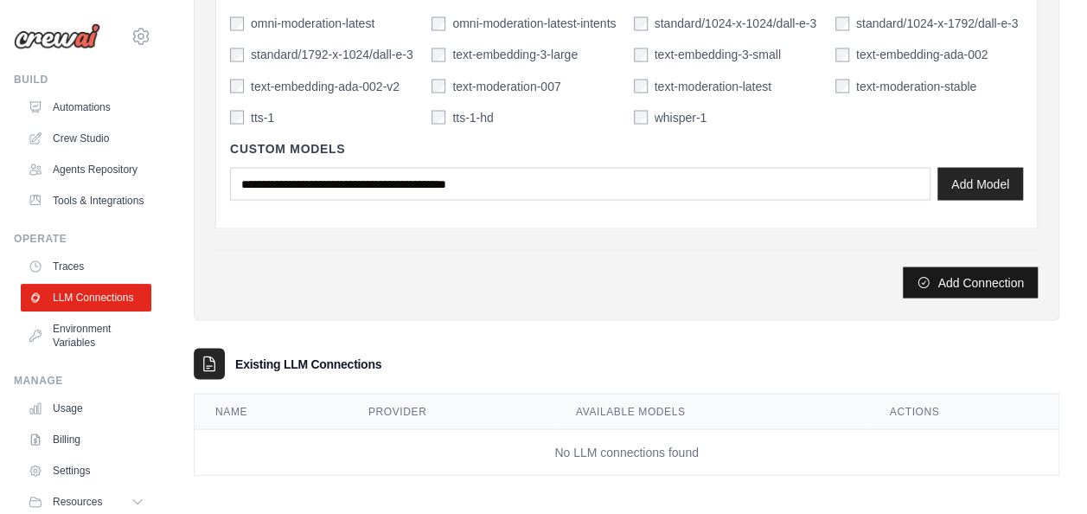
click at [963, 286] on button "Add Connection" at bounding box center [970, 281] width 135 height 31
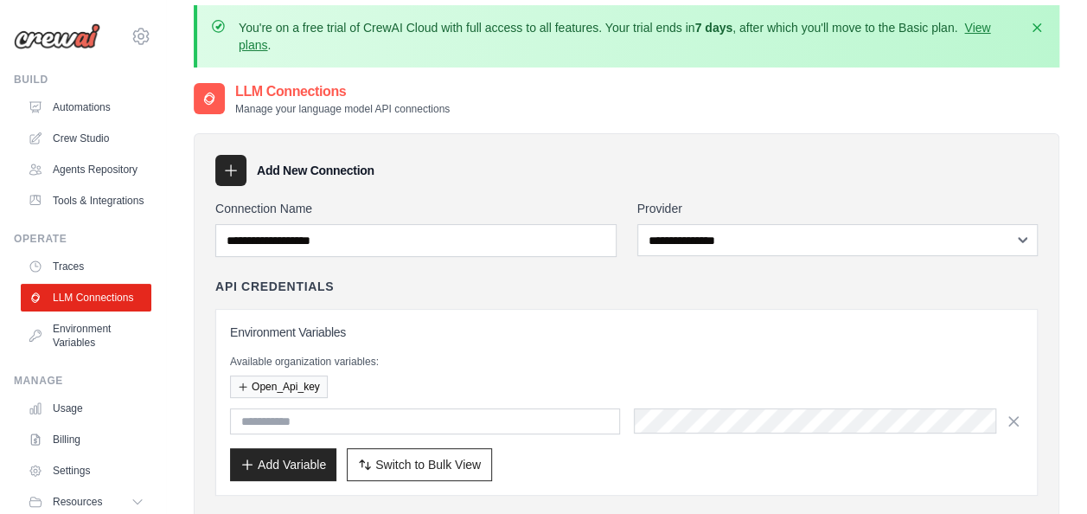
scroll to position [69, 0]
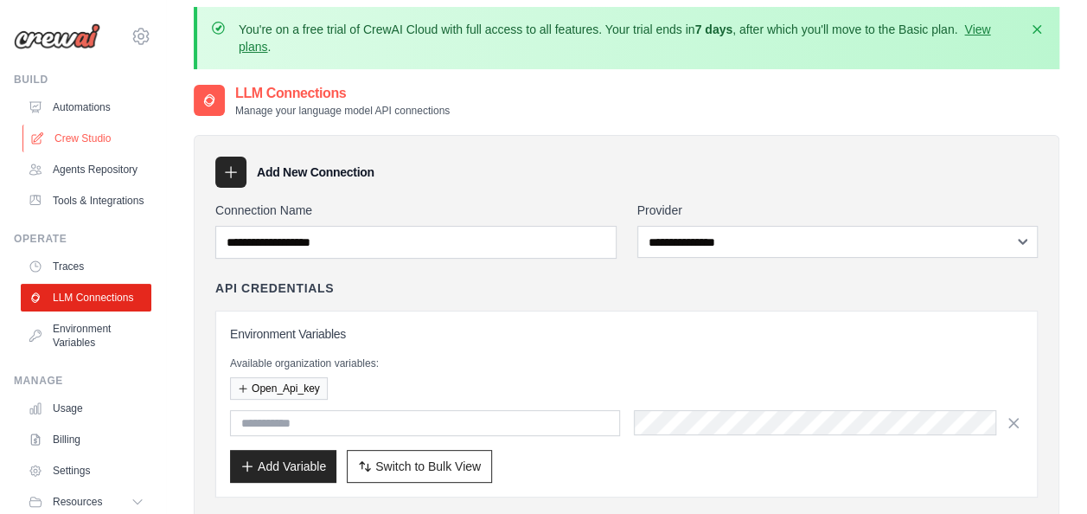
click at [67, 134] on link "Crew Studio" at bounding box center [87, 139] width 131 height 28
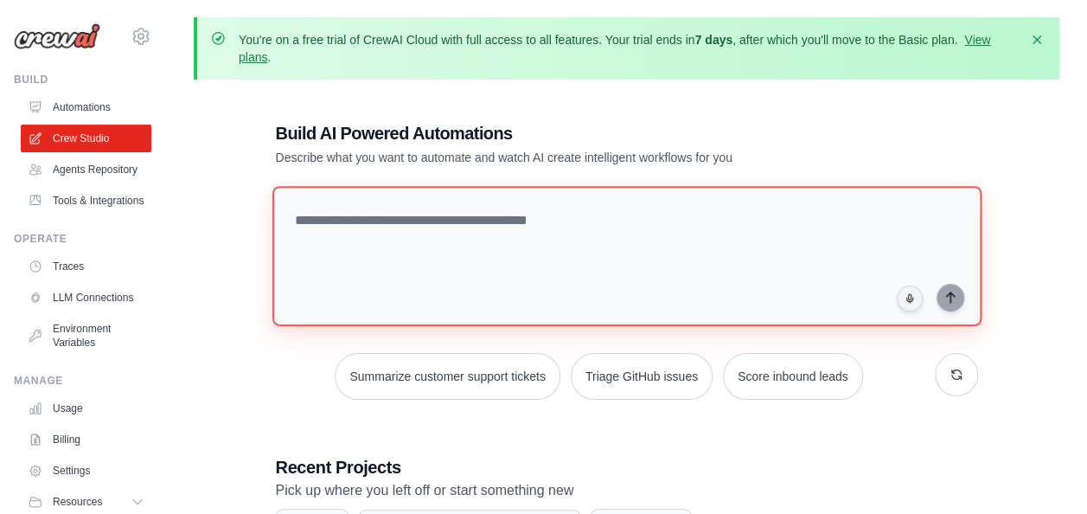
click at [491, 203] on textarea at bounding box center [626, 256] width 709 height 140
click at [401, 272] on textarea at bounding box center [626, 256] width 709 height 140
paste textarea "**********"
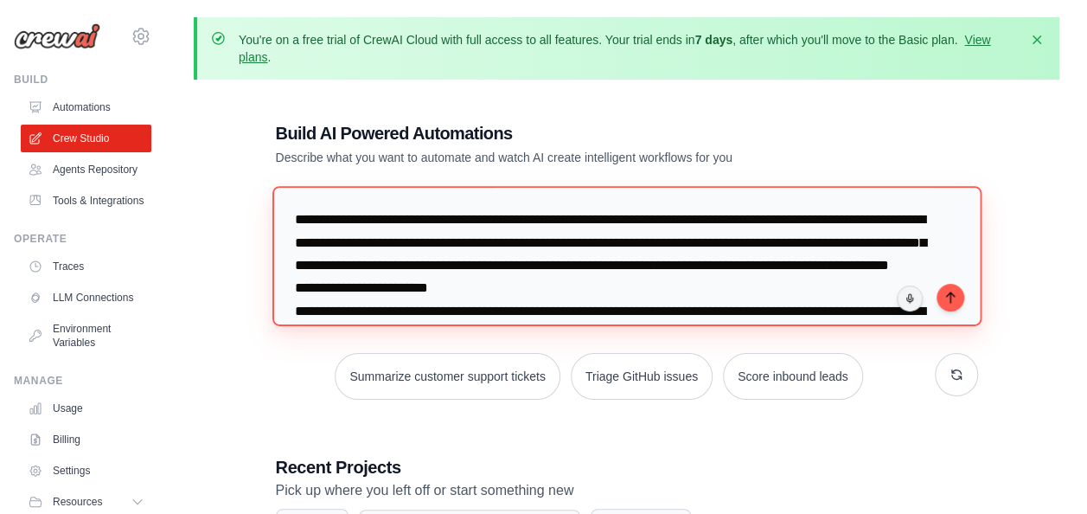
scroll to position [377, 0]
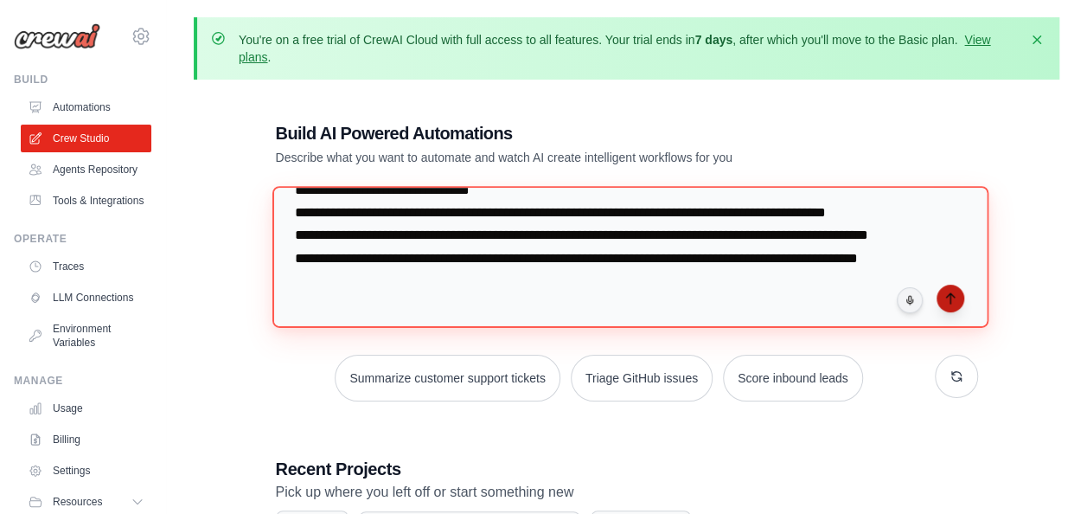
type textarea "**********"
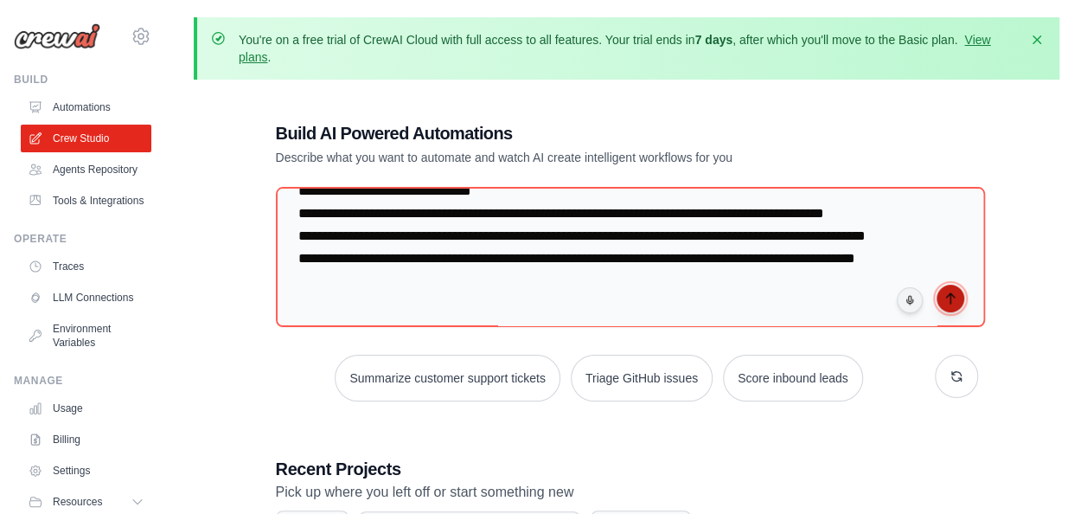
click at [954, 295] on icon "submit" at bounding box center [950, 298] width 8 height 10
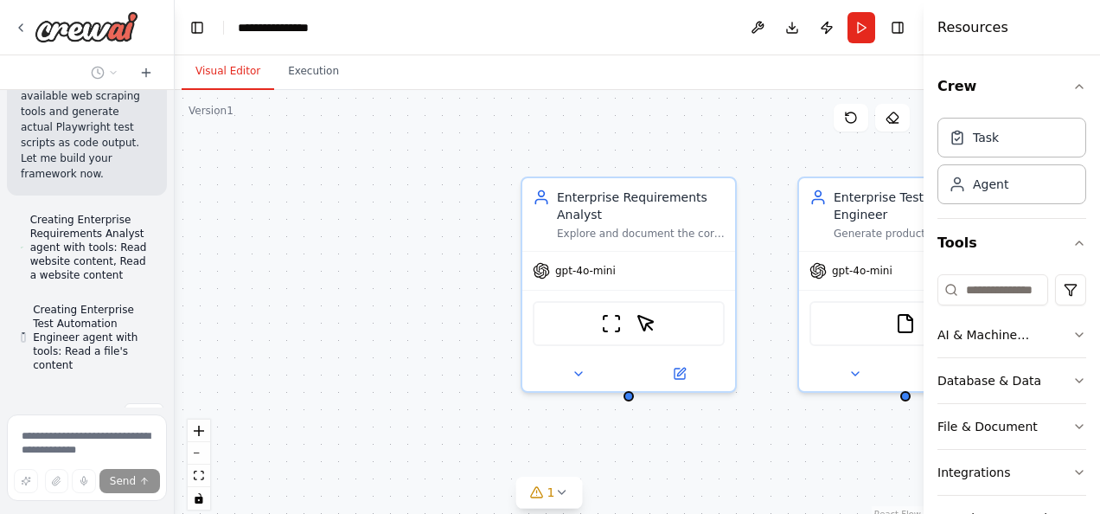
scroll to position [1976, 0]
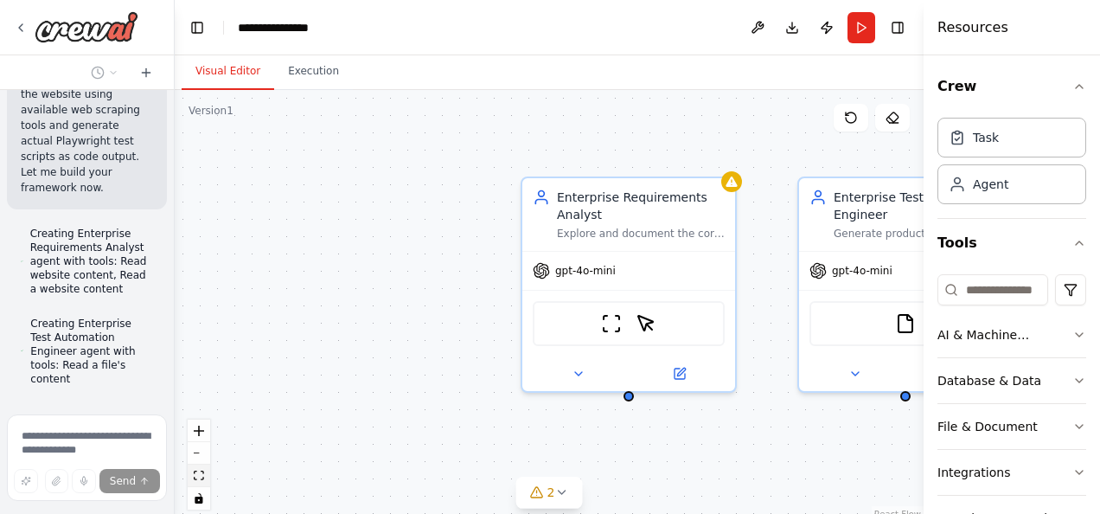
click at [197, 478] on icon "fit view" at bounding box center [199, 476] width 10 height 10
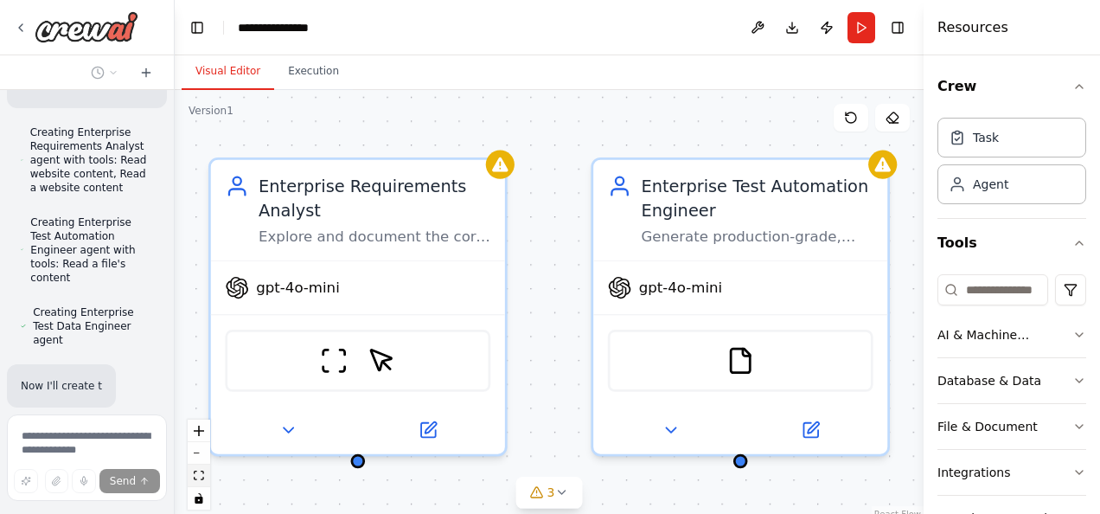
scroll to position [2080, 0]
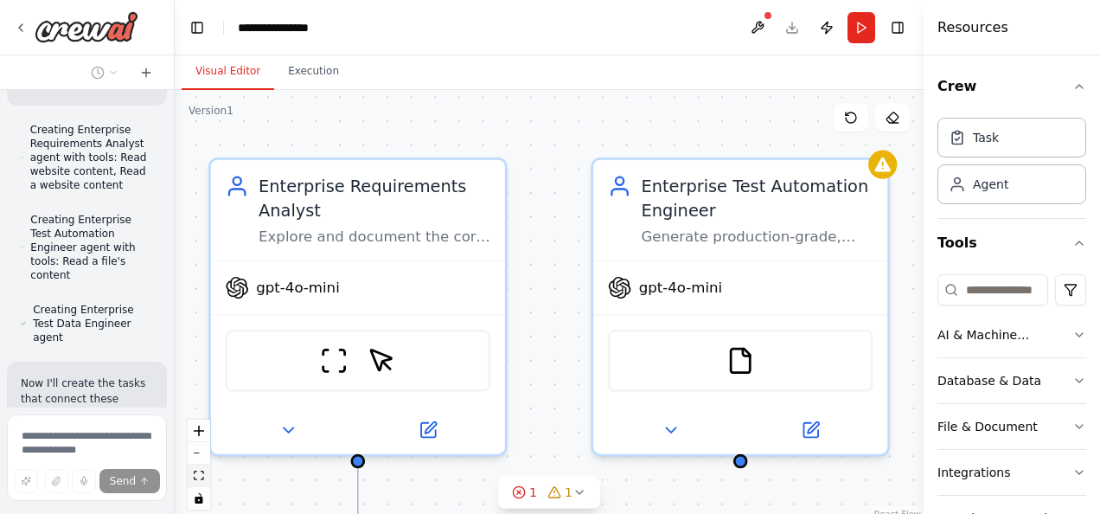
click at [203, 481] on button "fit view" at bounding box center [199, 476] width 22 height 22
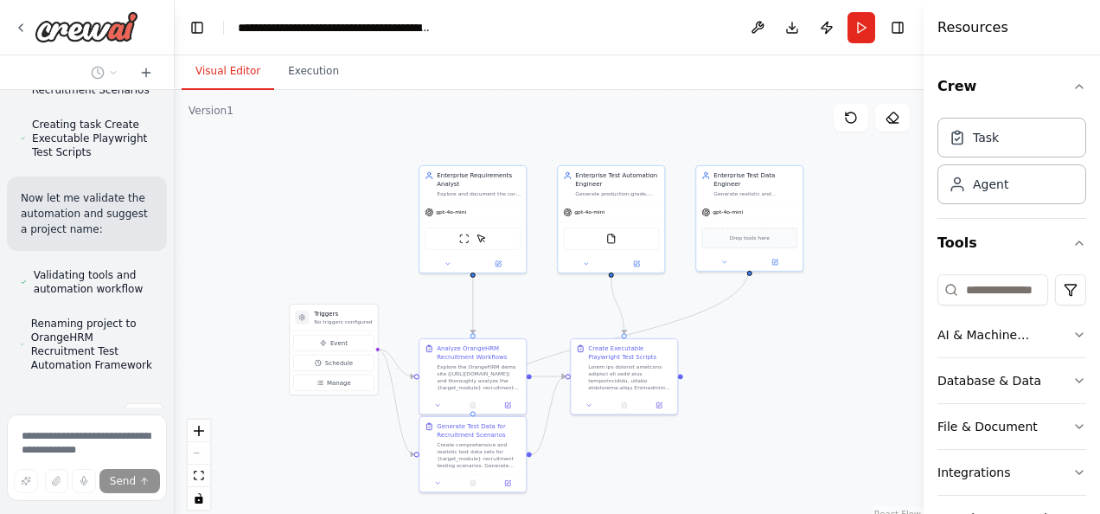
scroll to position [2526, 0]
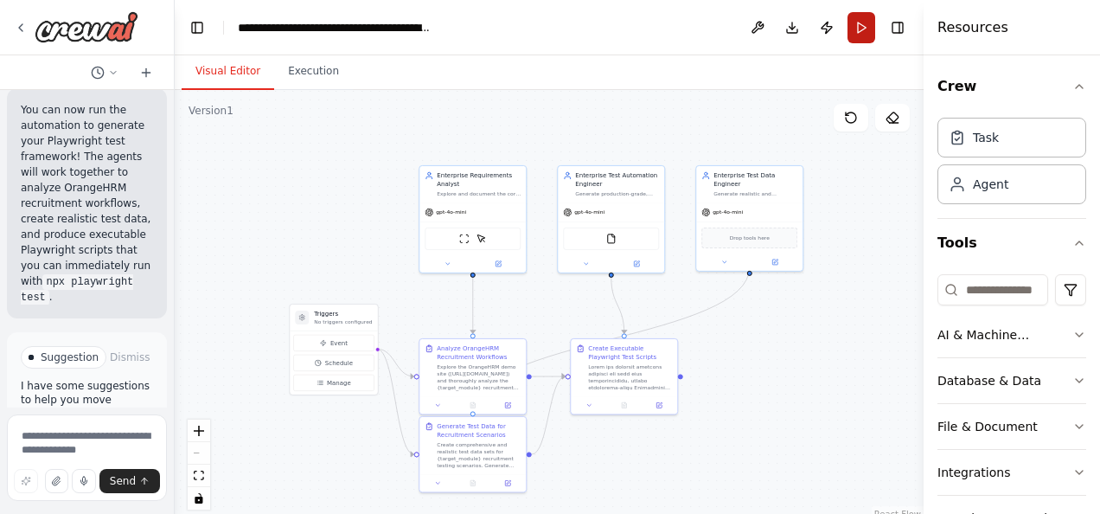
click at [863, 32] on button "Run" at bounding box center [862, 27] width 28 height 31
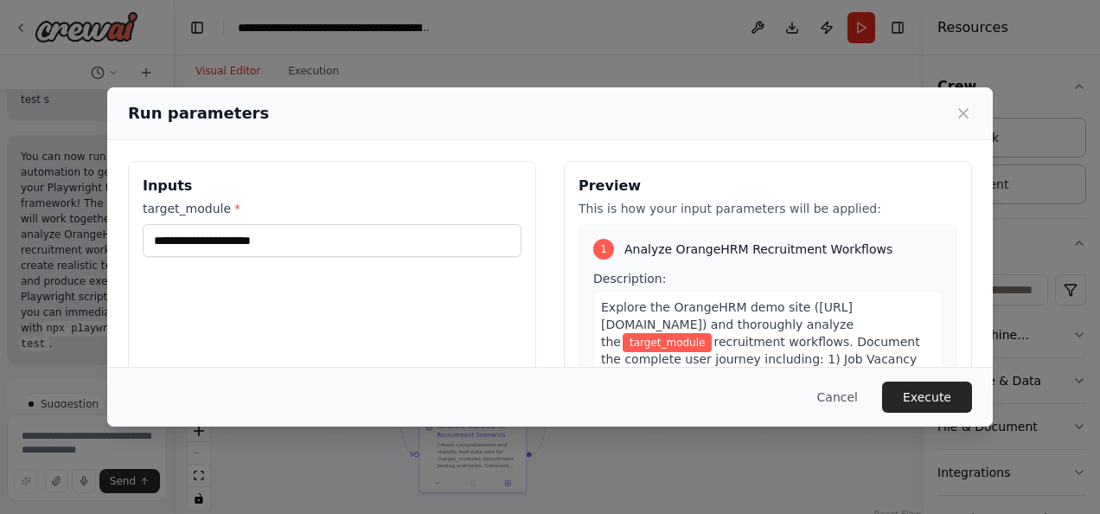
scroll to position [4320, 0]
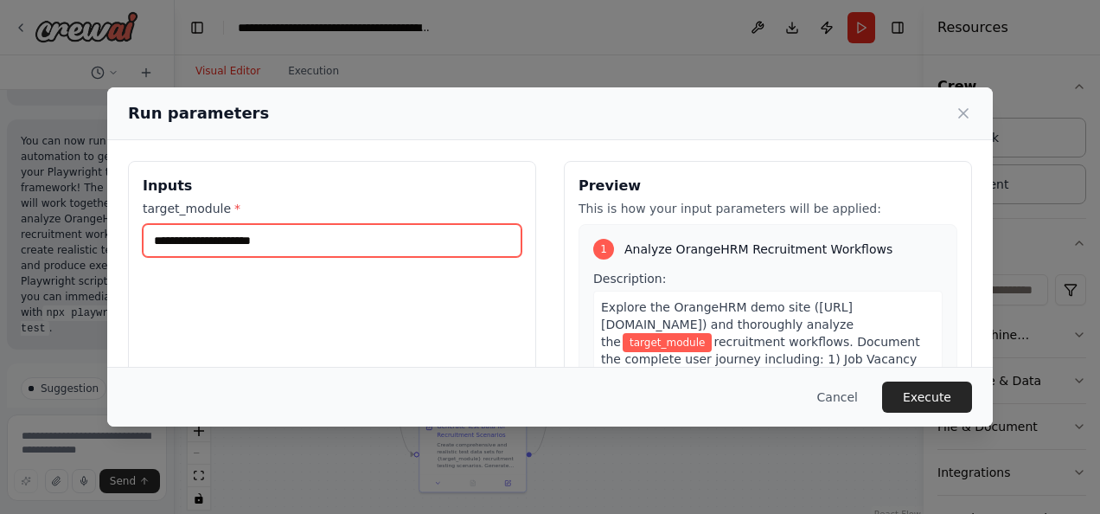
click at [236, 238] on input "target_module *" at bounding box center [332, 240] width 379 height 33
click at [242, 233] on input "target_module *" at bounding box center [332, 240] width 379 height 33
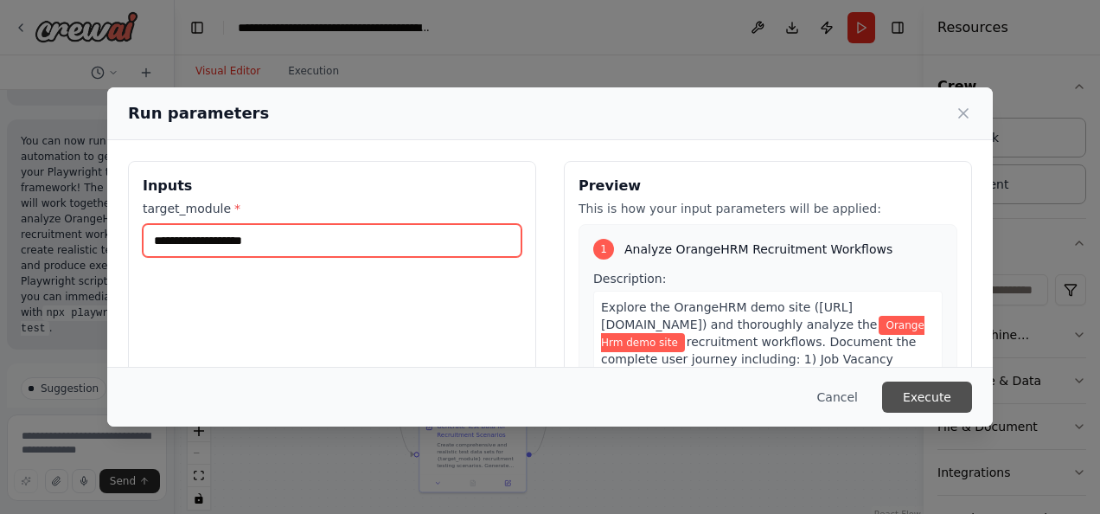
type input "**********"
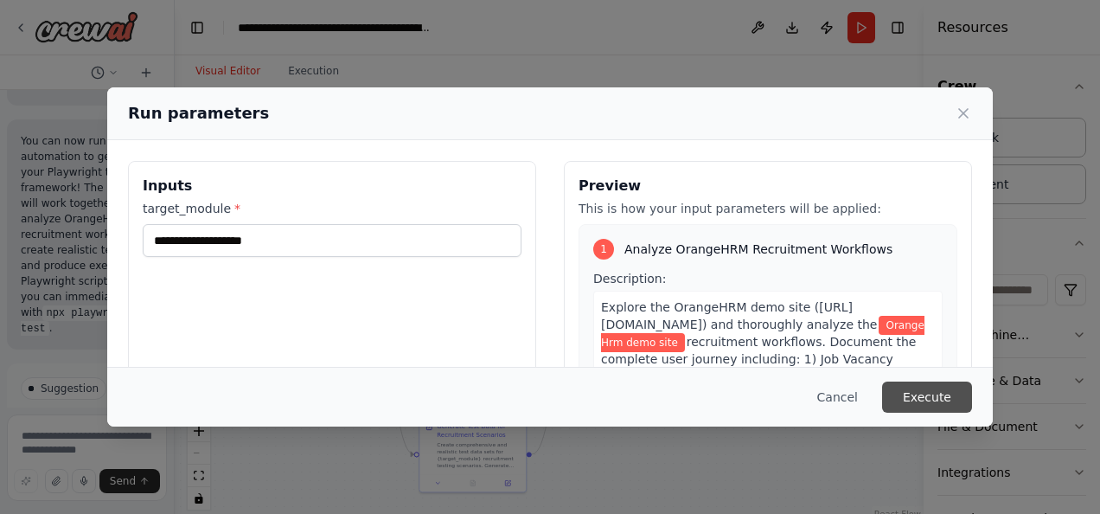
click at [920, 395] on button "Execute" at bounding box center [927, 397] width 90 height 31
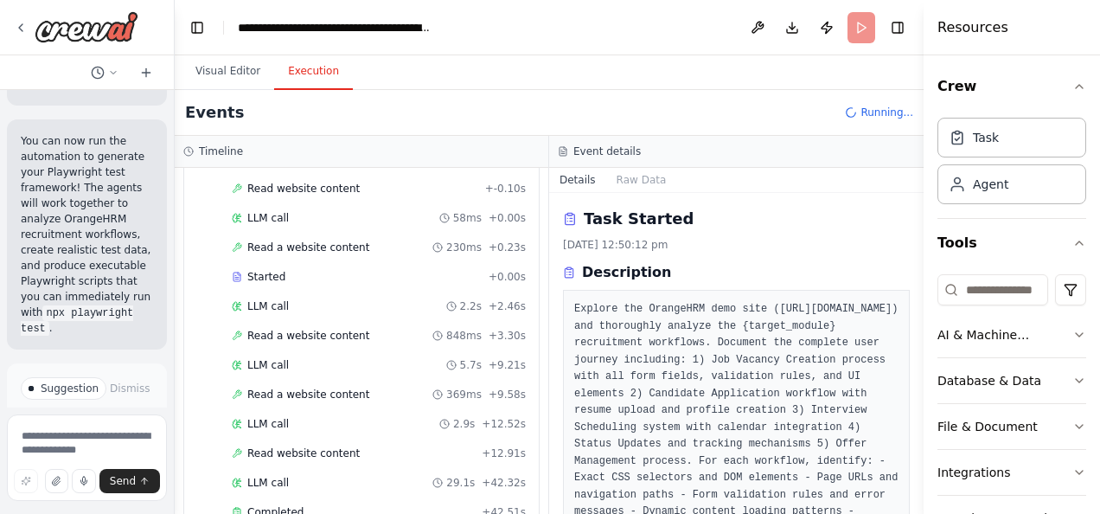
scroll to position [157, 0]
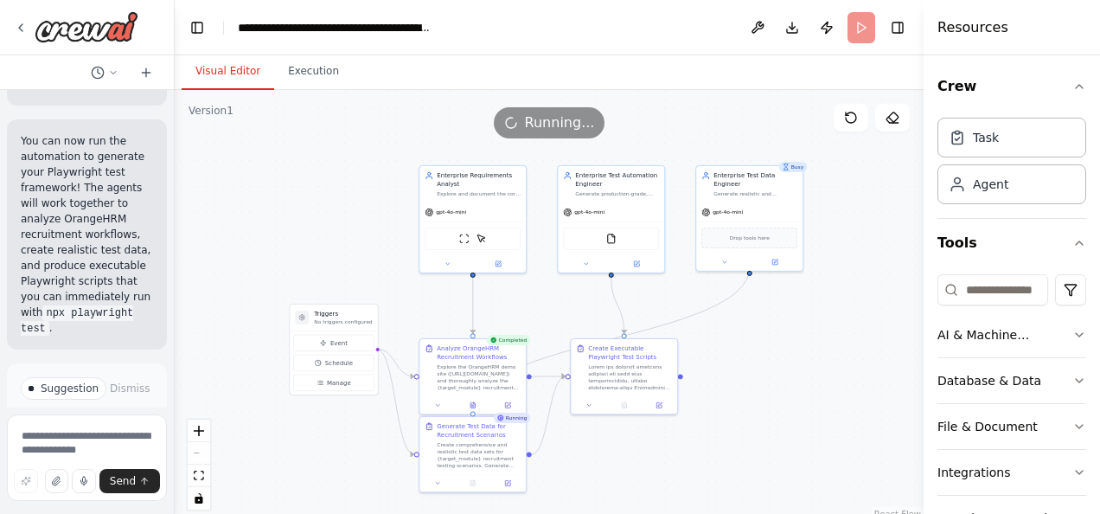
click at [227, 74] on button "Visual Editor" at bounding box center [228, 72] width 93 height 36
click at [470, 407] on icon at bounding box center [473, 403] width 7 height 7
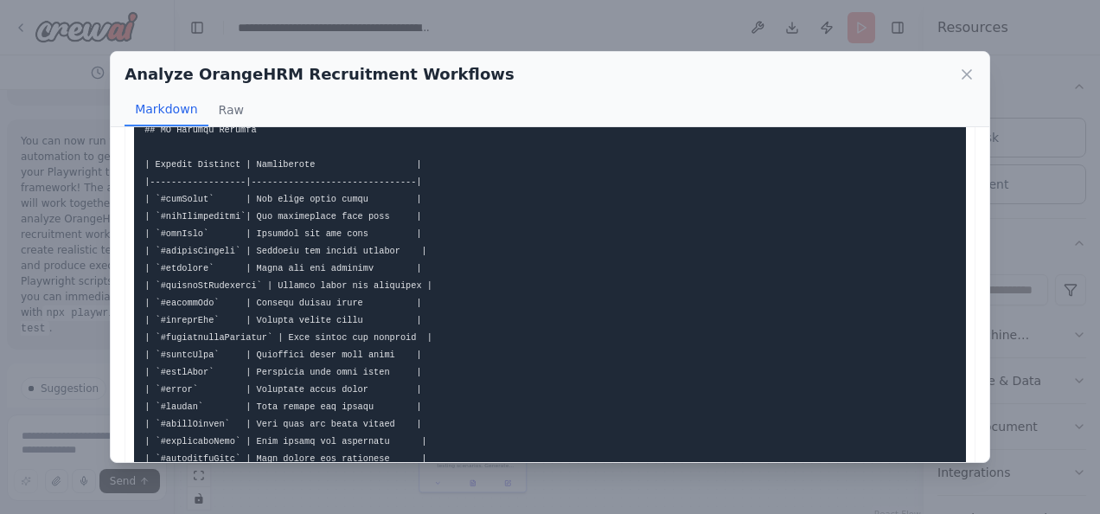
scroll to position [3428, 0]
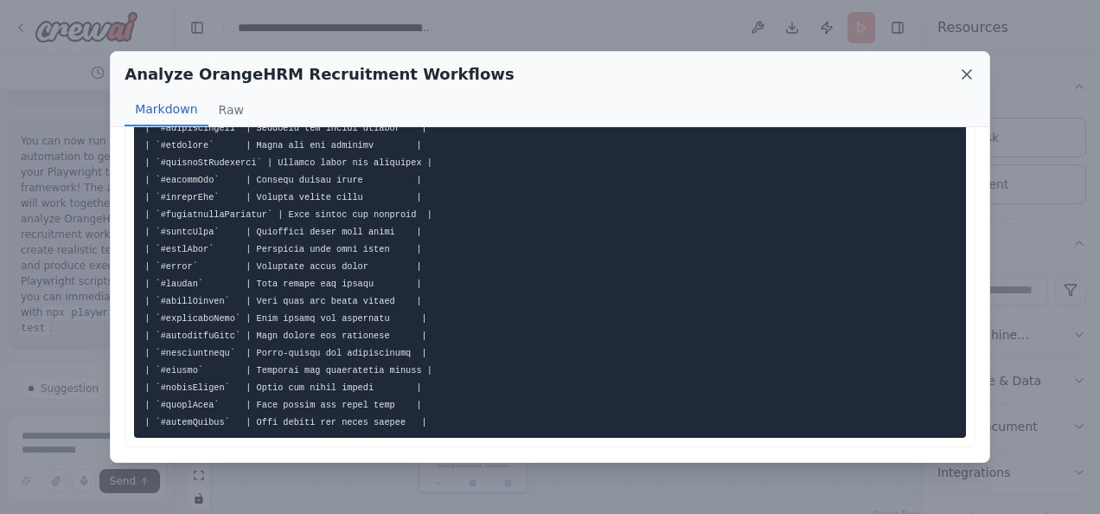
click at [975, 67] on icon at bounding box center [967, 74] width 17 height 17
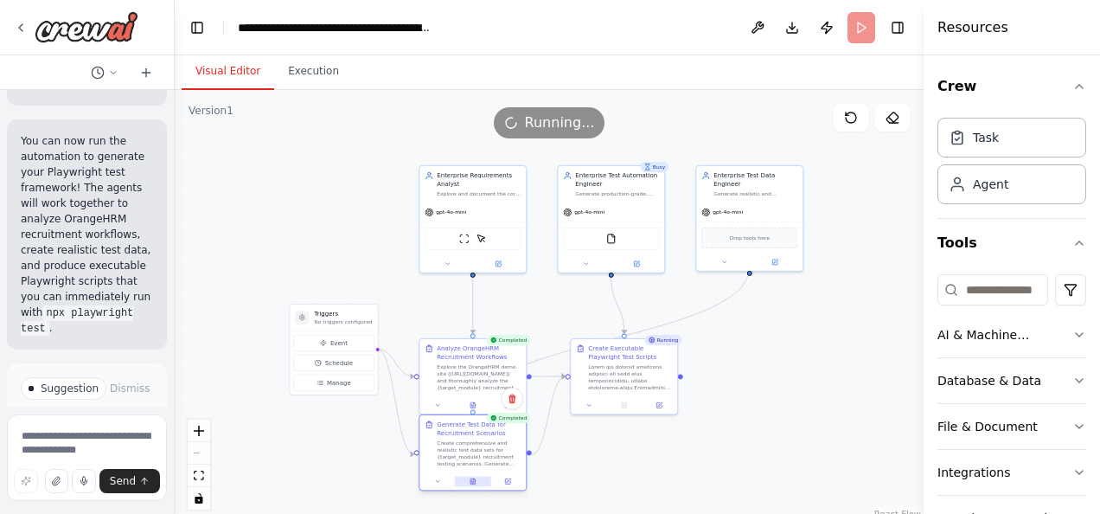
click at [476, 486] on button at bounding box center [473, 481] width 36 height 10
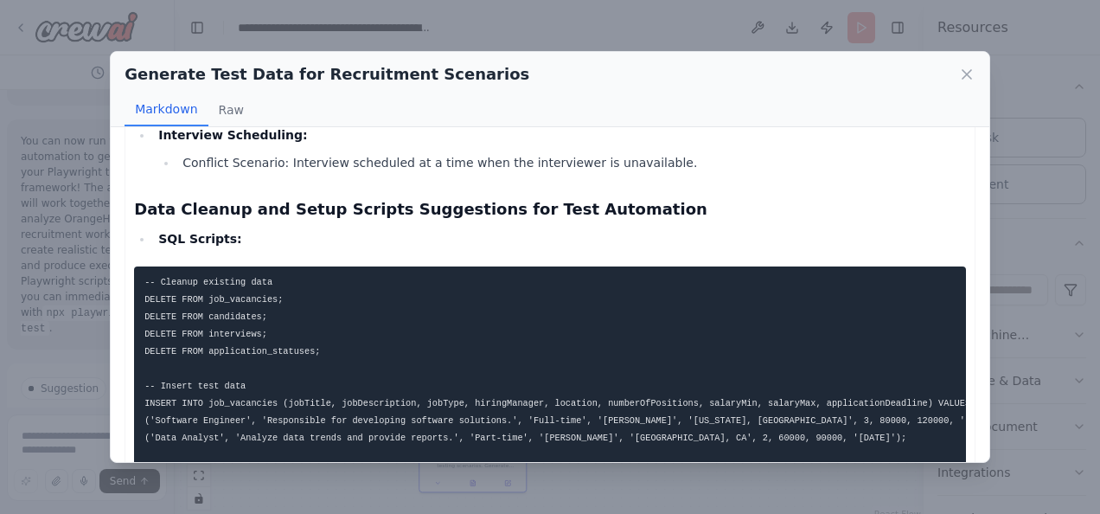
scroll to position [2767, 0]
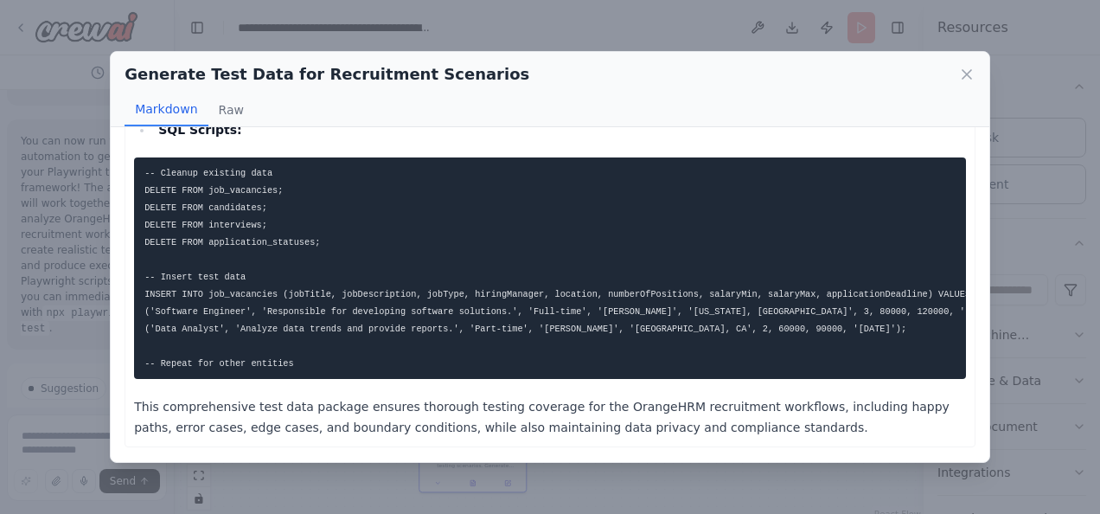
click at [332, 317] on code "-- Cleanup existing data DELETE FROM job_vacancies; DELETE FROM candidates; DEL…" at bounding box center [578, 268] width 869 height 201
click at [952, 85] on div "Generate Test Data for Recruitment Scenarios" at bounding box center [550, 74] width 851 height 24
drag, startPoint x: 954, startPoint y: 83, endPoint x: 969, endPoint y: 73, distance: 18.0
click at [969, 73] on div "Generate Test Data for Recruitment Scenarios" at bounding box center [550, 74] width 851 height 24
click at [969, 73] on icon at bounding box center [967, 74] width 9 height 9
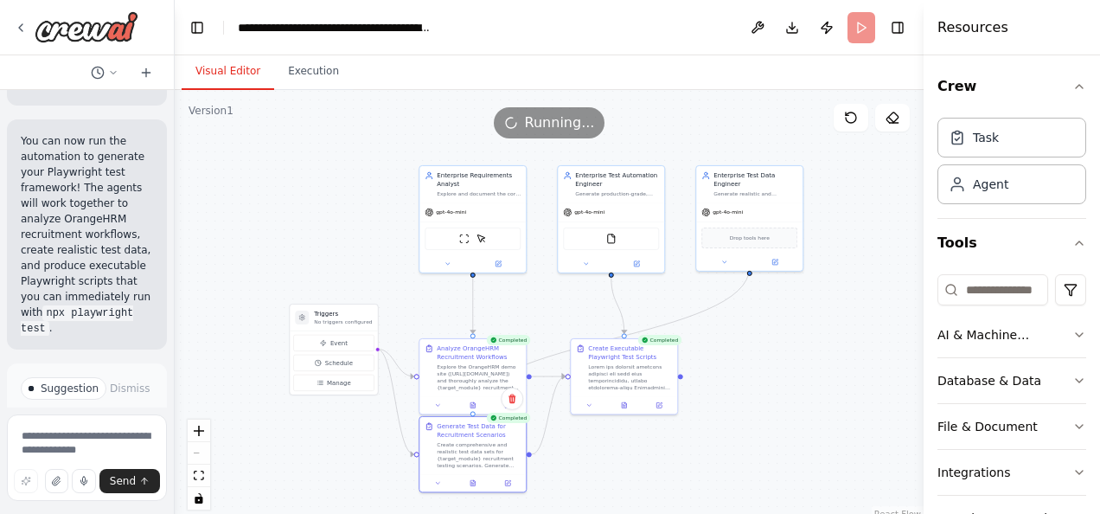
scroll to position [4334, 0]
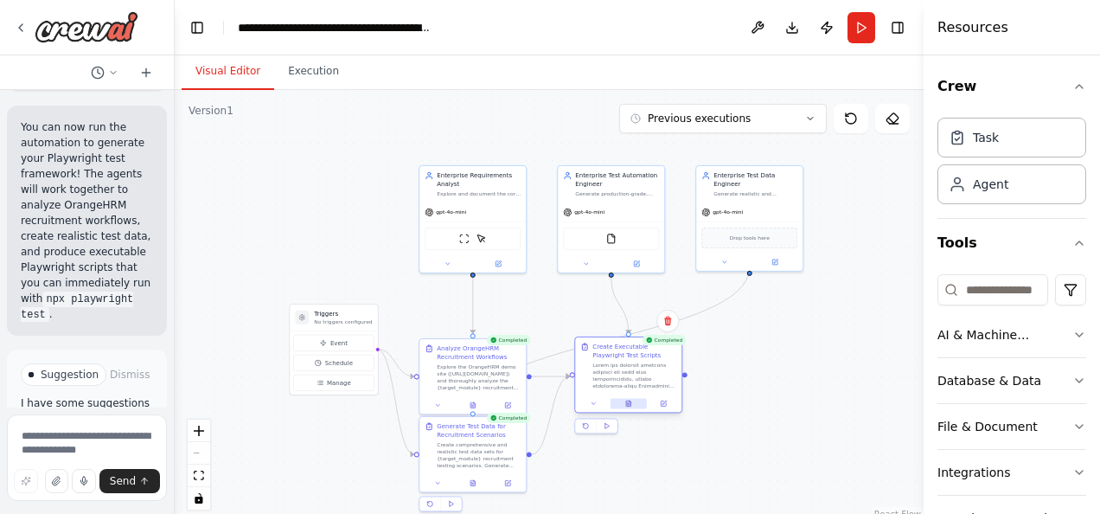
click at [637, 407] on button at bounding box center [629, 403] width 36 height 10
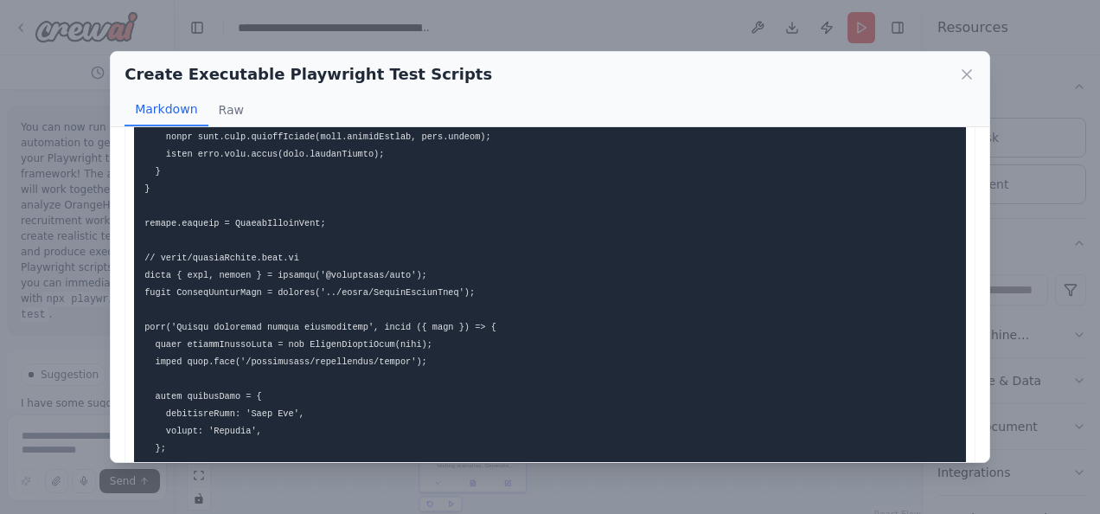
scroll to position [3371, 0]
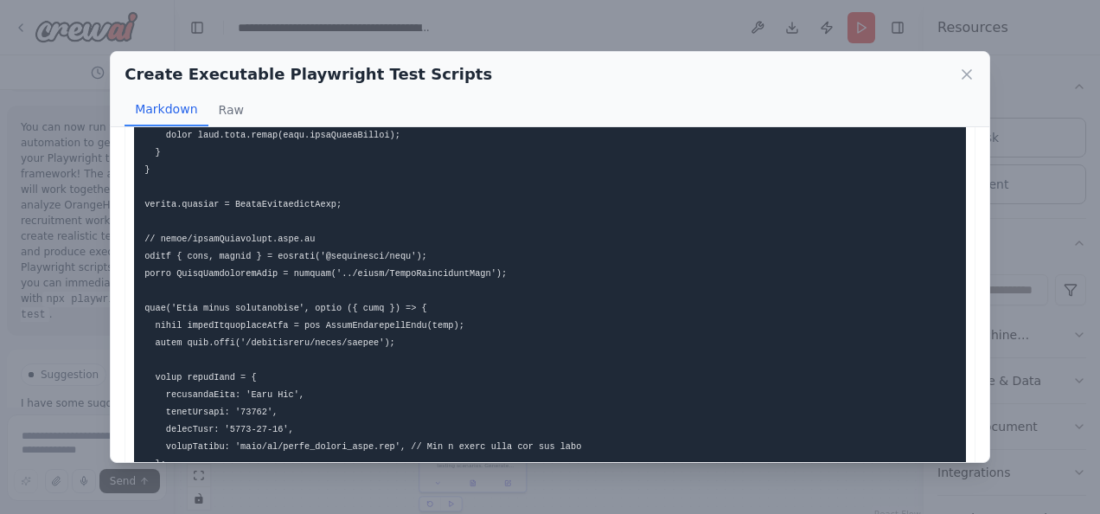
scroll to position [4172, 0]
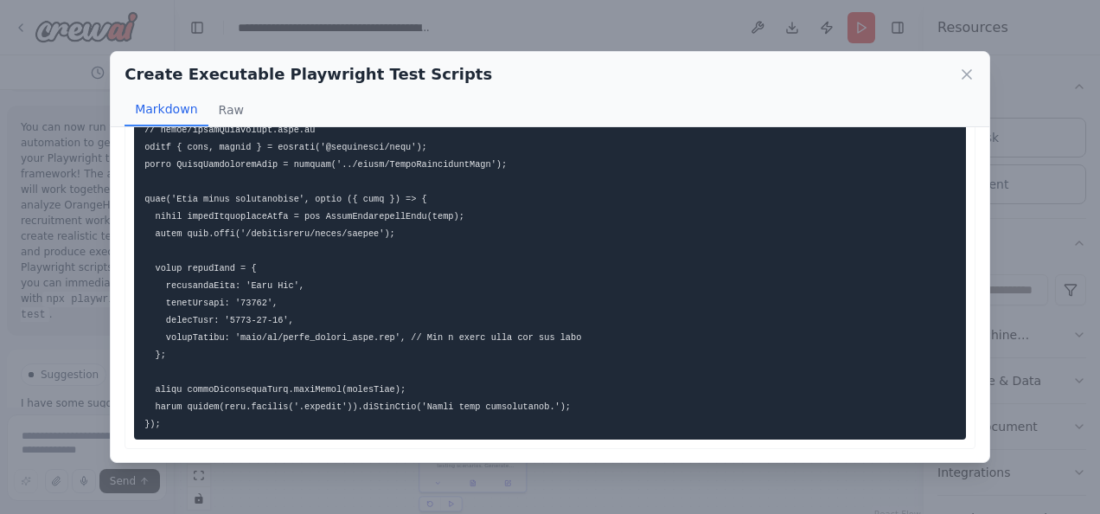
click at [977, 76] on div "Create Executable Playwright Test Scripts Markdown Raw" at bounding box center [550, 89] width 879 height 75
click at [966, 75] on icon at bounding box center [967, 74] width 9 height 9
